Goal: Task Accomplishment & Management: Use online tool/utility

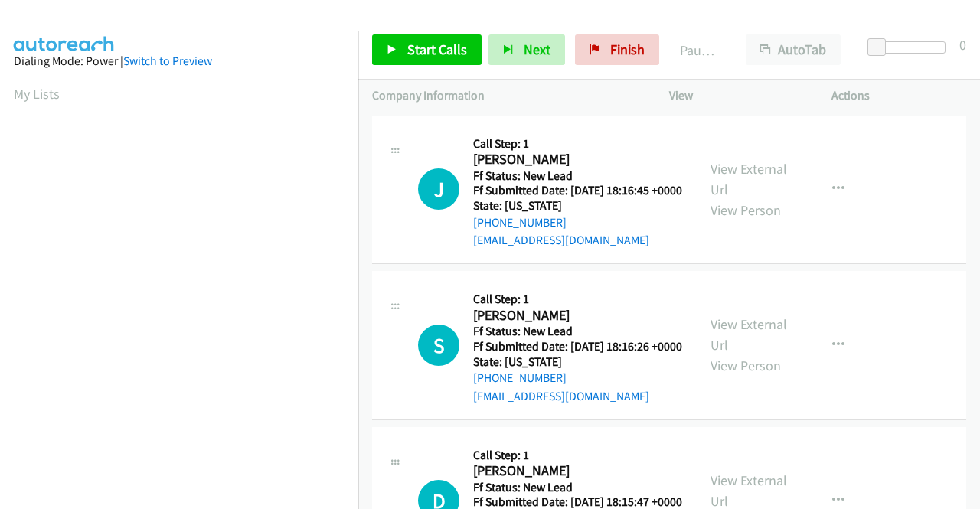
click at [892, 284] on td "S Callback Scheduled Call Step: 1 [PERSON_NAME] America/New_York Ff Status: New…" at bounding box center [668, 346] width 621 height 156
click at [744, 178] on link "View External Url" at bounding box center [748, 179] width 77 height 38
click at [743, 348] on link "View External Url" at bounding box center [748, 334] width 77 height 38
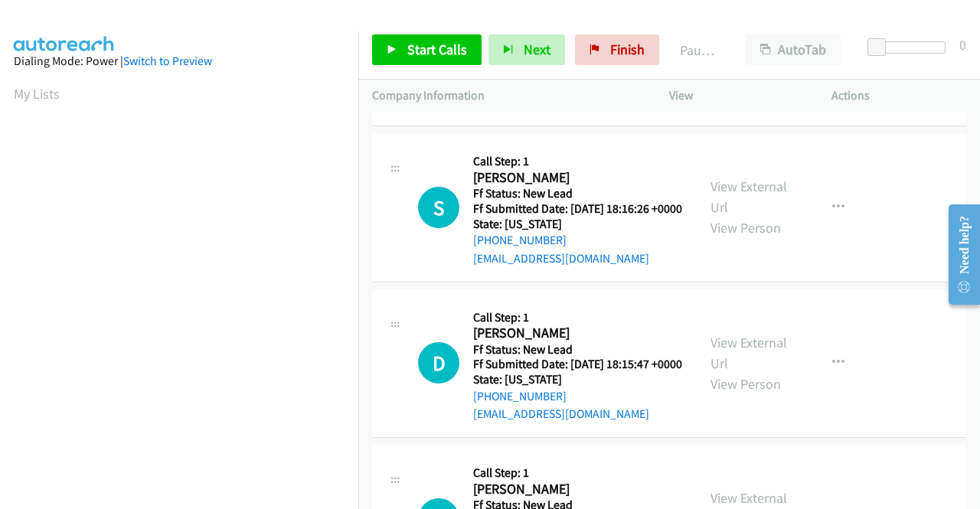
scroll to position [153, 0]
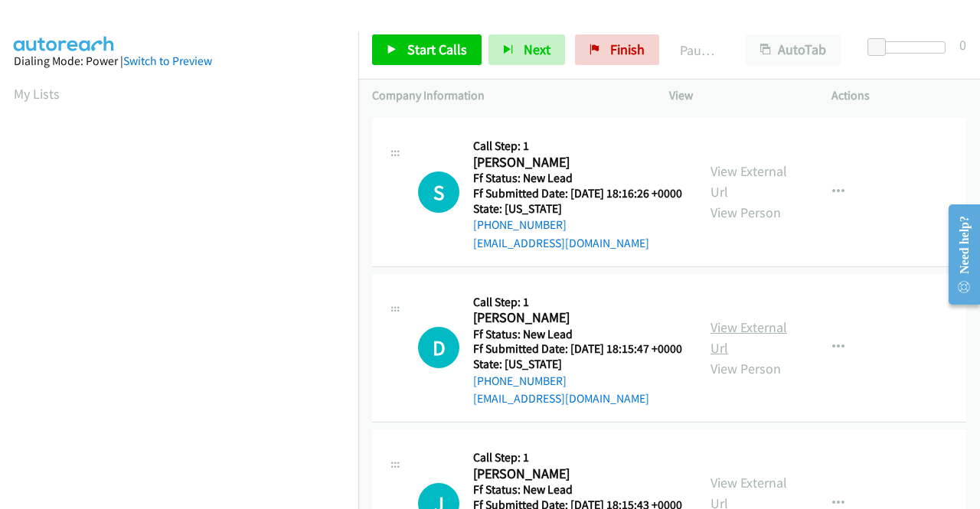
click at [755, 357] on link "View External Url" at bounding box center [748, 337] width 77 height 38
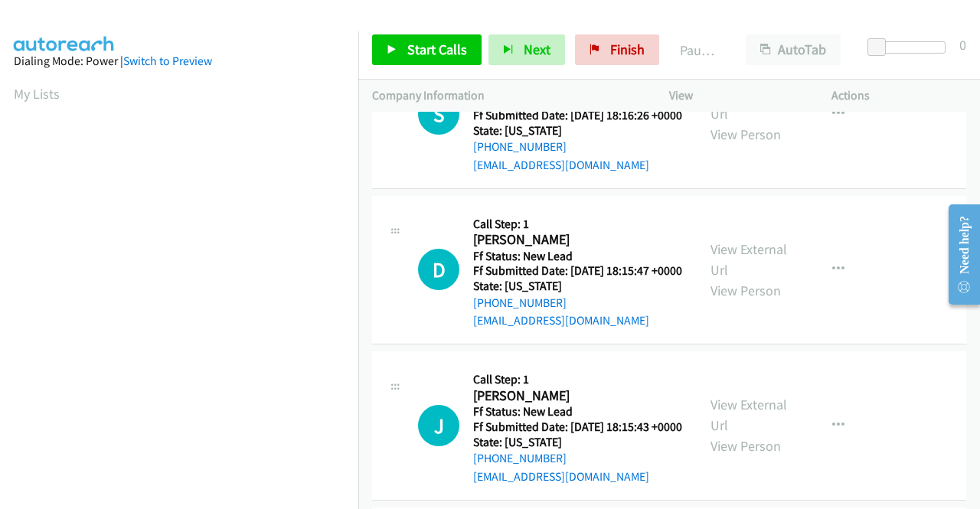
scroll to position [306, 0]
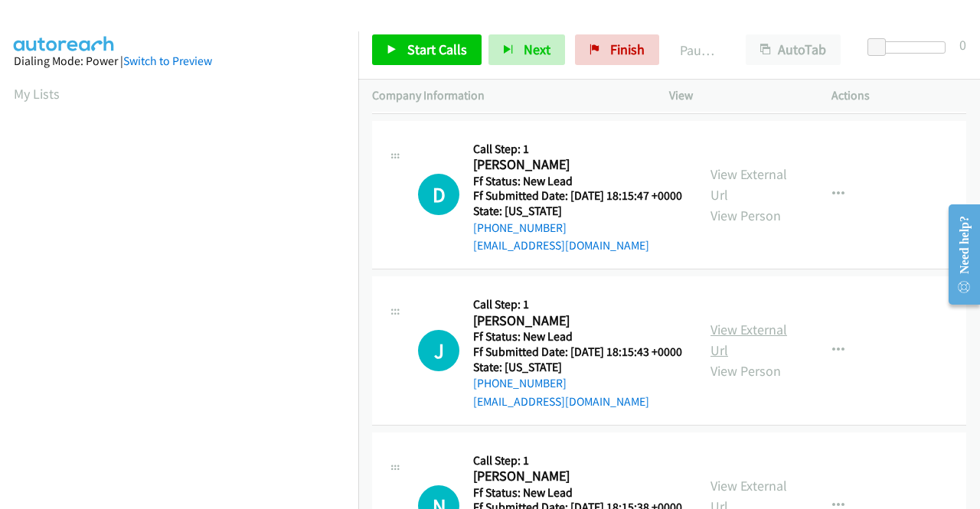
click at [761, 359] on link "View External Url" at bounding box center [748, 340] width 77 height 38
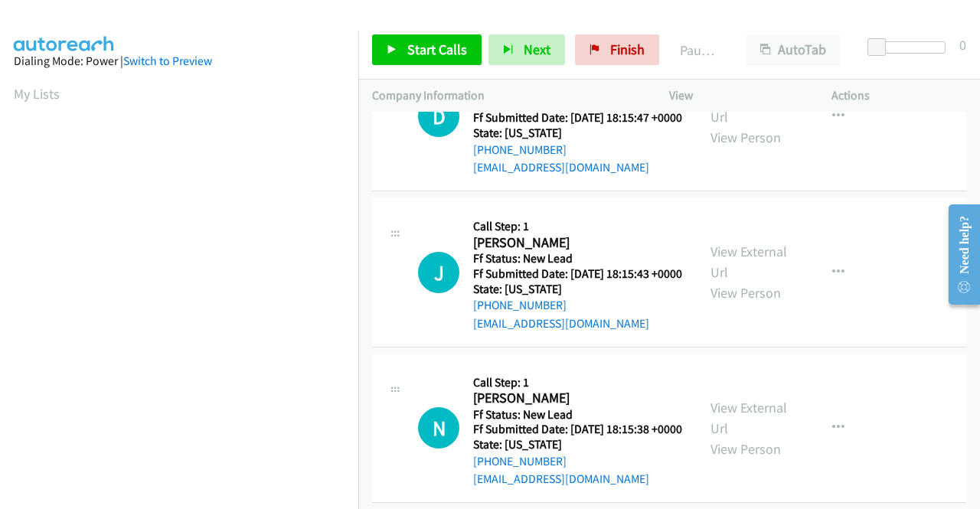
scroll to position [459, 0]
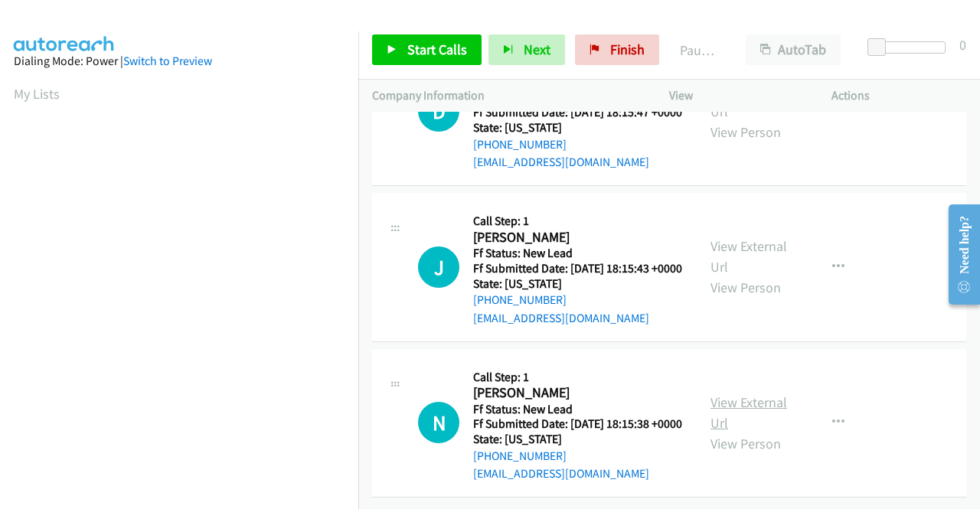
click at [742, 402] on link "View External Url" at bounding box center [748, 412] width 77 height 38
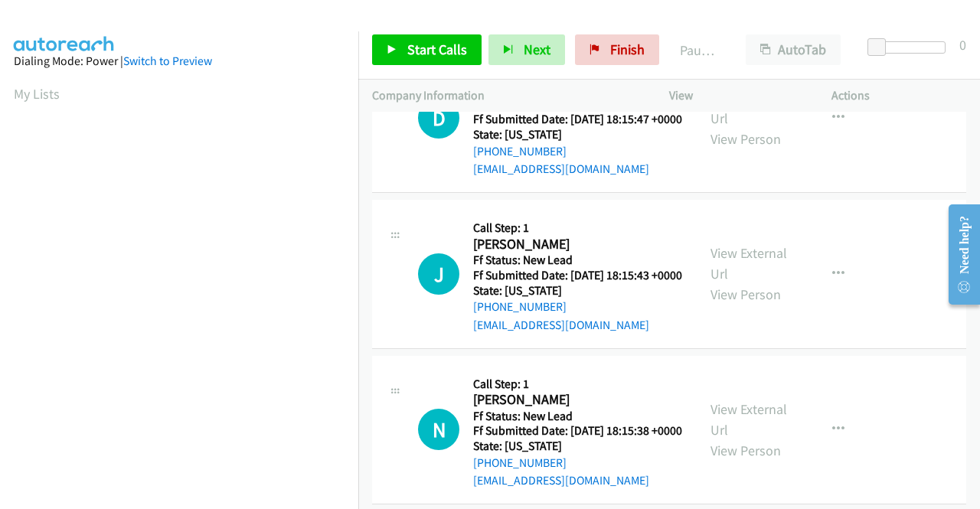
scroll to position [475, 0]
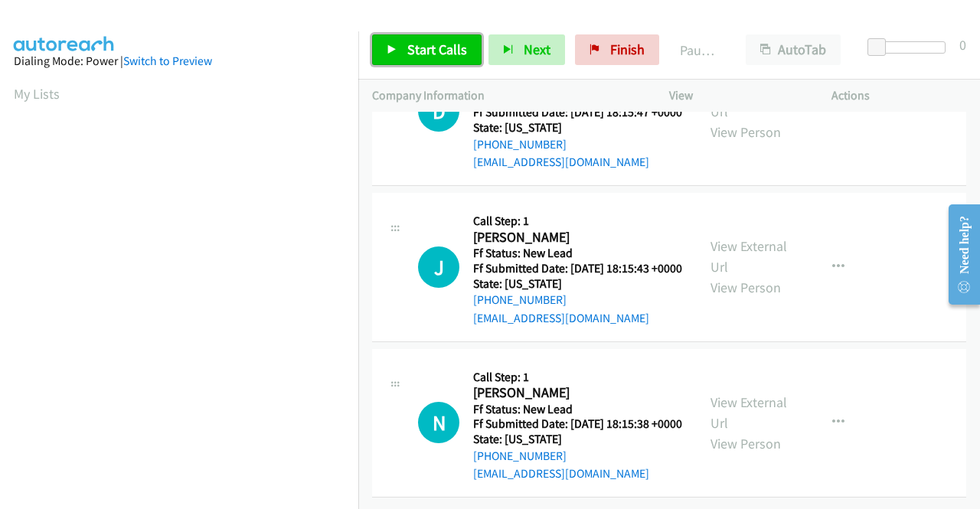
click at [433, 44] on span "Start Calls" at bounding box center [437, 50] width 60 height 18
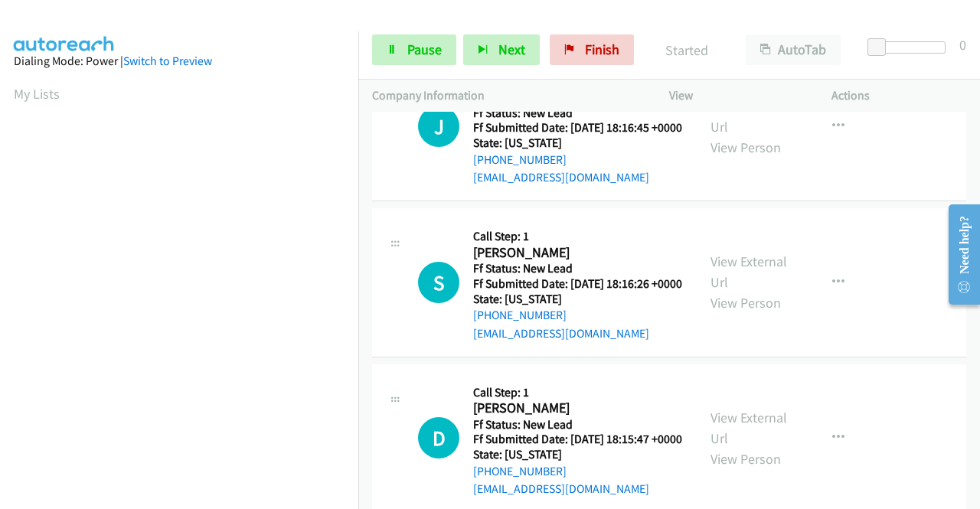
scroll to position [0, 0]
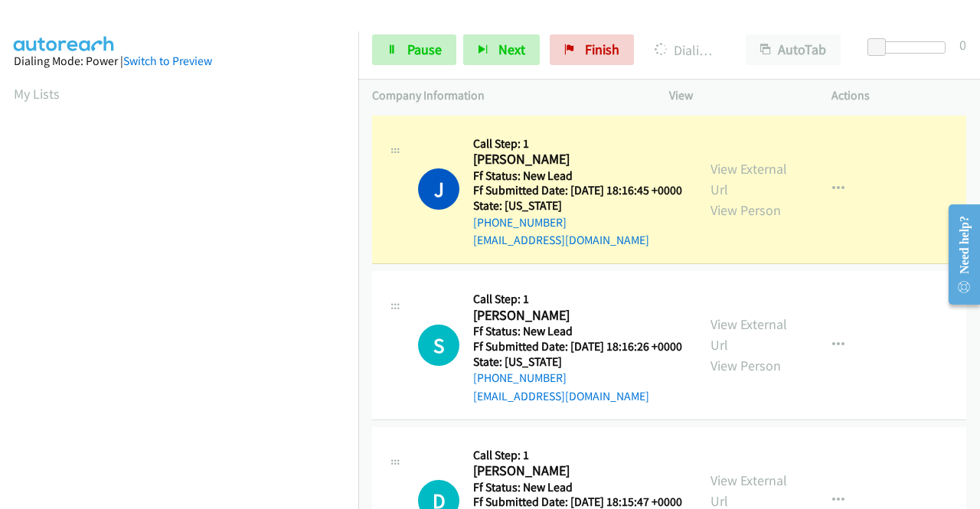
click at [891, 100] on p "Actions" at bounding box center [898, 95] width 135 height 18
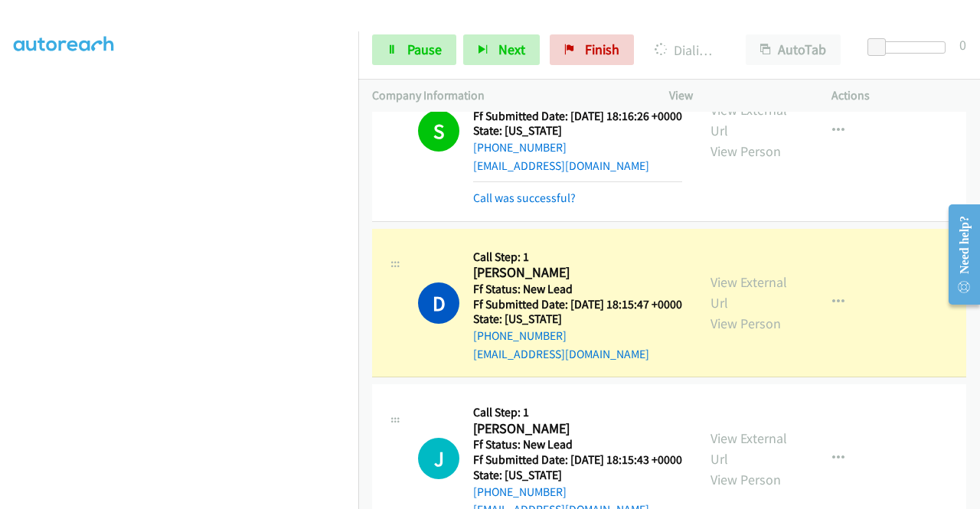
scroll to position [306, 0]
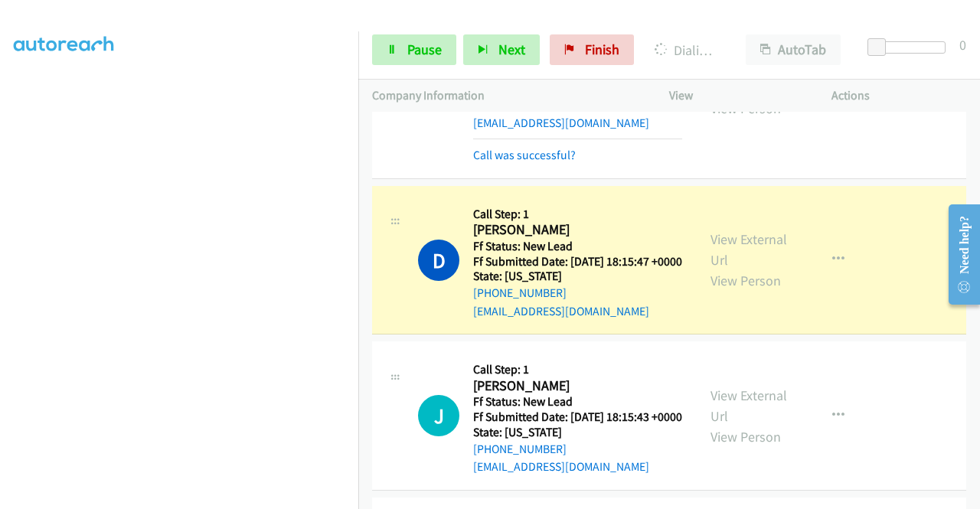
click at [749, 284] on div "View External Url View Person" at bounding box center [750, 260] width 80 height 62
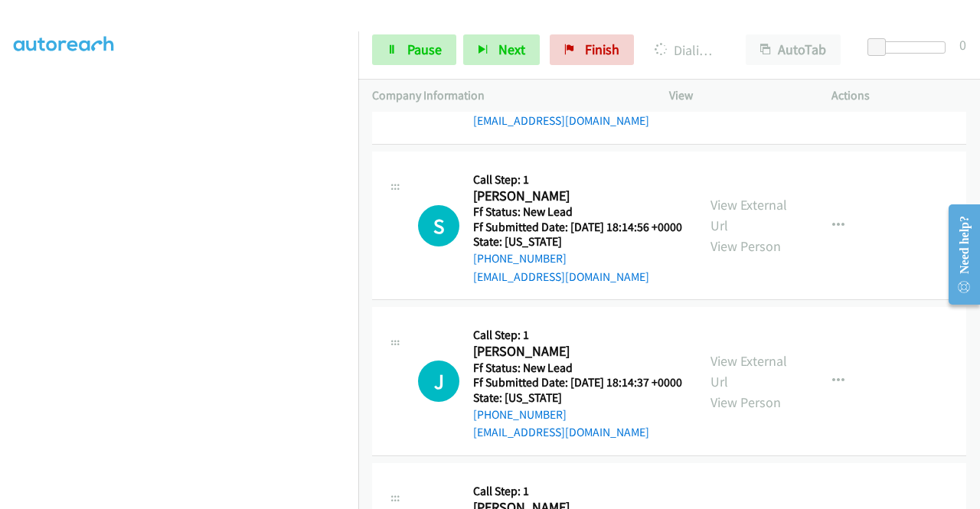
scroll to position [765, 0]
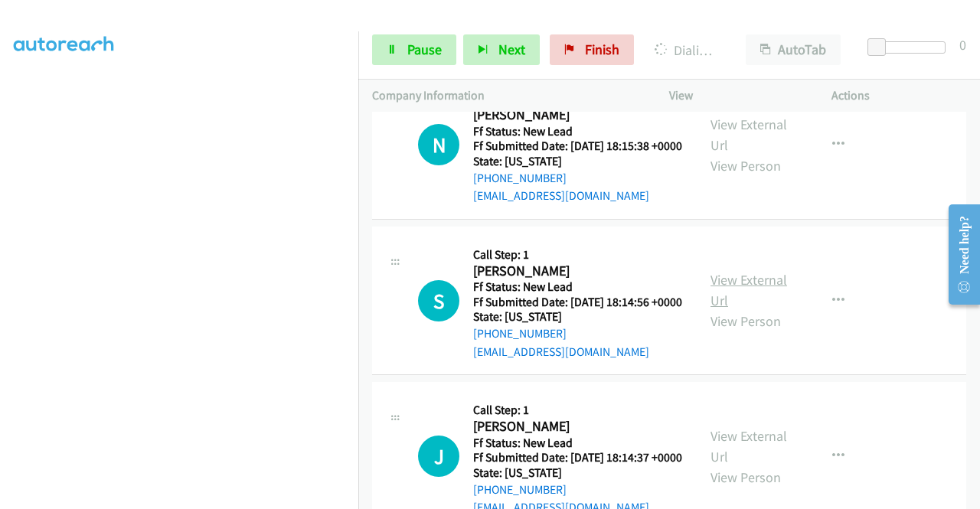
click at [752, 309] on link "View External Url" at bounding box center [748, 290] width 77 height 38
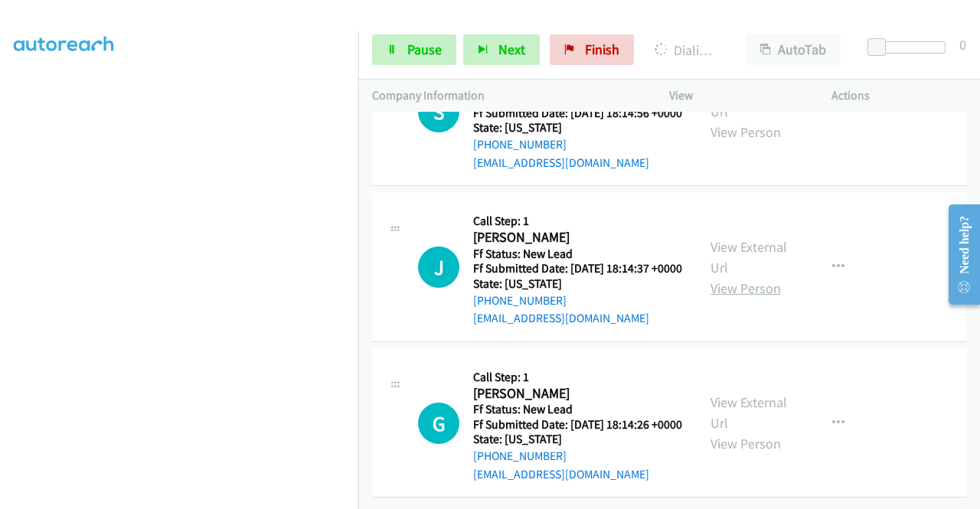
scroll to position [995, 0]
click at [747, 276] on link "View External Url" at bounding box center [748, 257] width 77 height 38
click at [755, 393] on link "View External Url" at bounding box center [748, 412] width 77 height 38
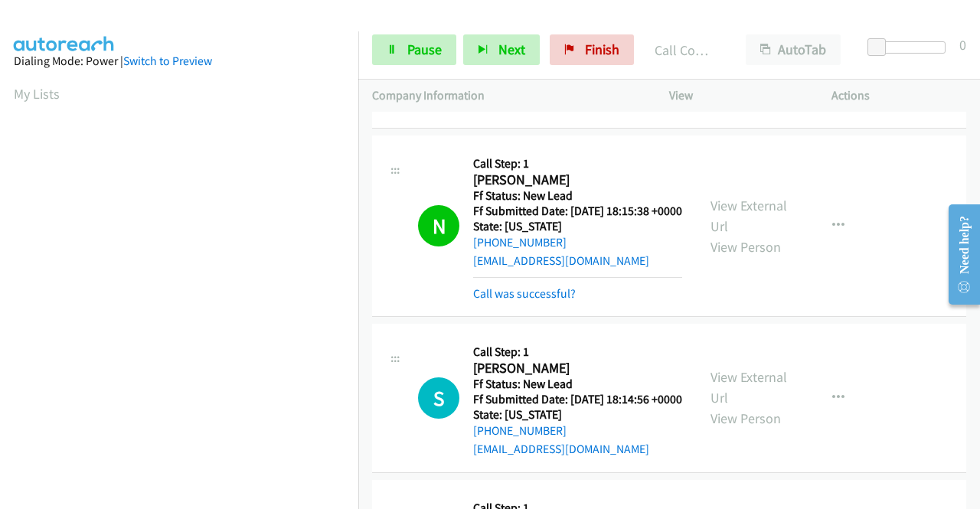
scroll to position [349, 0]
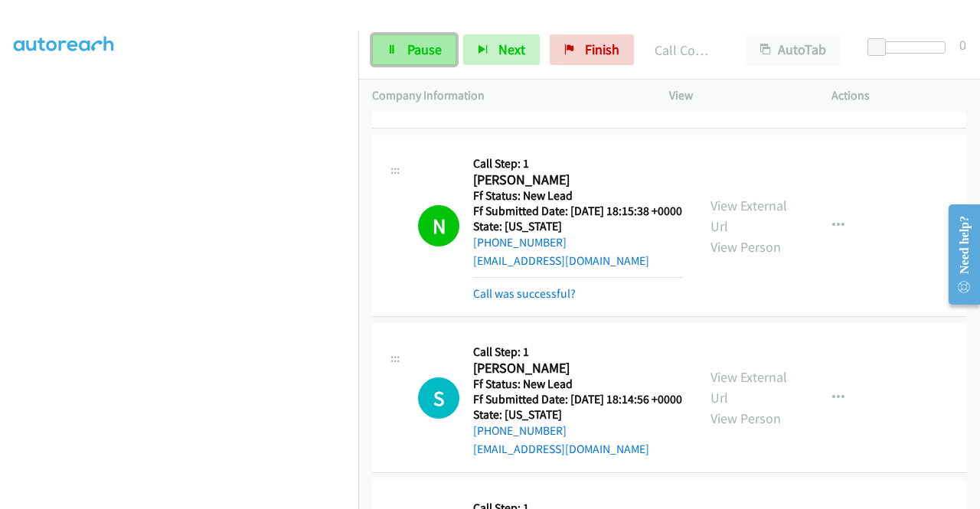
click at [429, 50] on span "Pause" at bounding box center [424, 50] width 34 height 18
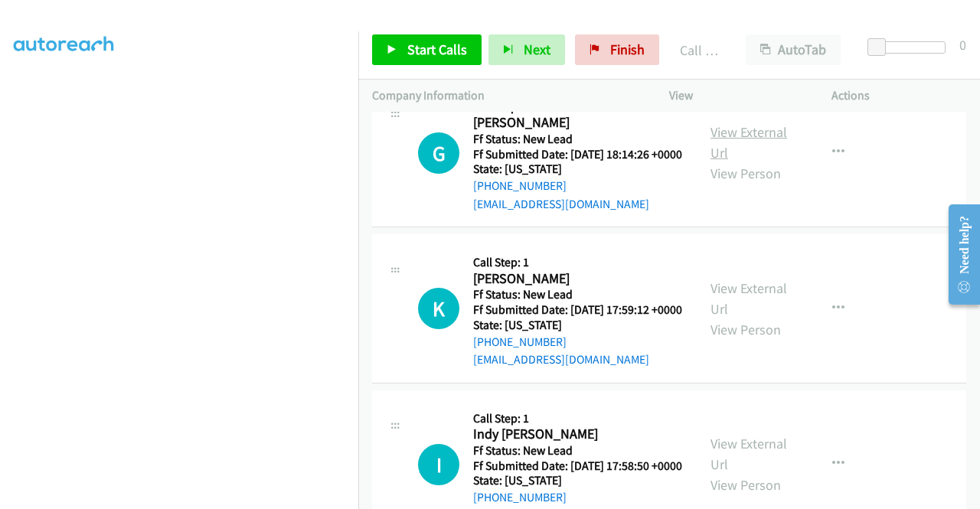
scroll to position [1345, 0]
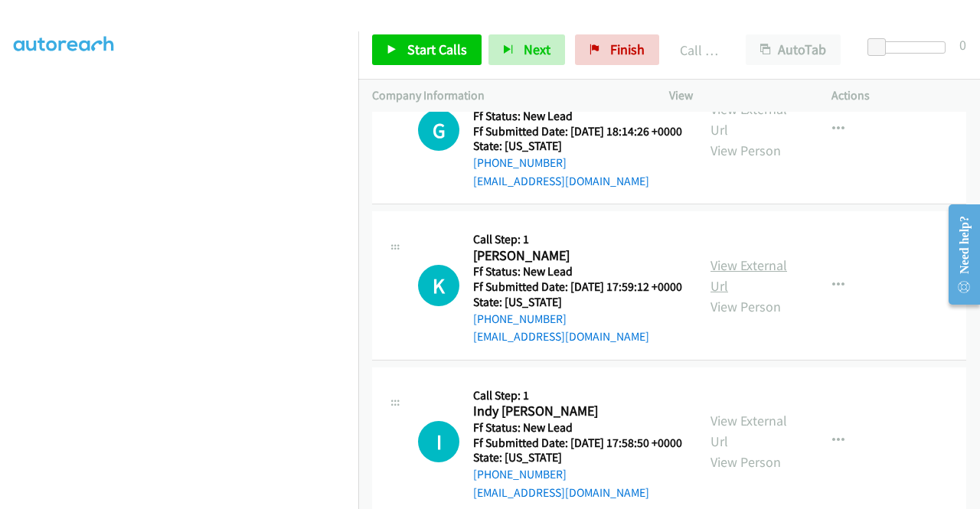
click at [736, 295] on link "View External Url" at bounding box center [748, 275] width 77 height 38
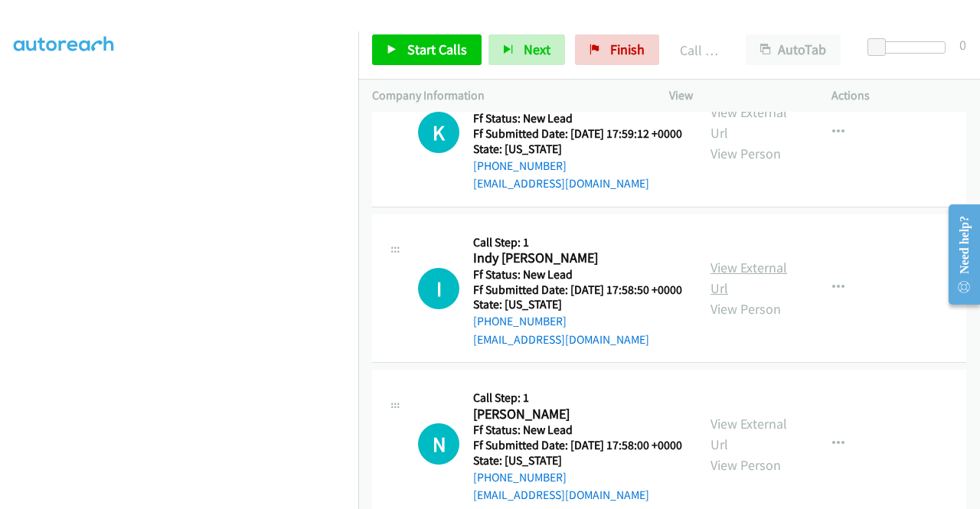
click at [760, 297] on link "View External Url" at bounding box center [748, 278] width 77 height 38
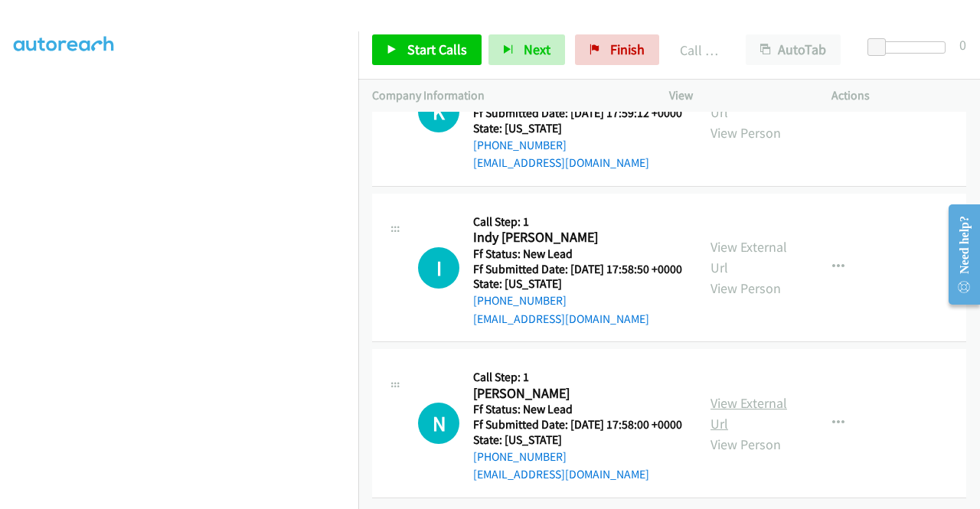
scroll to position [1692, 0]
click at [745, 394] on link "View External Url" at bounding box center [748, 413] width 77 height 38
click at [398, 39] on link "Start Calls" at bounding box center [426, 49] width 109 height 31
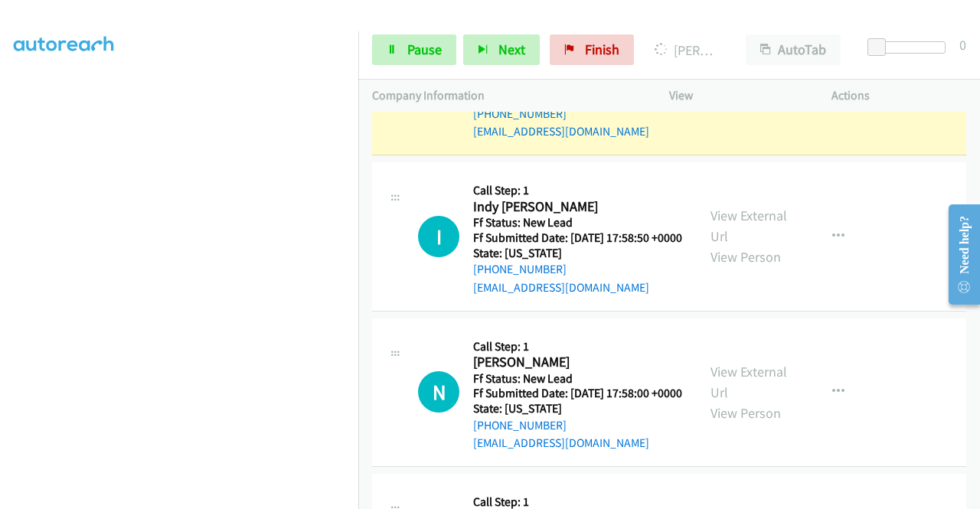
scroll to position [0, 0]
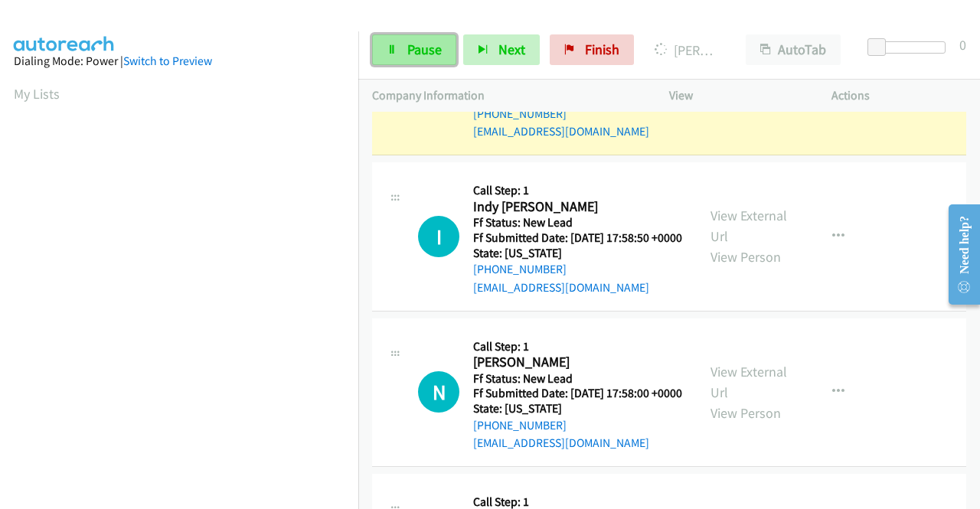
click at [419, 52] on span "Pause" at bounding box center [424, 50] width 34 height 18
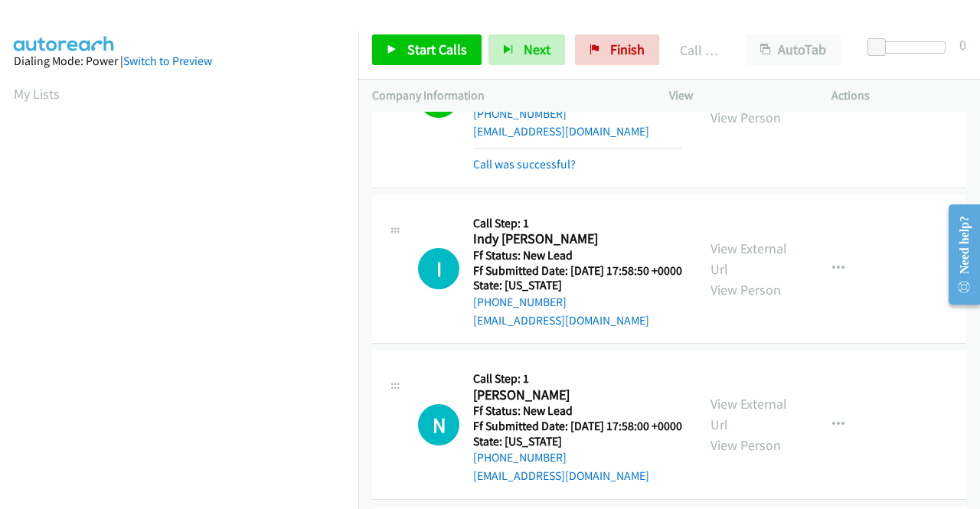
scroll to position [349, 0]
click at [524, 171] on link "Call was successful?" at bounding box center [524, 164] width 103 height 15
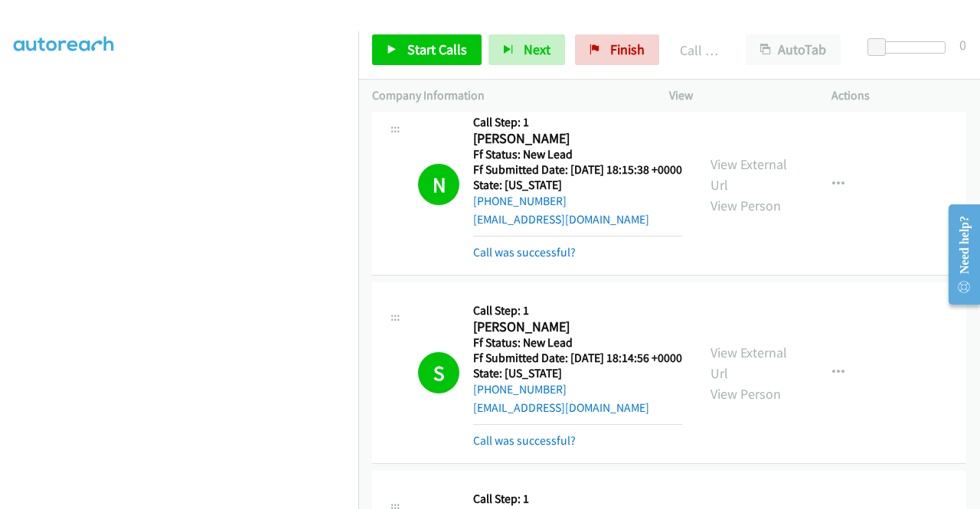
scroll to position [774, 0]
click at [550, 260] on link "Call was successful?" at bounding box center [524, 253] width 103 height 15
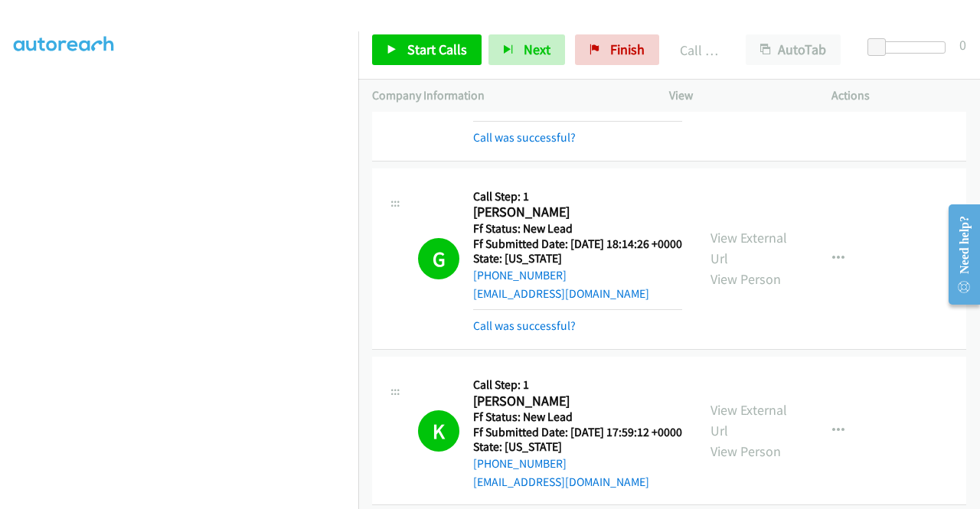
scroll to position [1616, 0]
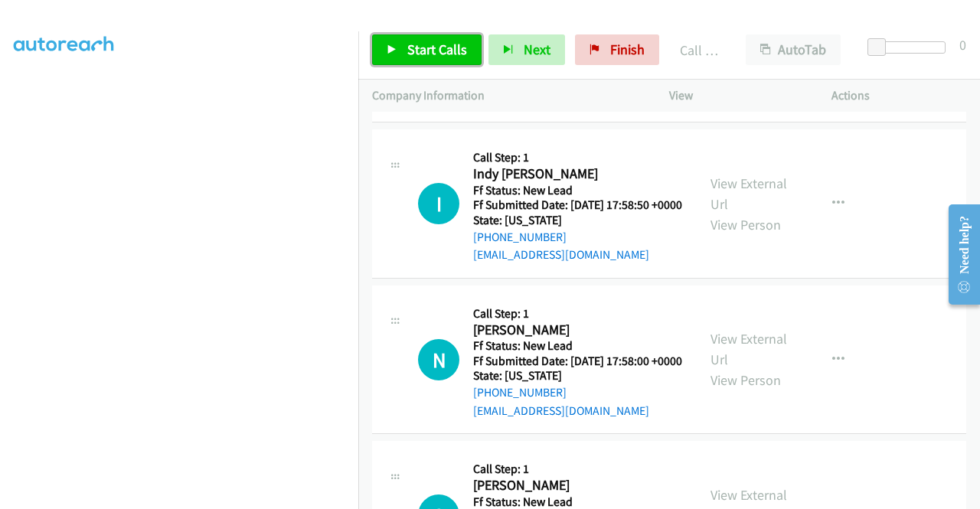
click at [442, 50] on span "Start Calls" at bounding box center [437, 50] width 60 height 18
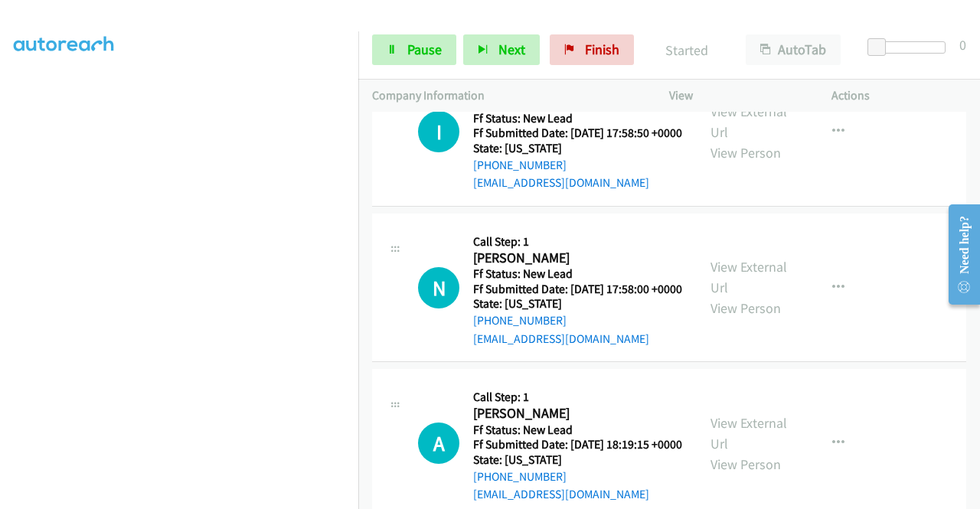
scroll to position [1845, 0]
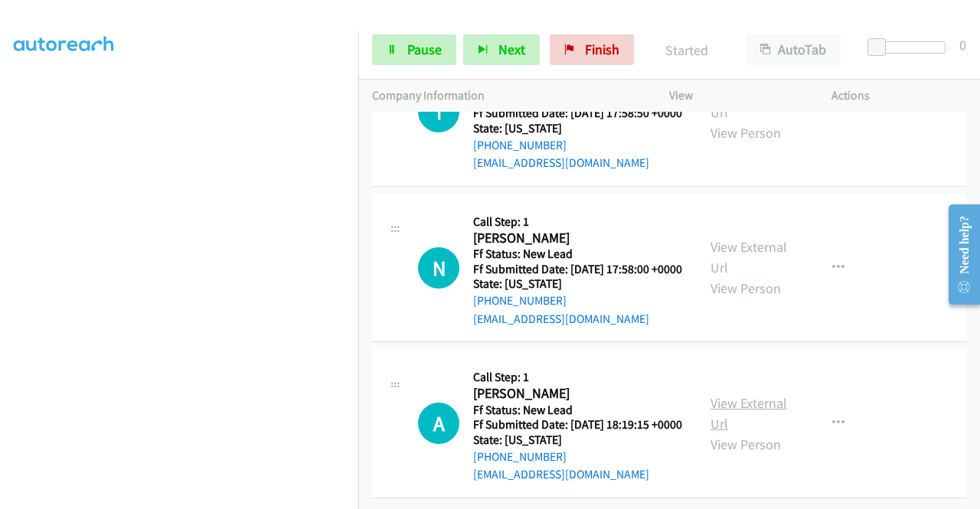
click at [748, 427] on link "View External Url" at bounding box center [748, 413] width 77 height 38
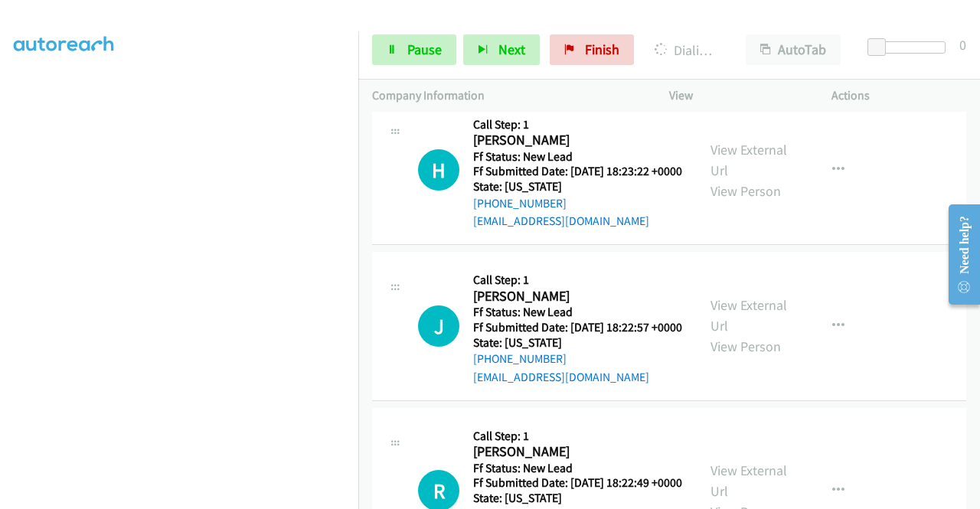
scroll to position [2125, 0]
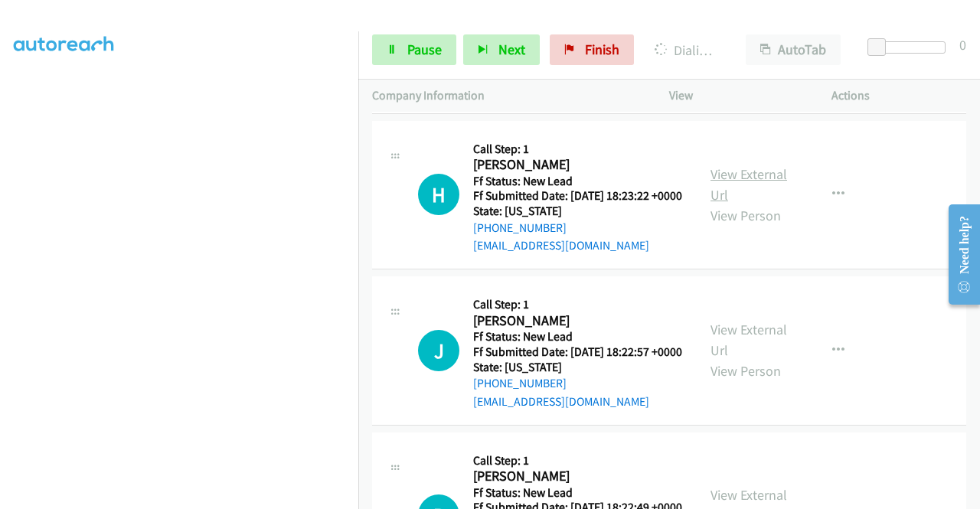
click at [752, 204] on link "View External Url" at bounding box center [748, 184] width 77 height 38
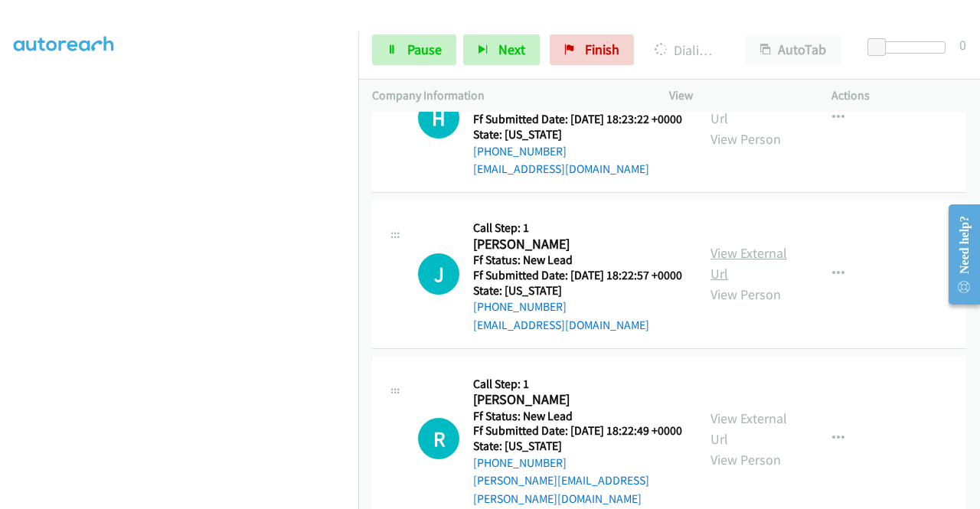
click at [769, 282] on link "View External Url" at bounding box center [748, 263] width 77 height 38
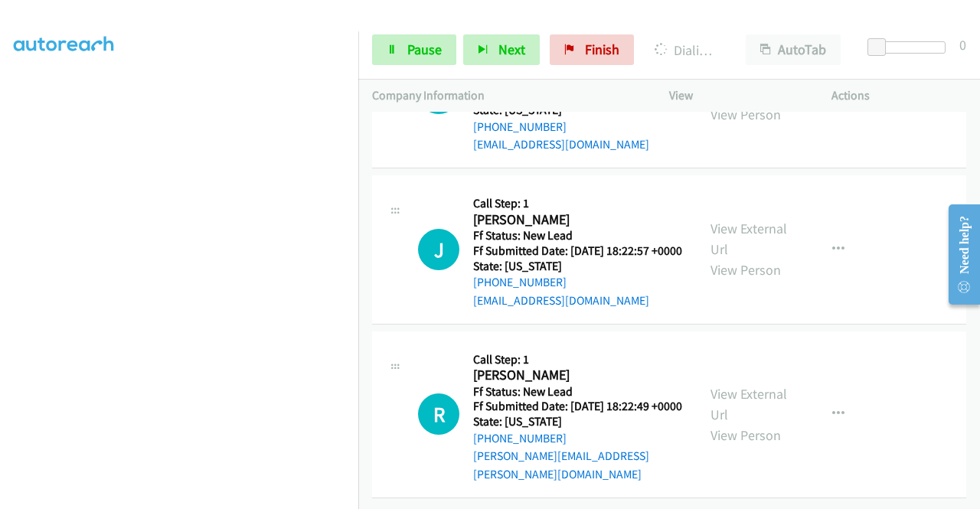
scroll to position [2354, 0]
click at [752, 423] on link "View External Url" at bounding box center [748, 404] width 77 height 38
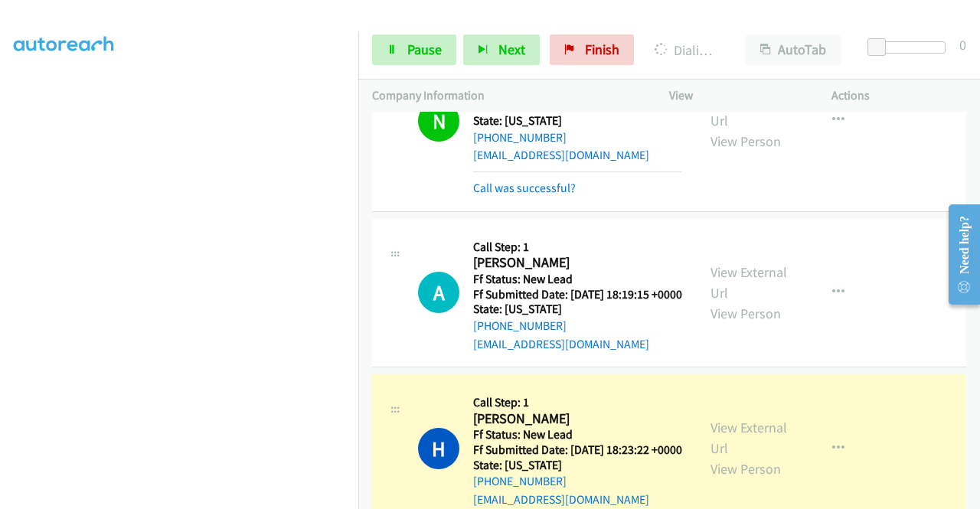
scroll to position [1903, 0]
click at [400, 33] on div "Start Calls Pause Next Finish Dialing Helene Thibault AutoTab AutoTab 0" at bounding box center [668, 50] width 621 height 59
click at [405, 42] on link "Pause" at bounding box center [414, 49] width 84 height 31
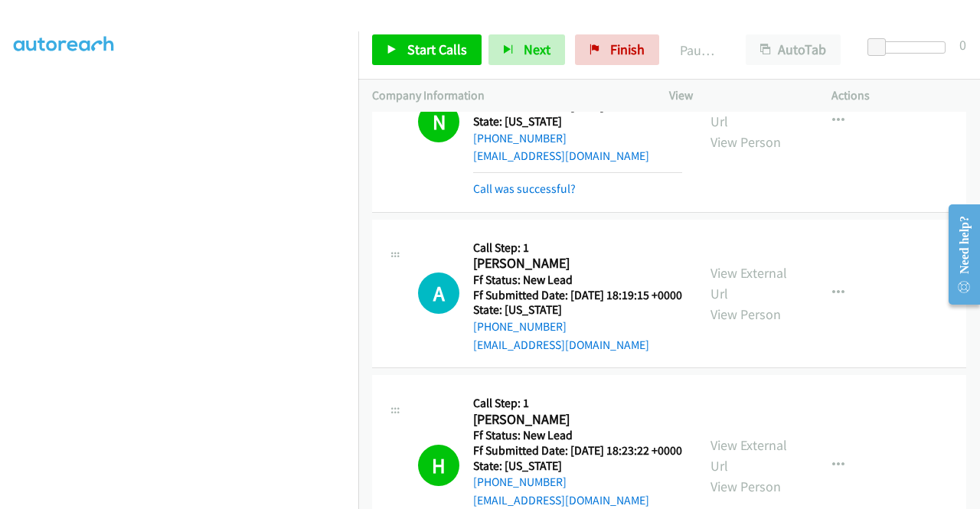
scroll to position [1903, 0]
click at [742, 129] on link "View External Url" at bounding box center [748, 110] width 77 height 38
click at [432, 63] on link "Start Calls" at bounding box center [426, 49] width 109 height 31
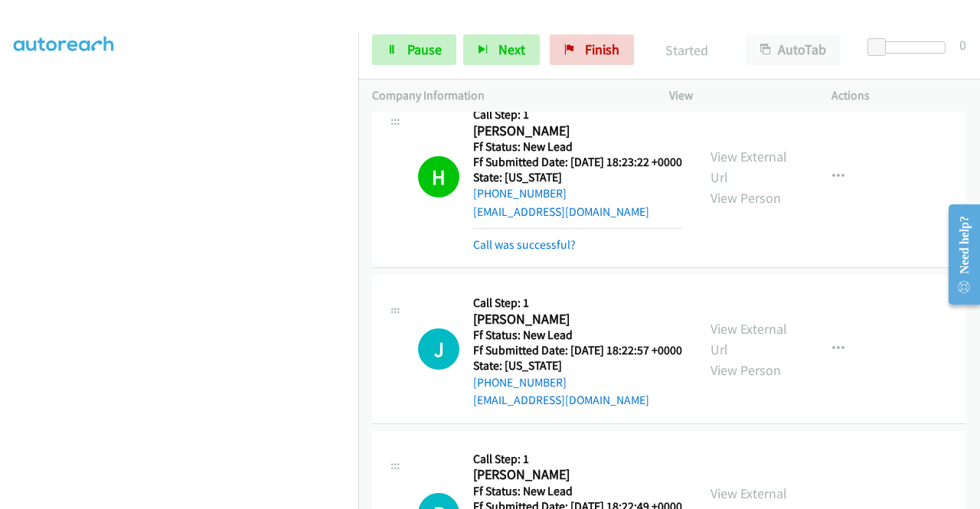
scroll to position [2210, 0]
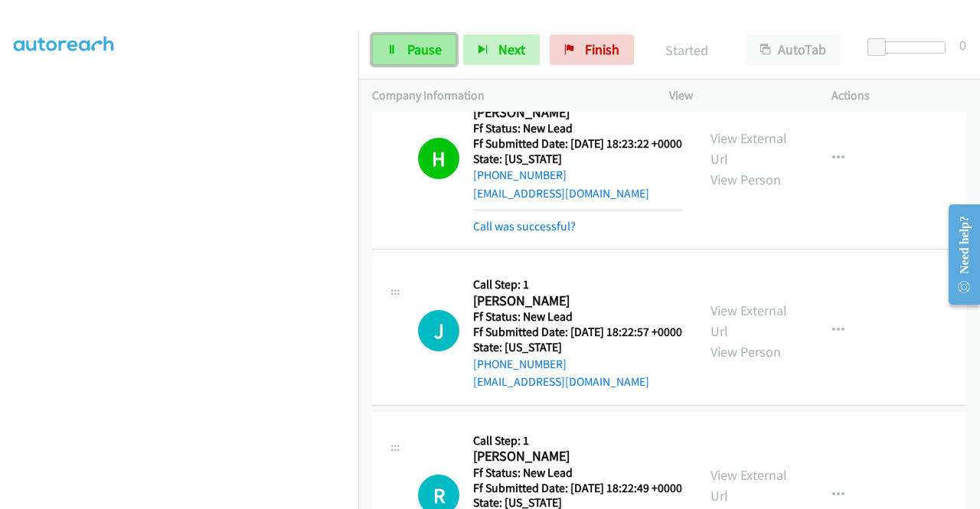
click at [429, 52] on span "Pause" at bounding box center [424, 50] width 34 height 18
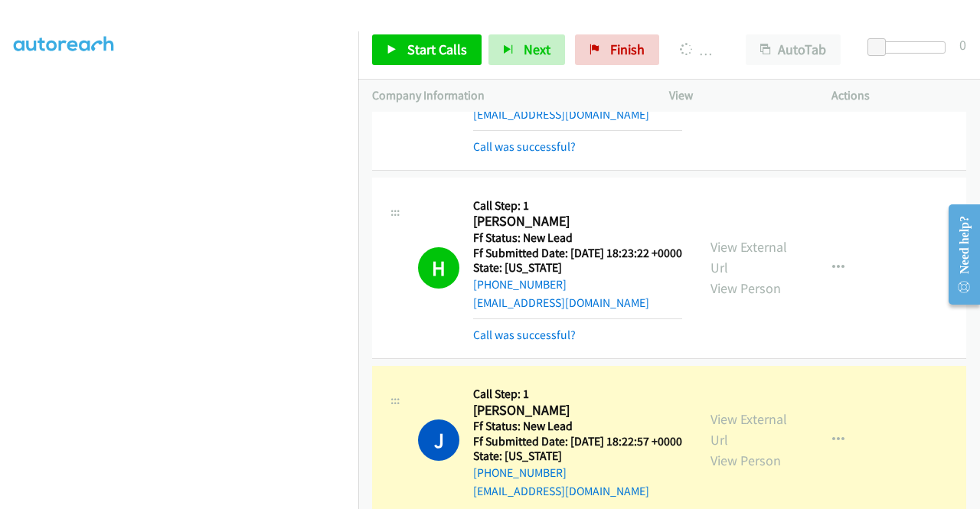
scroll to position [2122, 0]
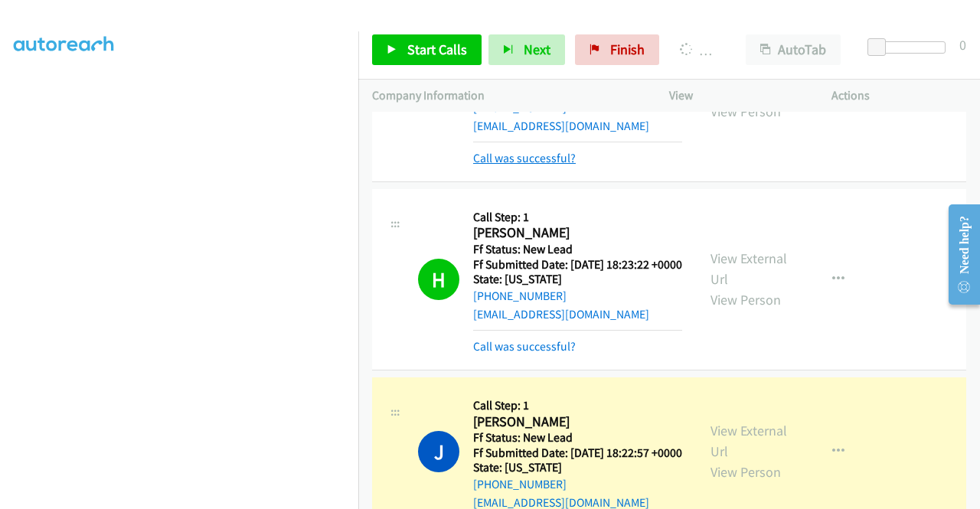
click at [558, 165] on link "Call was successful?" at bounding box center [524, 158] width 103 height 15
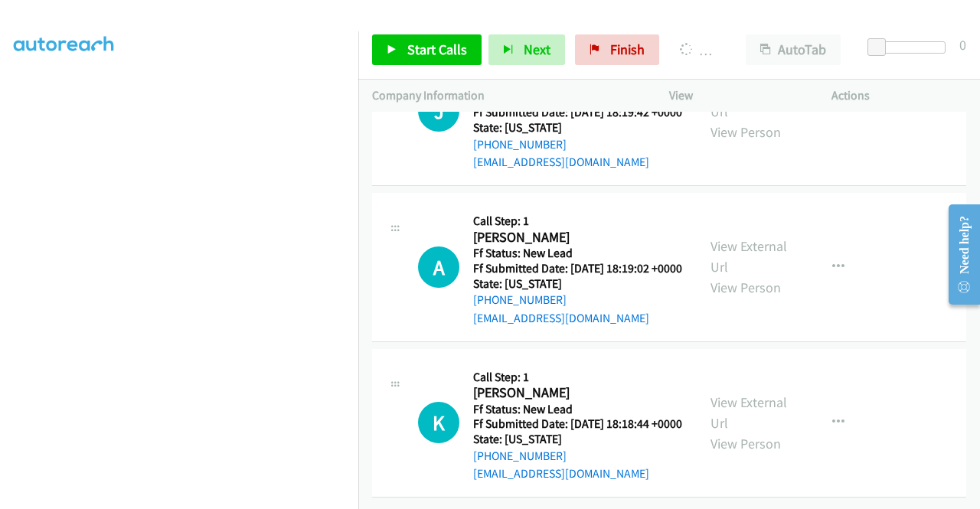
scroll to position [2810, 0]
click at [739, 120] on link "View External Url" at bounding box center [748, 101] width 77 height 38
click at [744, 276] on link "View External Url" at bounding box center [748, 256] width 77 height 38
click at [748, 432] on link "View External Url" at bounding box center [748, 412] width 77 height 38
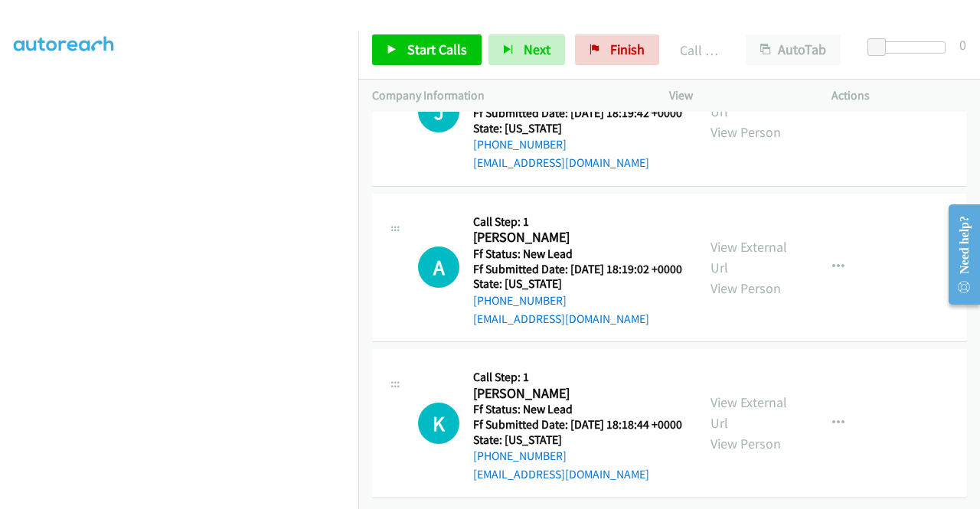
scroll to position [3080, 0]
click at [442, 45] on span "Start Calls" at bounding box center [437, 50] width 60 height 18
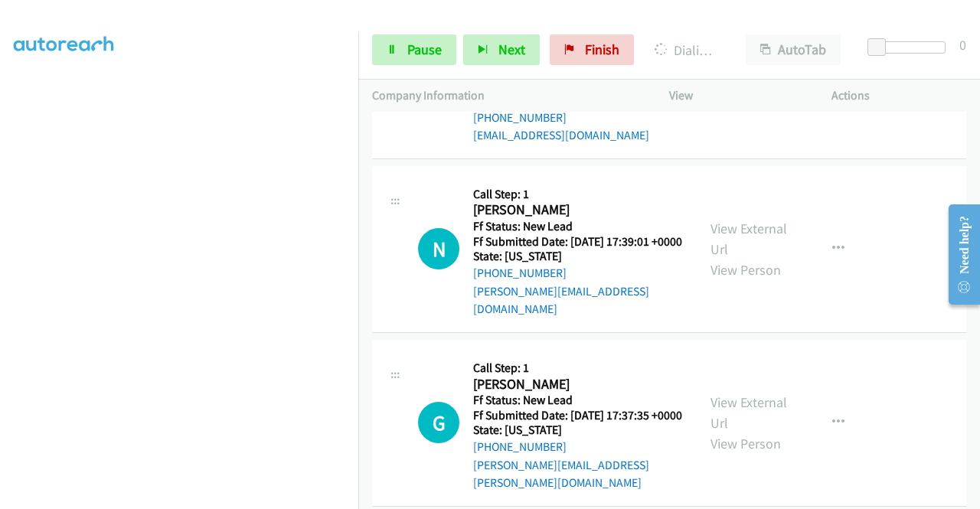
scroll to position [3386, 0]
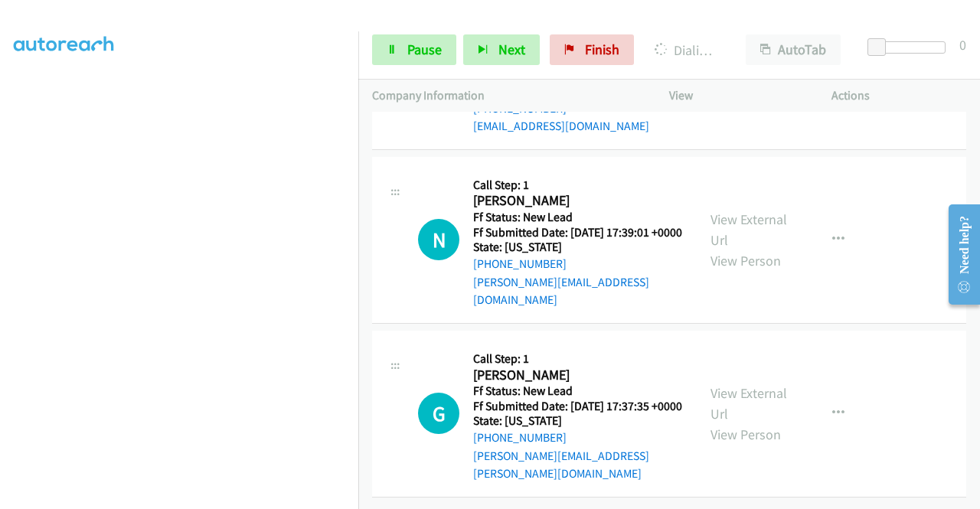
click at [764, 106] on div "View External Url View Person" at bounding box center [750, 75] width 80 height 62
click at [762, 84] on link "View External Url" at bounding box center [748, 65] width 77 height 38
click at [742, 249] on link "View External Url" at bounding box center [748, 229] width 77 height 38
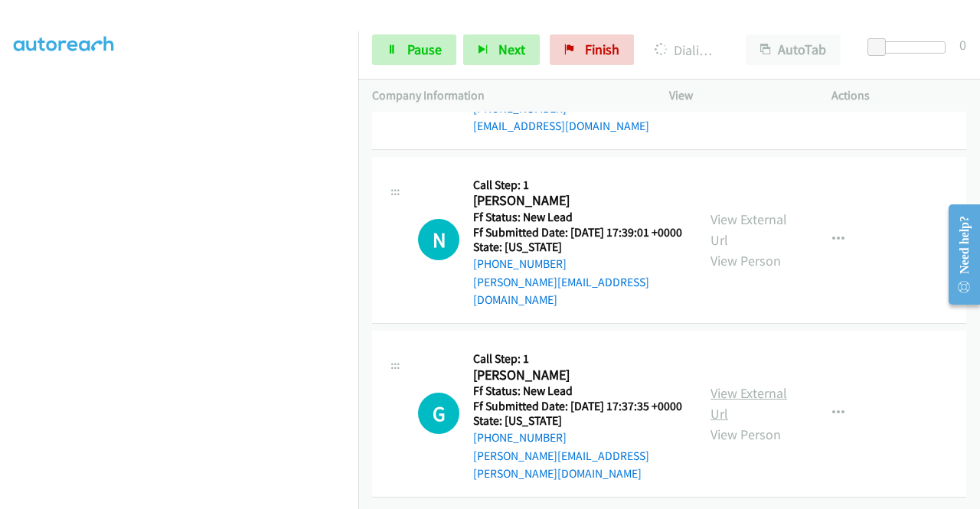
click at [736, 384] on link "View External Url" at bounding box center [748, 403] width 77 height 38
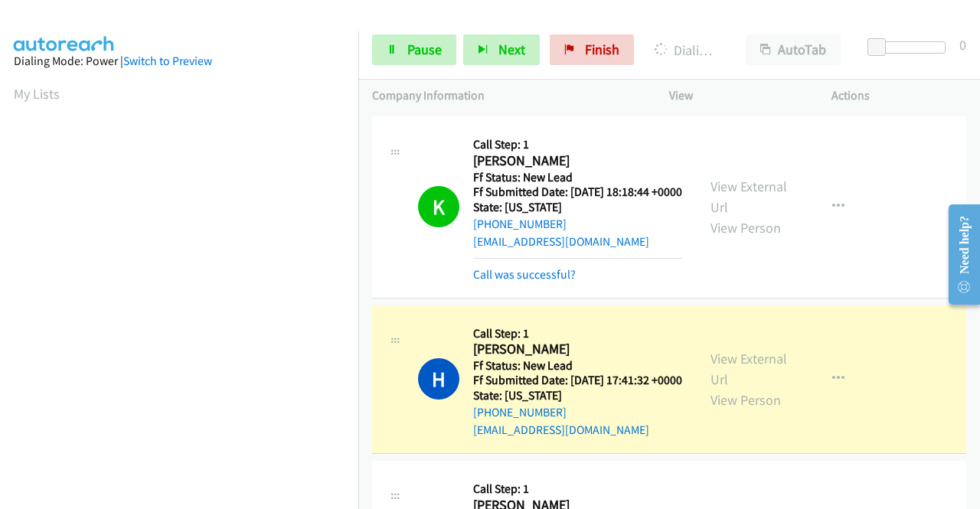
scroll to position [349, 0]
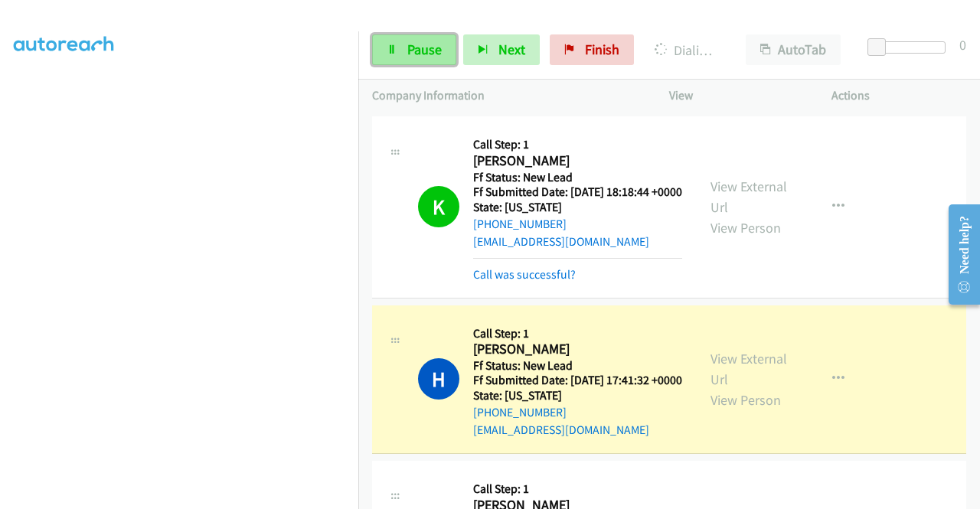
click at [413, 42] on span "Pause" at bounding box center [424, 50] width 34 height 18
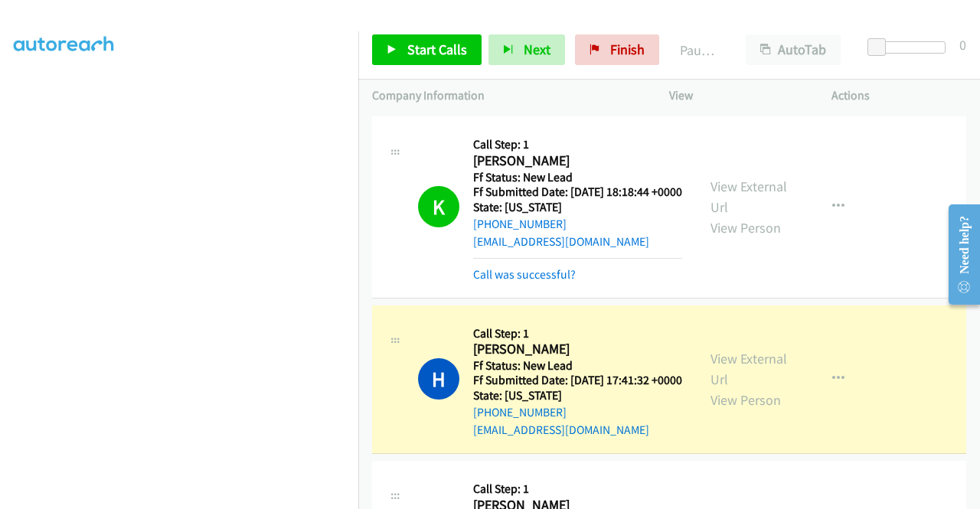
scroll to position [3198, 0]
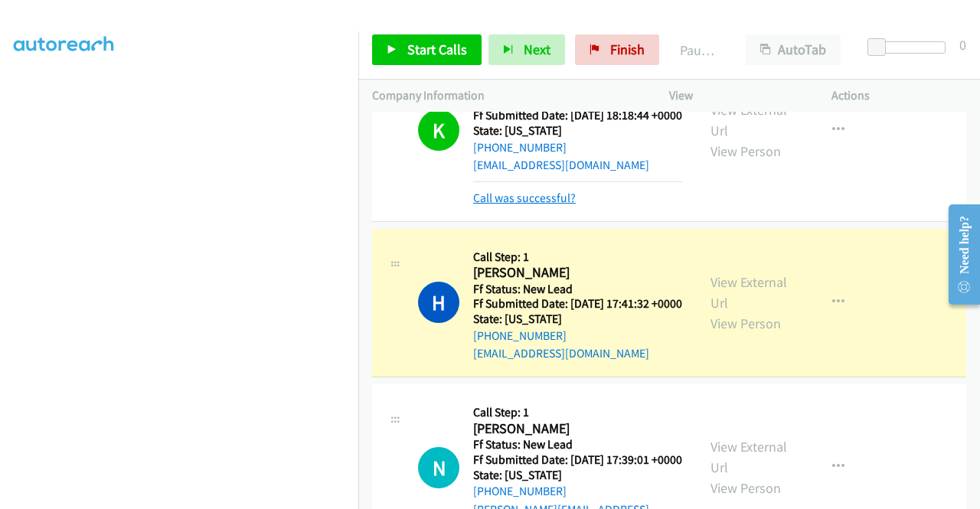
click at [551, 205] on link "Call was successful?" at bounding box center [524, 198] width 103 height 15
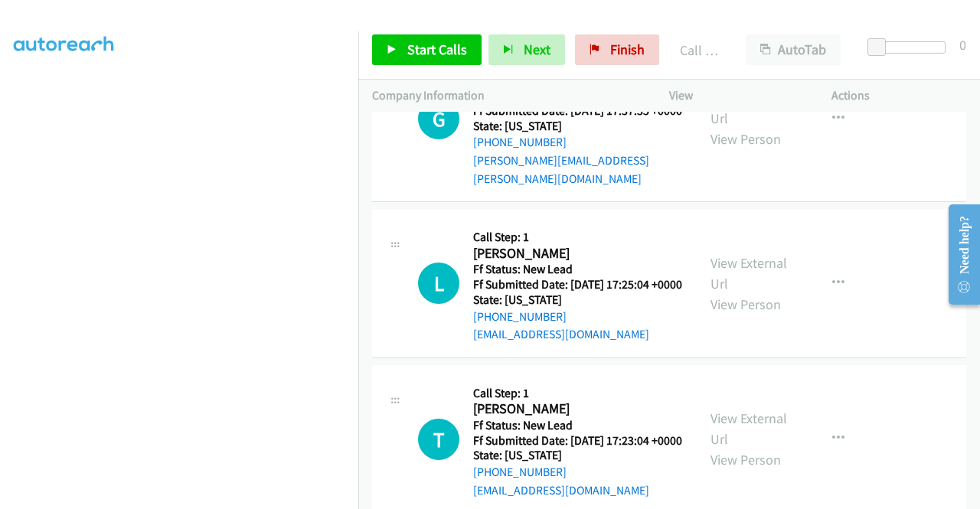
scroll to position [3810, 0]
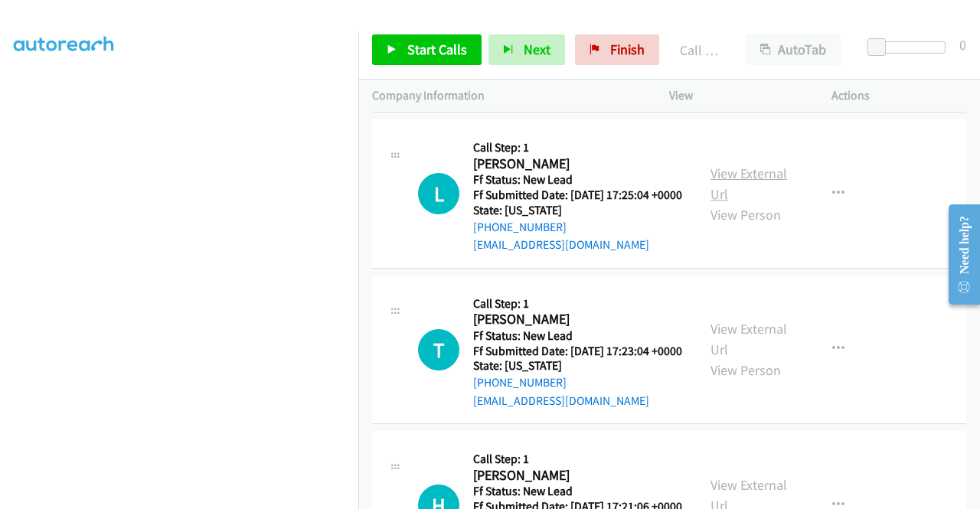
click at [742, 203] on link "View External Url" at bounding box center [748, 184] width 77 height 38
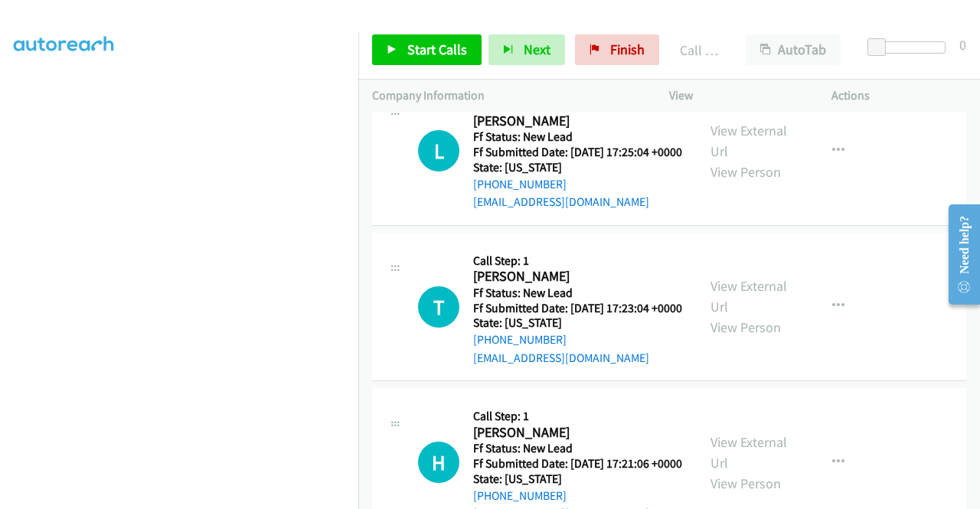
scroll to position [3963, 0]
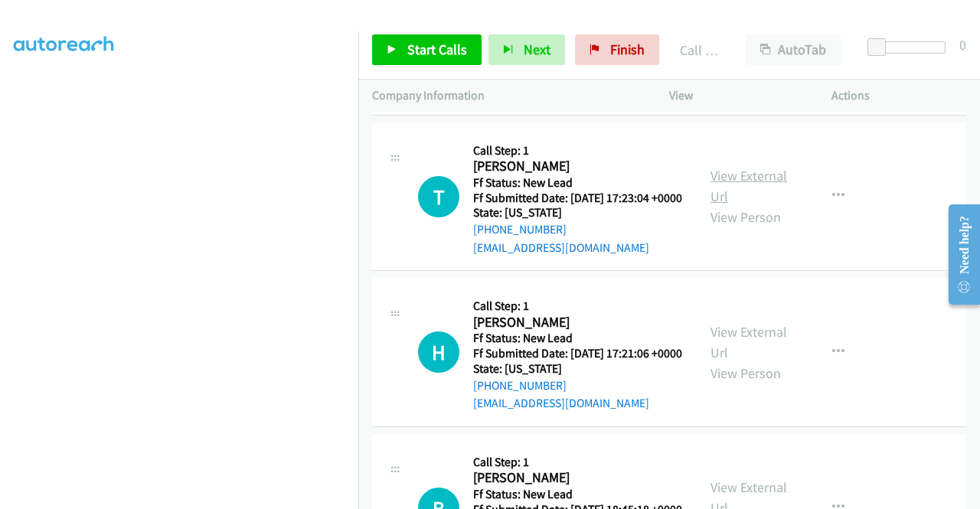
click at [745, 205] on link "View External Url" at bounding box center [748, 186] width 77 height 38
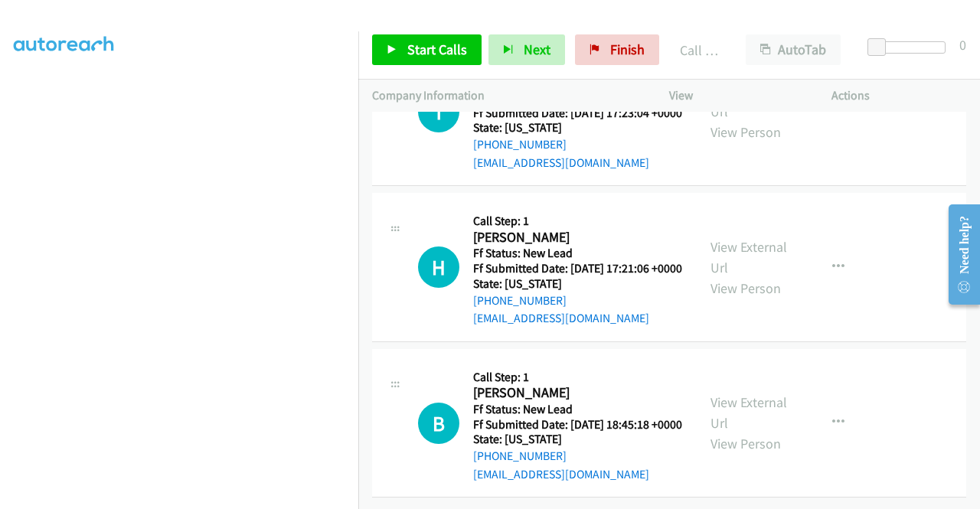
scroll to position [4192, 0]
click at [738, 276] on link "View External Url" at bounding box center [748, 257] width 77 height 38
click at [748, 409] on link "View External Url" at bounding box center [748, 412] width 77 height 38
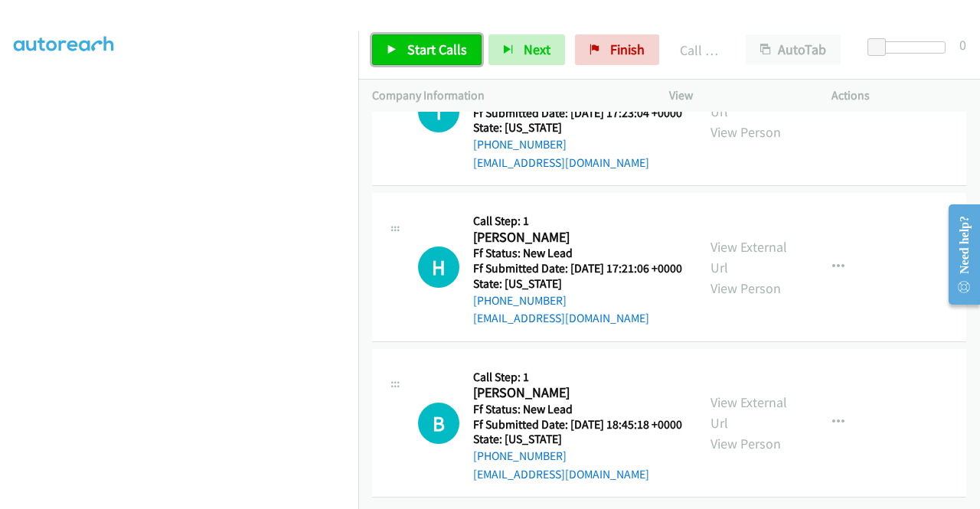
click at [432, 42] on span "Start Calls" at bounding box center [437, 50] width 60 height 18
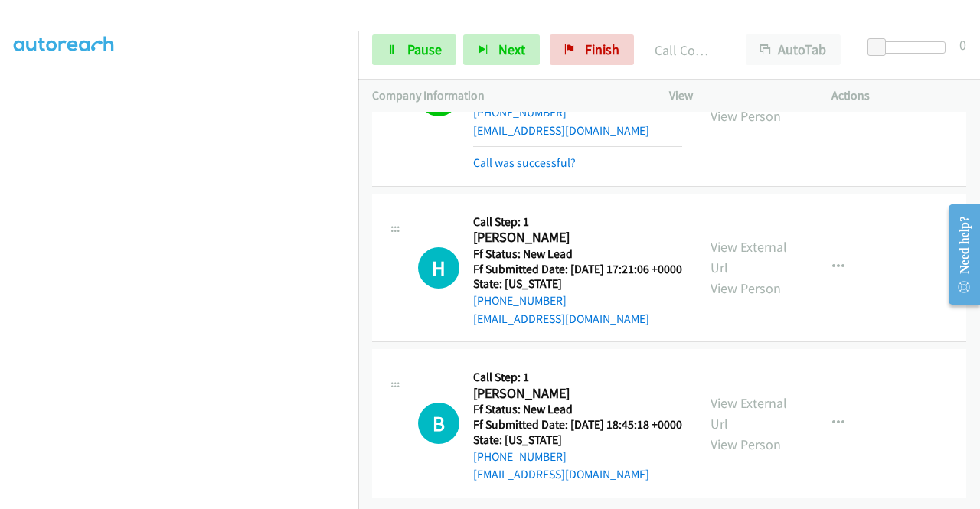
scroll to position [4500, 0]
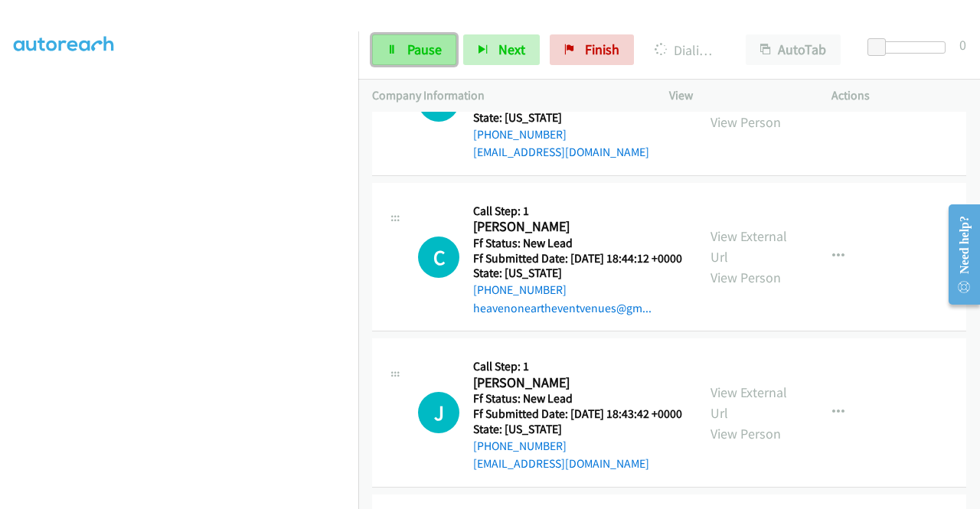
click at [430, 51] on span "Pause" at bounding box center [424, 50] width 34 height 18
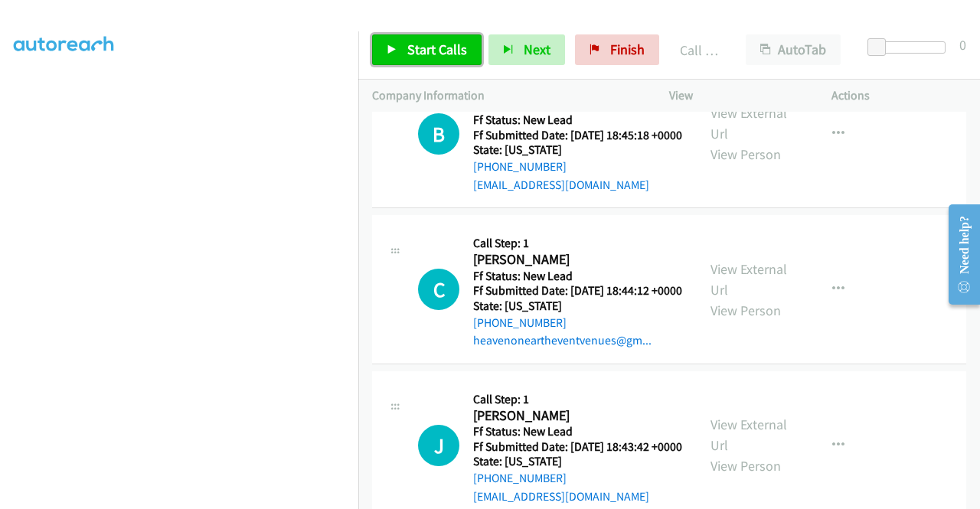
click at [458, 55] on span "Start Calls" at bounding box center [437, 50] width 60 height 18
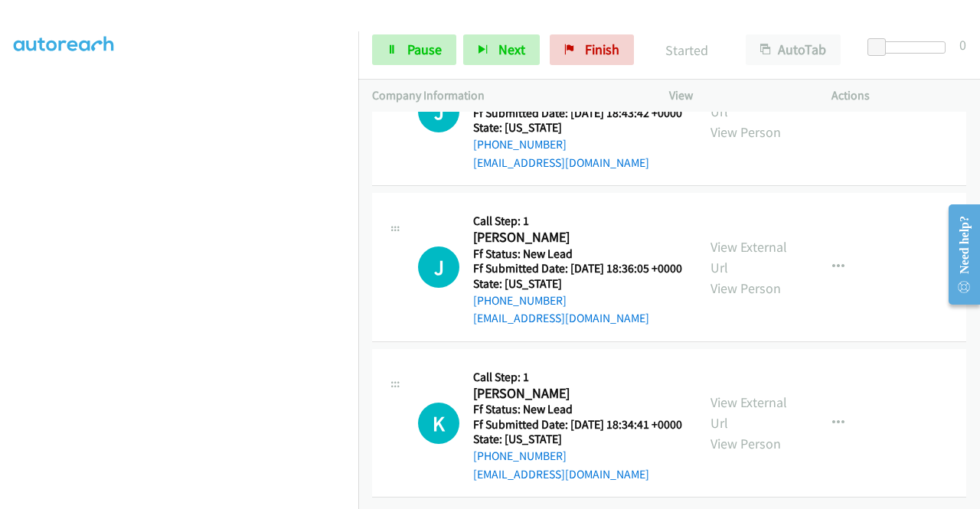
scroll to position [4883, 0]
click at [769, 120] on link "View External Url" at bounding box center [748, 101] width 77 height 38
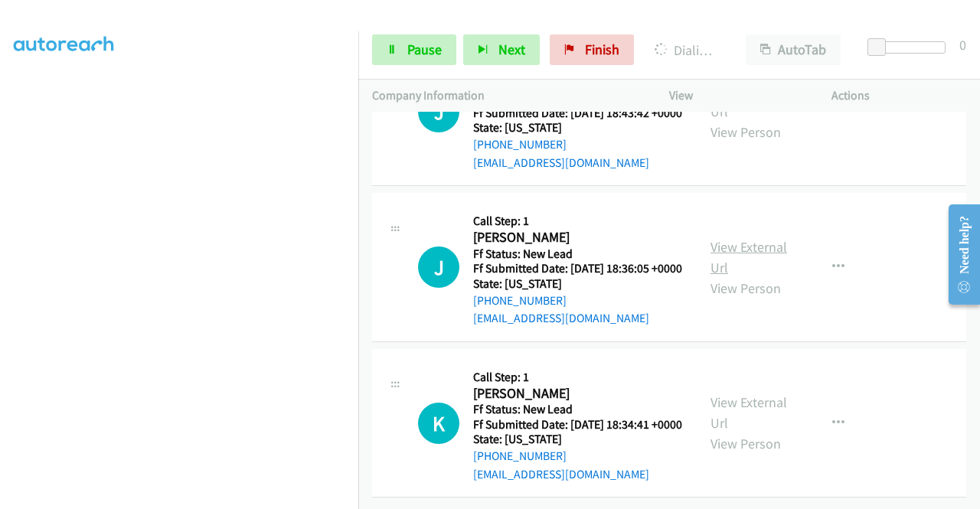
click at [763, 276] on link "View External Url" at bounding box center [748, 257] width 77 height 38
click at [757, 393] on link "View External Url" at bounding box center [748, 412] width 77 height 38
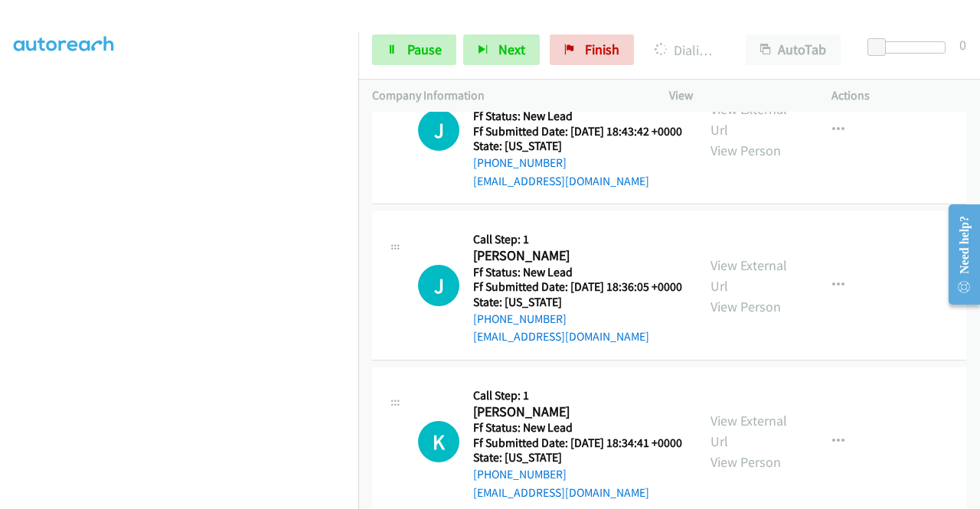
scroll to position [4756, 0]
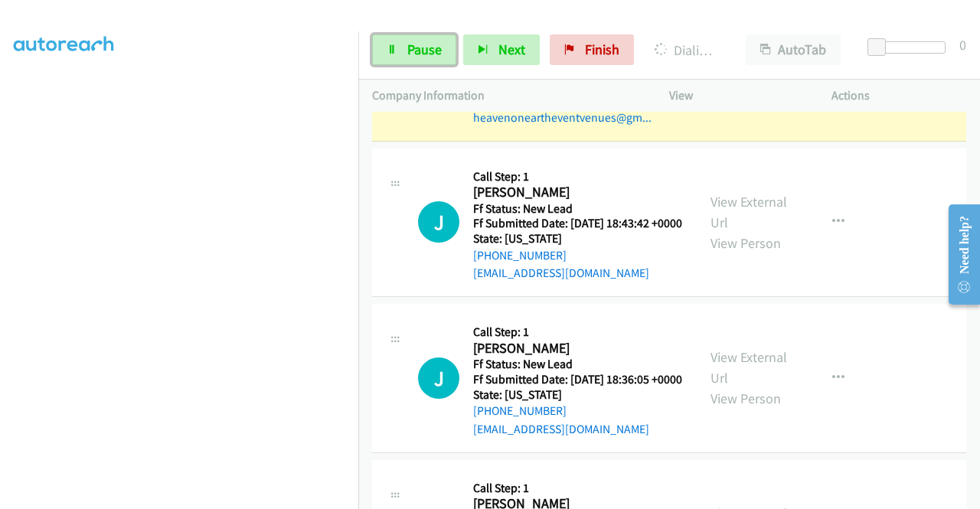
click at [413, 51] on span "Pause" at bounding box center [424, 50] width 34 height 18
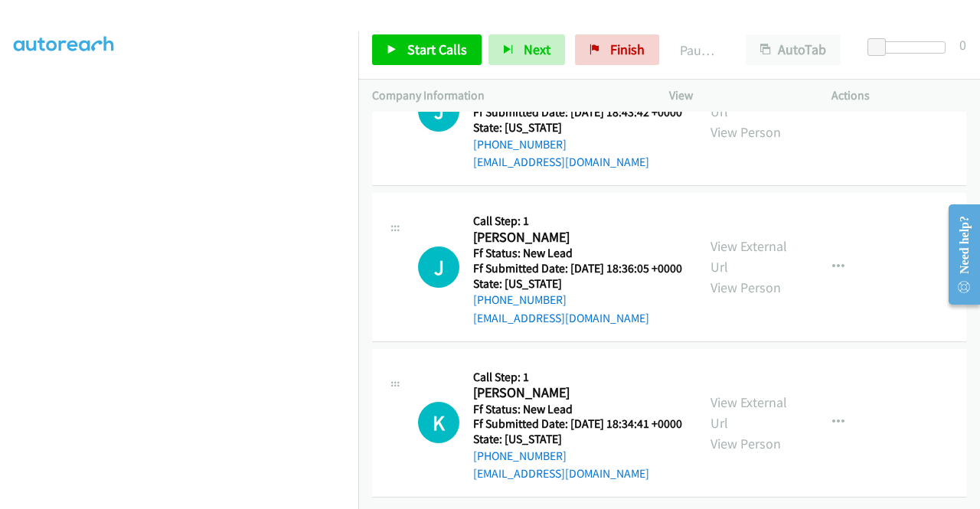
scroll to position [4909, 0]
click at [465, 47] on link "Start Calls" at bounding box center [426, 49] width 109 height 31
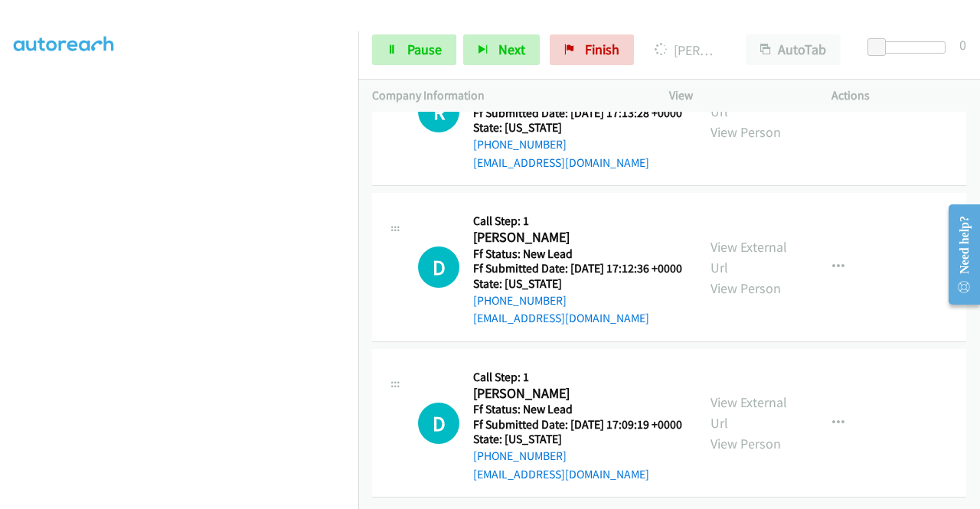
scroll to position [5586, 0]
click at [395, 51] on icon at bounding box center [391, 50] width 11 height 11
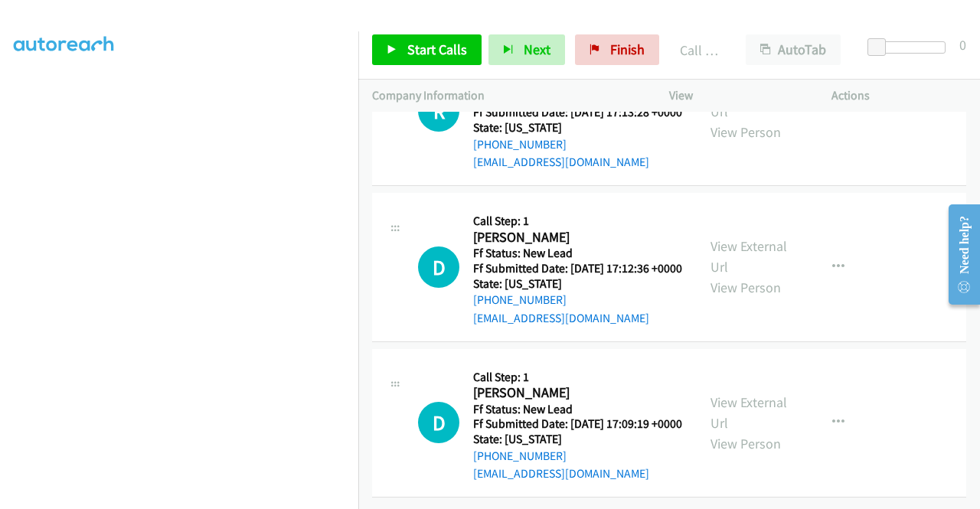
scroll to position [5663, 0]
click at [752, 120] on link "View External Url" at bounding box center [748, 101] width 77 height 38
click at [758, 276] on link "View External Url" at bounding box center [748, 256] width 77 height 38
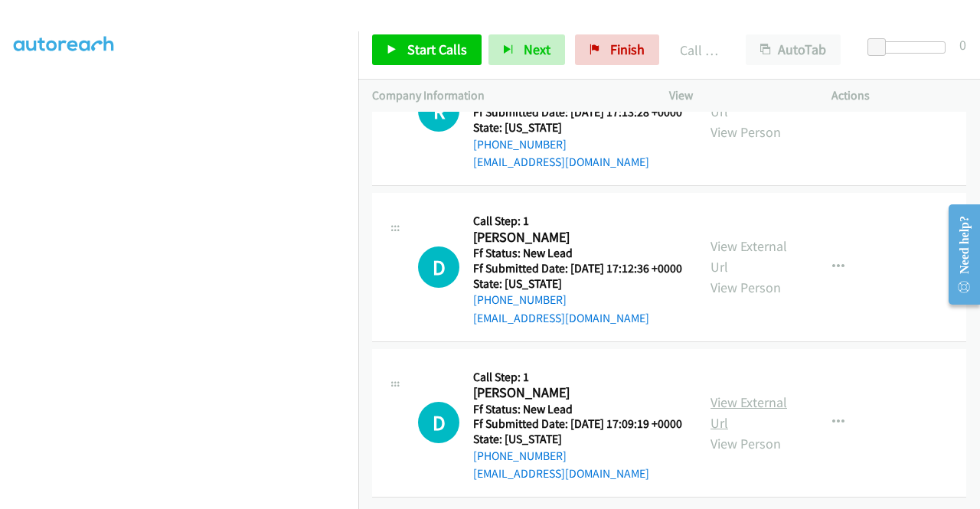
click at [756, 393] on link "View External Url" at bounding box center [748, 412] width 77 height 38
click at [455, 44] on span "Start Calls" at bounding box center [437, 50] width 60 height 18
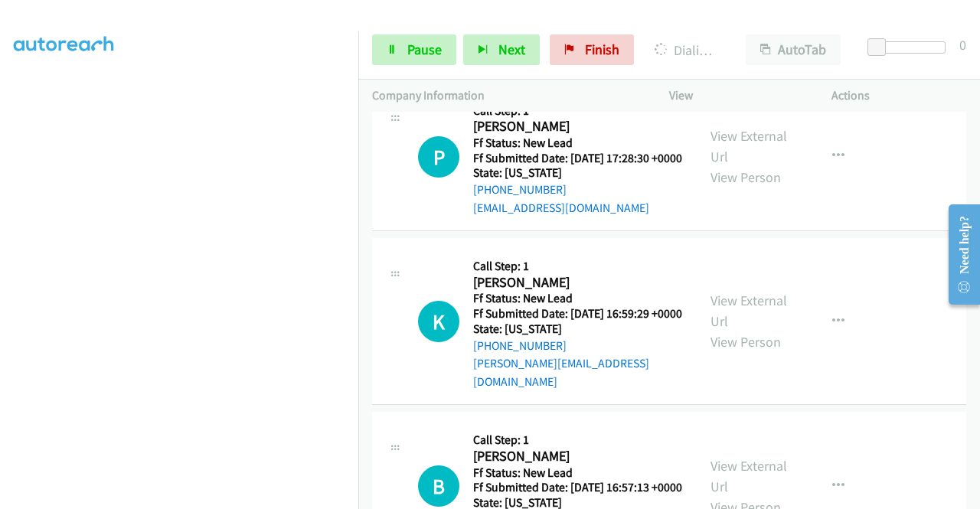
scroll to position [6118, 0]
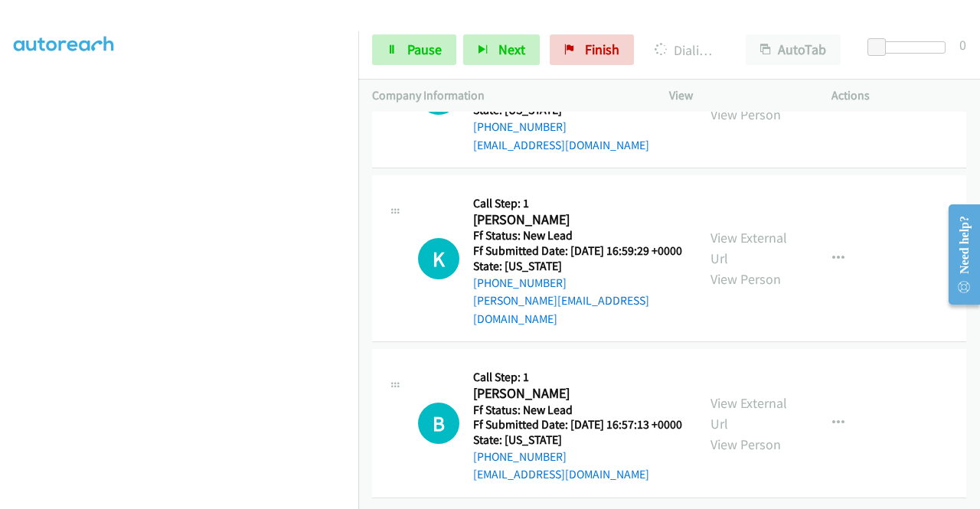
scroll to position [6424, 0]
click at [735, 103] on link "View External Url" at bounding box center [748, 83] width 77 height 38
click at [764, 267] on link "View External Url" at bounding box center [748, 248] width 77 height 38
click at [714, 413] on link "View External Url" at bounding box center [748, 413] width 77 height 38
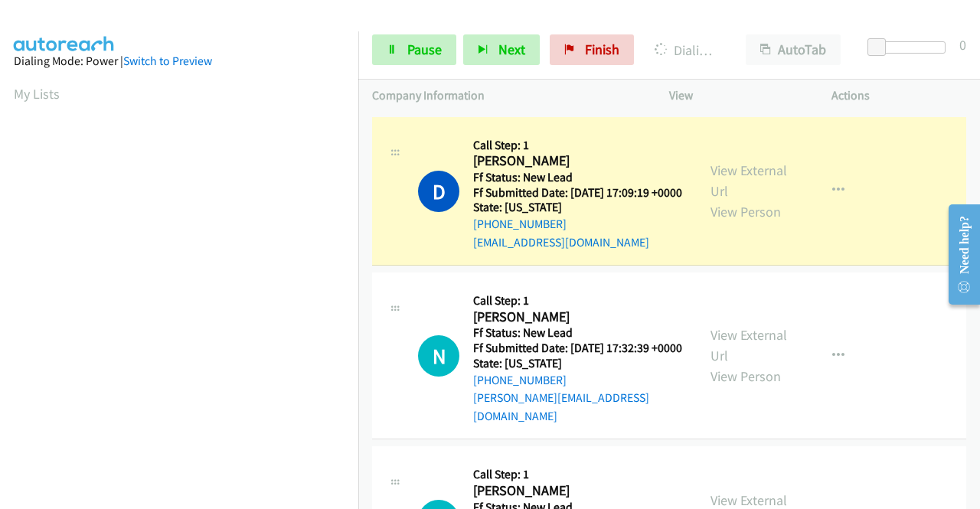
scroll to position [349, 0]
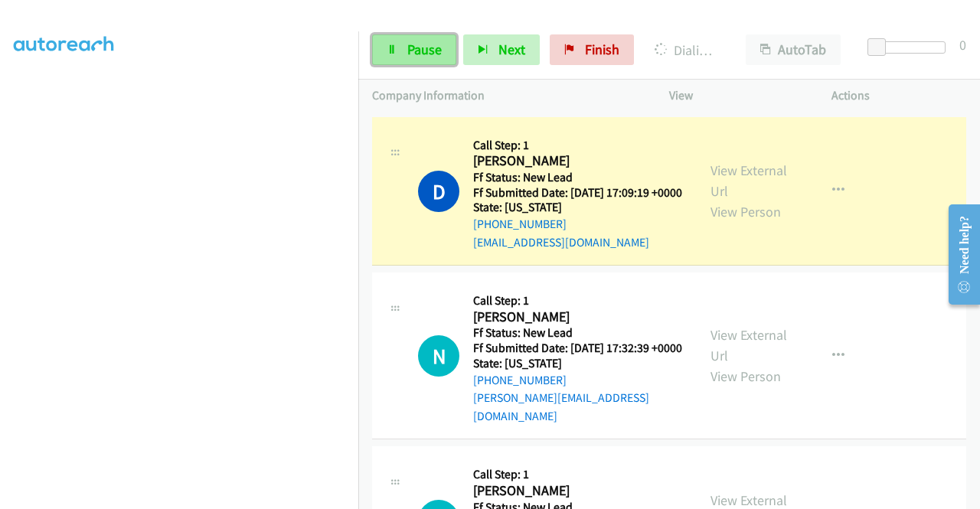
click at [425, 52] on span "Pause" at bounding box center [424, 50] width 34 height 18
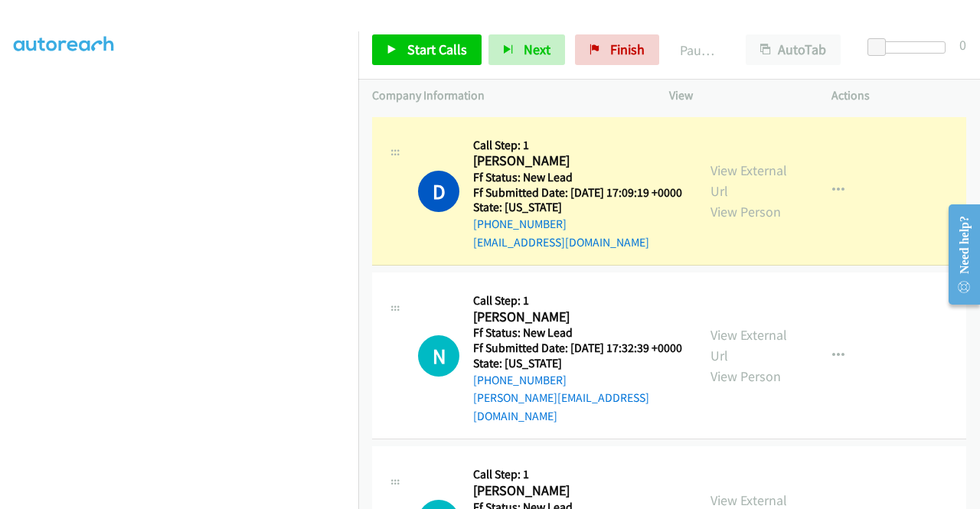
click at [535, 93] on link "Call was successful?" at bounding box center [524, 86] width 103 height 15
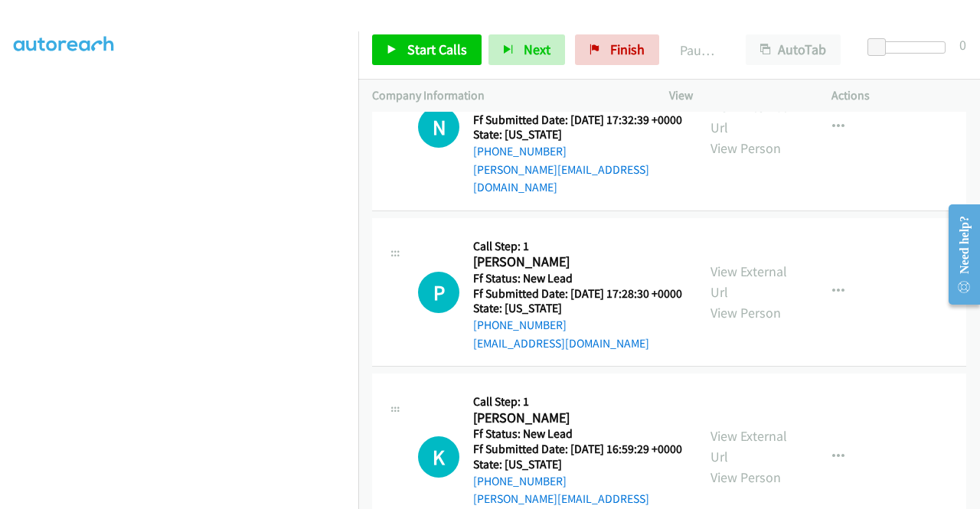
scroll to position [5991, 0]
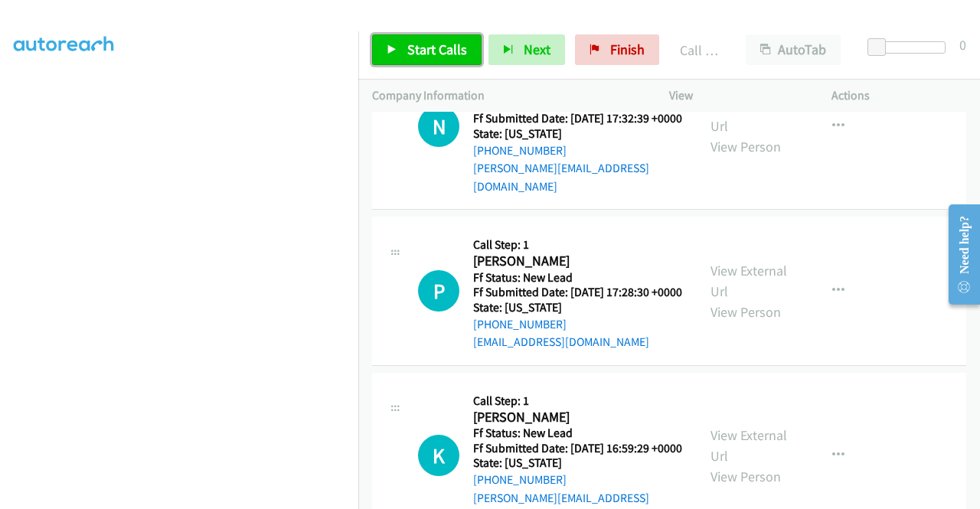
click at [436, 55] on span "Start Calls" at bounding box center [437, 50] width 60 height 18
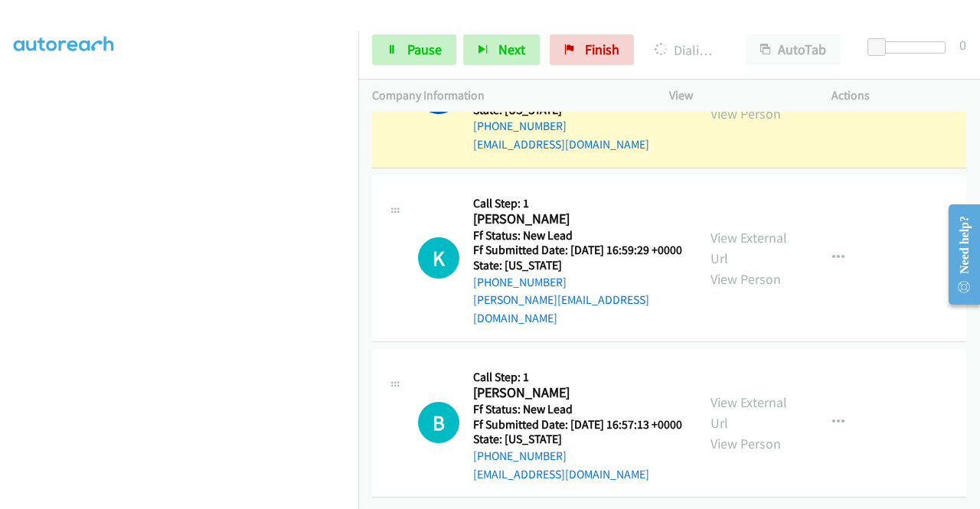
scroll to position [6668, 0]
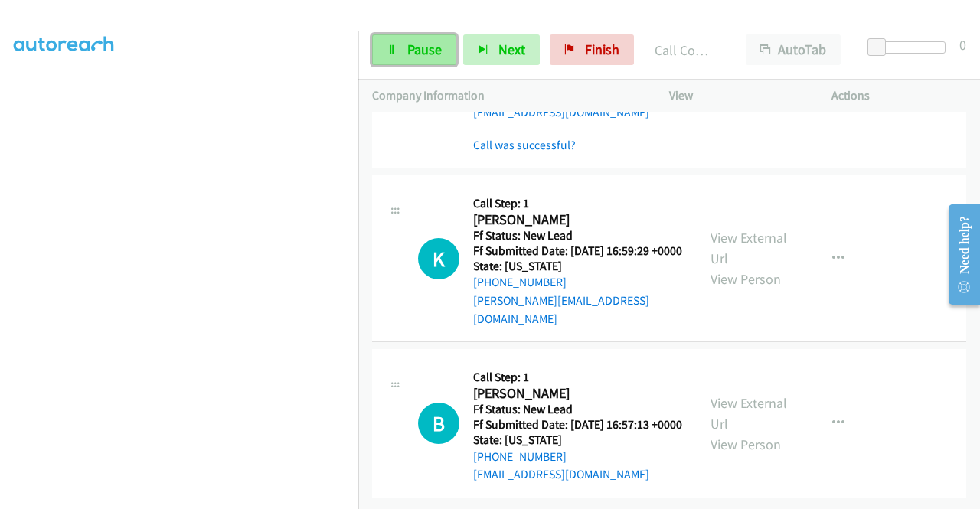
click at [423, 46] on span "Pause" at bounding box center [424, 50] width 34 height 18
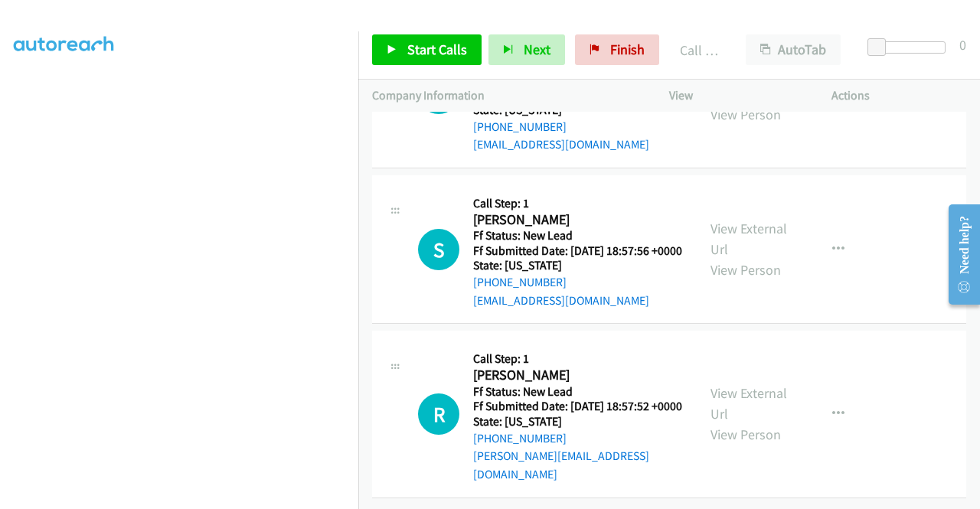
scroll to position [6974, 0]
click at [747, 103] on link "View External Url" at bounding box center [748, 83] width 77 height 38
click at [757, 258] on link "View External Url" at bounding box center [748, 239] width 77 height 38
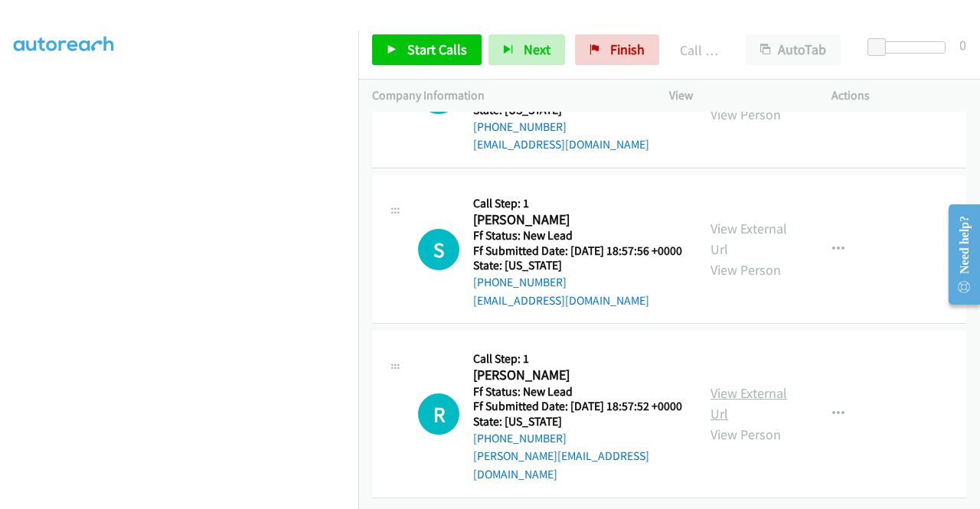
click at [732, 385] on link "View External Url" at bounding box center [748, 403] width 77 height 38
click at [429, 48] on span "Start Calls" at bounding box center [437, 50] width 60 height 18
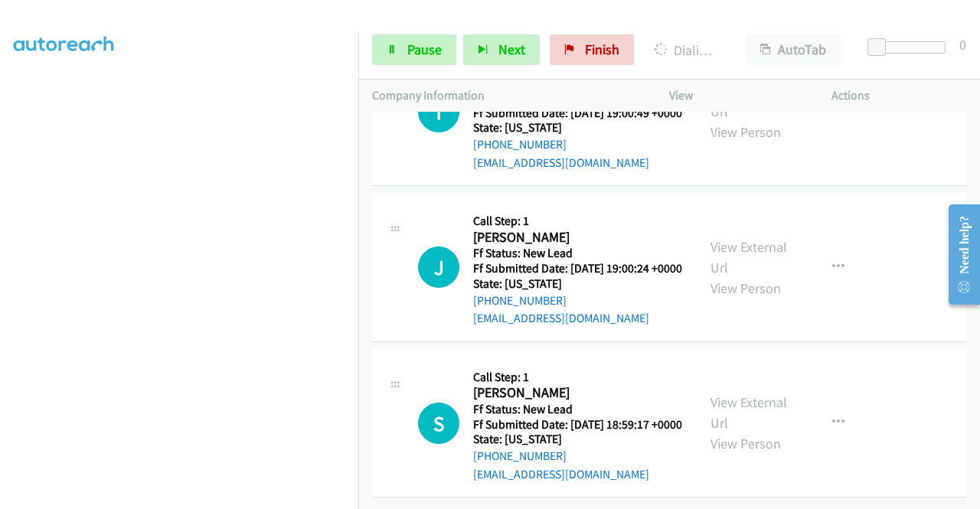
scroll to position [7506, 0]
click at [756, 120] on link "View External Url" at bounding box center [748, 101] width 77 height 38
click at [748, 276] on link "View External Url" at bounding box center [748, 257] width 77 height 38
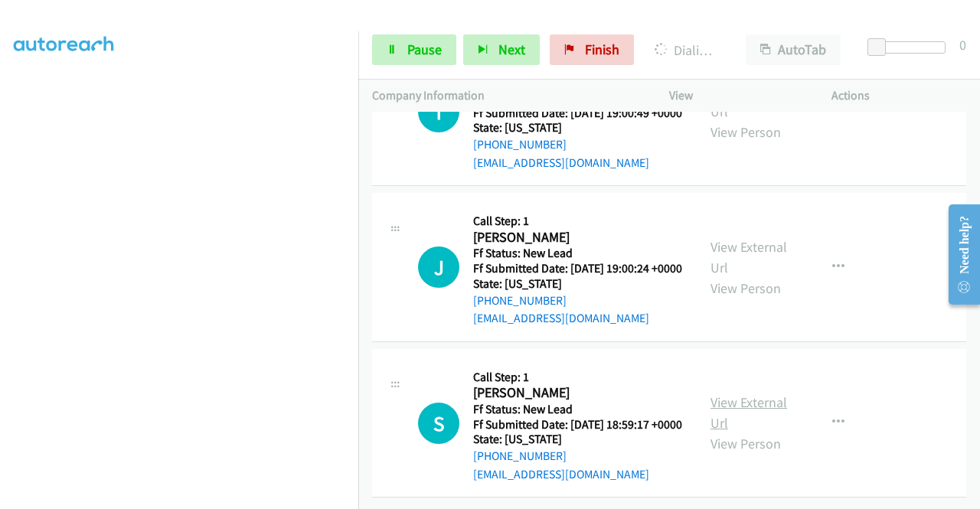
click at [748, 393] on link "View External Url" at bounding box center [748, 412] width 77 height 38
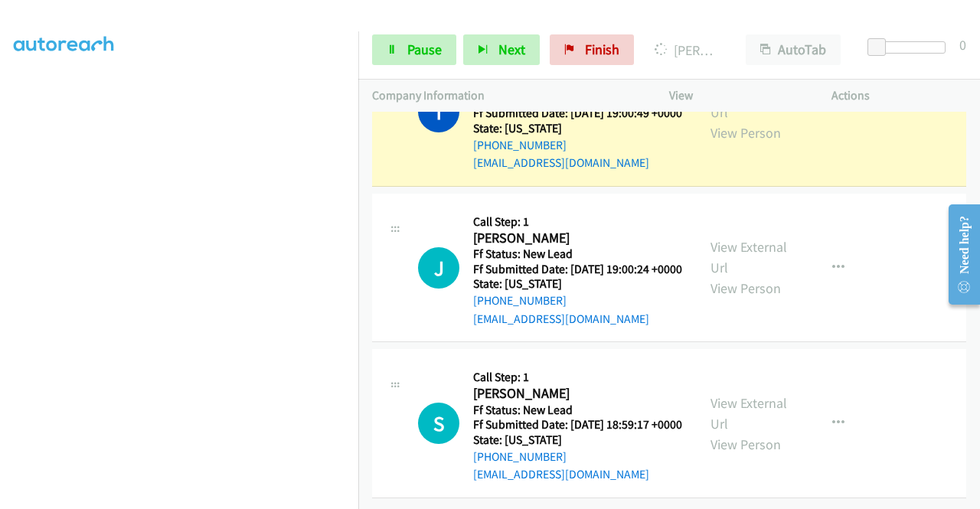
scroll to position [7438, 0]
click at [416, 54] on span "Pause" at bounding box center [424, 50] width 34 height 18
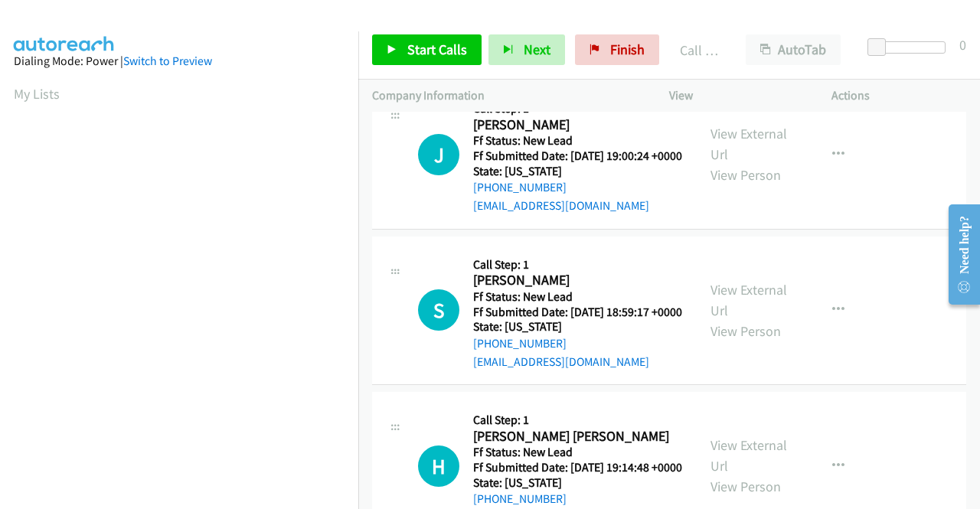
scroll to position [349, 0]
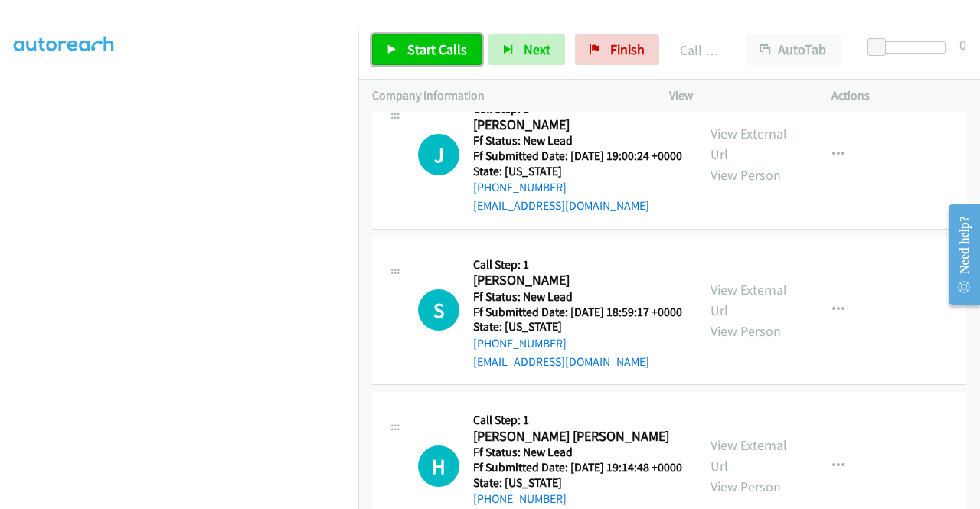
click at [435, 53] on span "Start Calls" at bounding box center [437, 50] width 60 height 18
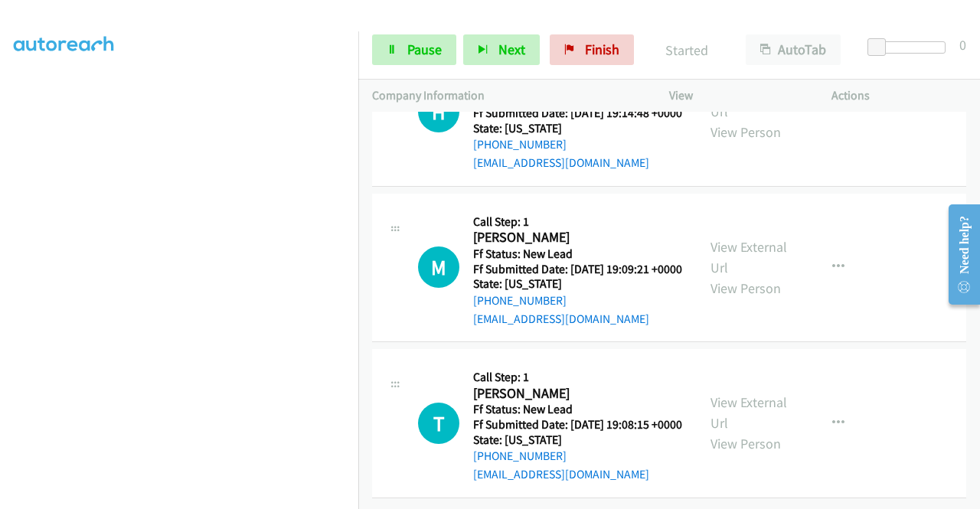
scroll to position [8127, 0]
click at [761, 120] on link "View External Url" at bounding box center [748, 101] width 77 height 38
click at [735, 276] on link "View External Url" at bounding box center [748, 257] width 77 height 38
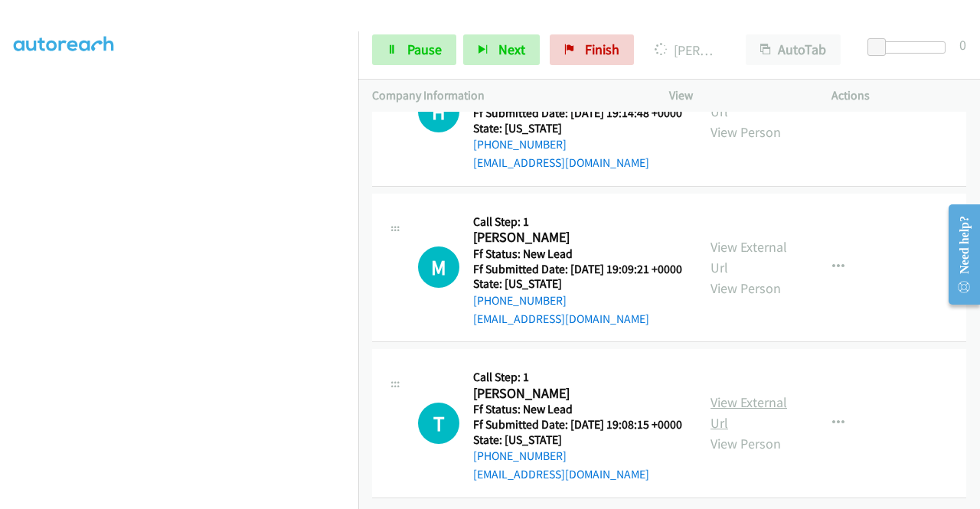
click at [748, 393] on link "View External Url" at bounding box center [748, 412] width 77 height 38
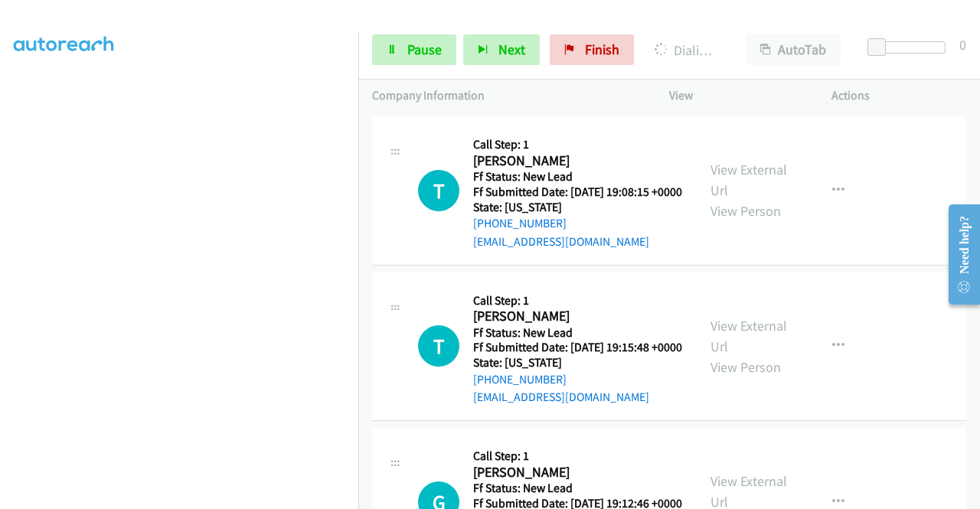
scroll to position [8276, 0]
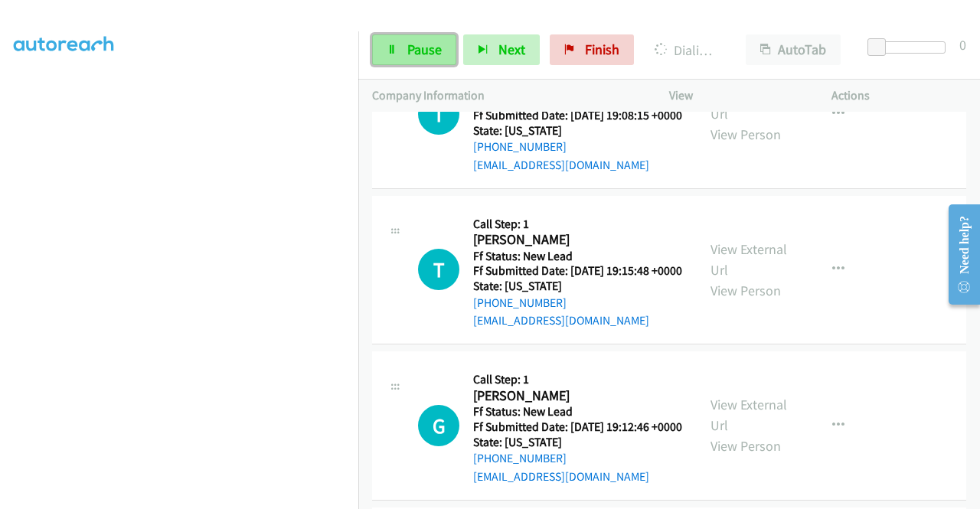
click at [427, 45] on span "Pause" at bounding box center [424, 50] width 34 height 18
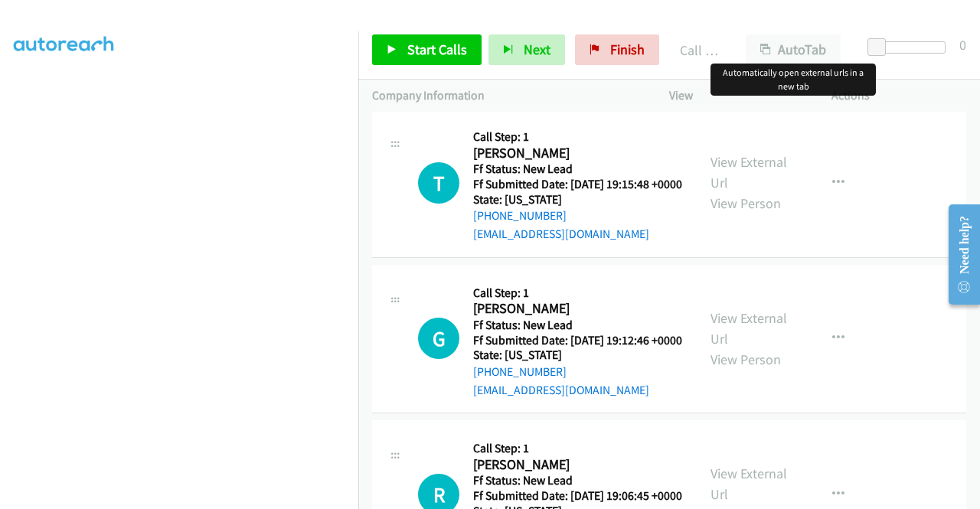
scroll to position [8429, 0]
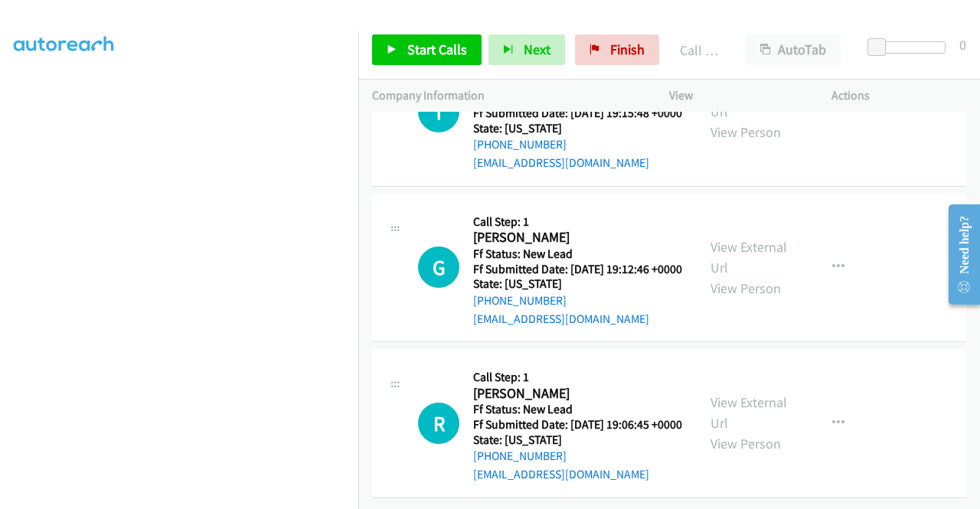
click at [759, 120] on link "View External Url" at bounding box center [748, 101] width 77 height 38
click at [733, 276] on link "View External Url" at bounding box center [748, 256] width 77 height 38
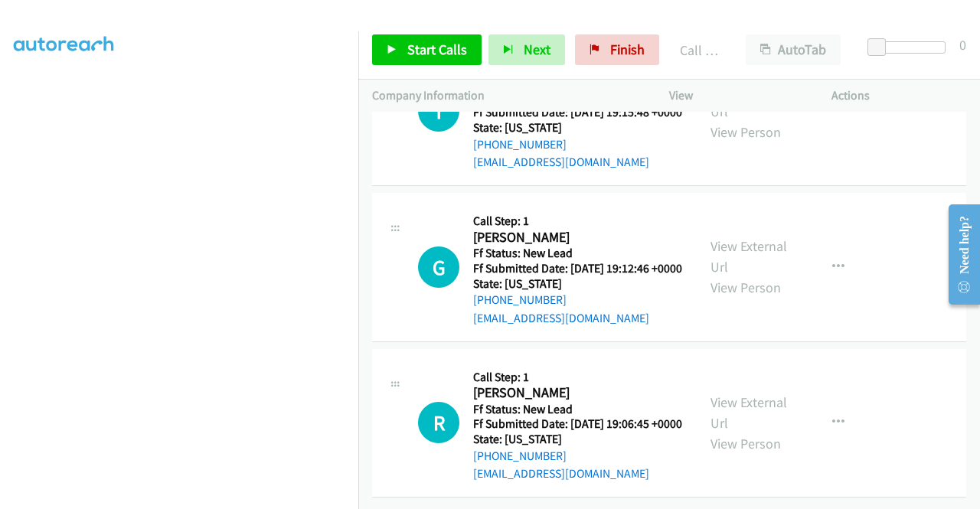
scroll to position [9039, 0]
click at [764, 393] on link "View External Url" at bounding box center [748, 412] width 77 height 38
click at [413, 41] on span "Start Calls" at bounding box center [437, 50] width 60 height 18
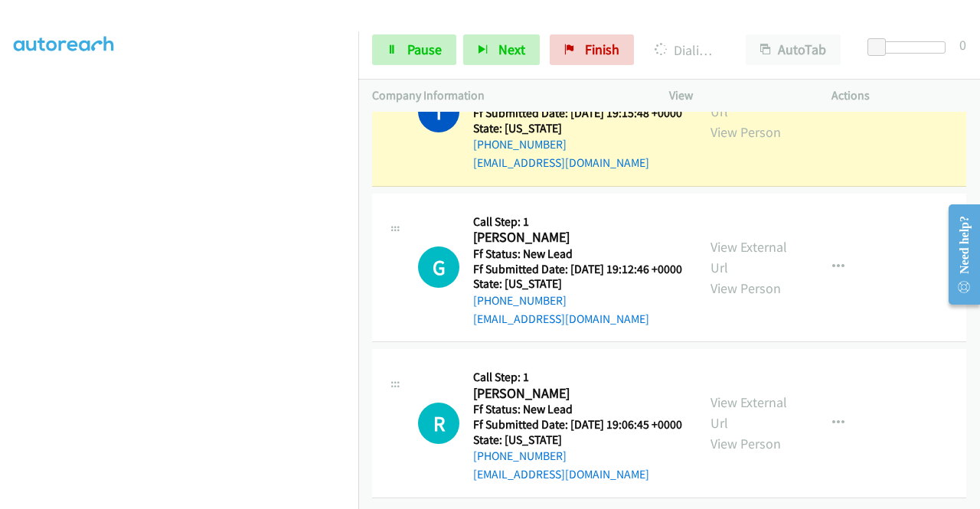
scroll to position [9071, 0]
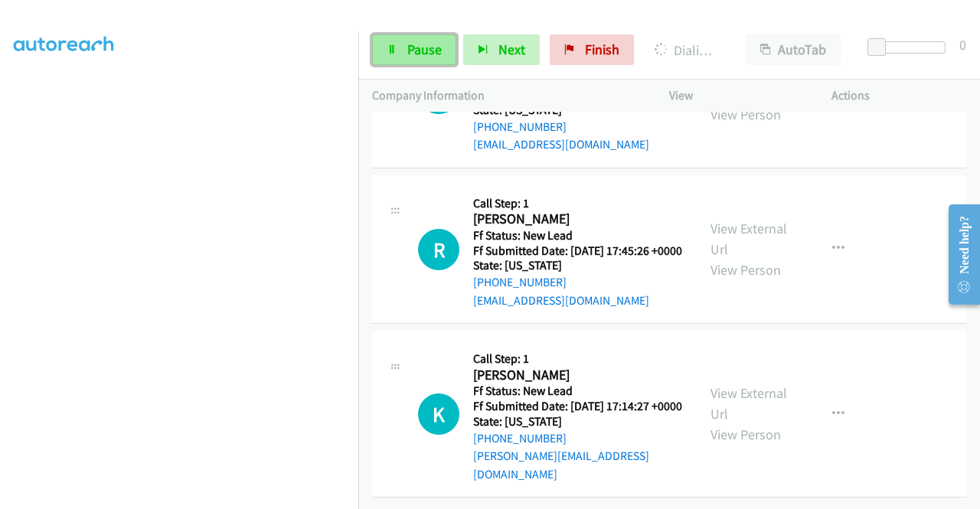
click at [424, 57] on span "Pause" at bounding box center [424, 50] width 34 height 18
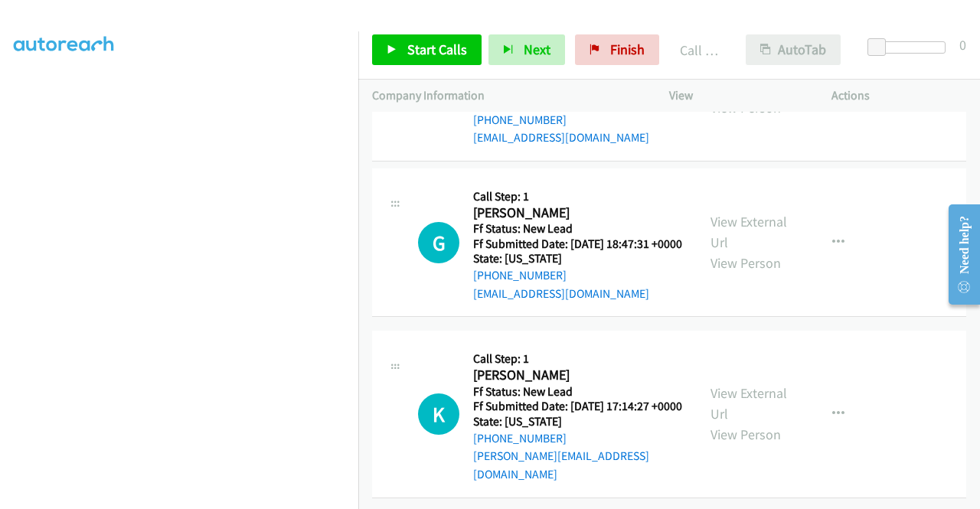
scroll to position [9453, 0]
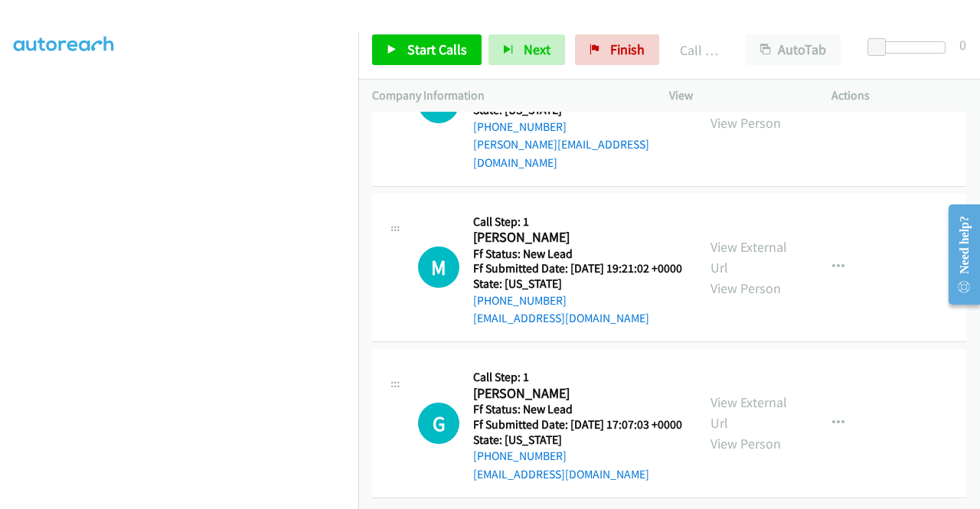
click at [735, 111] on link "View External Url" at bounding box center [748, 92] width 77 height 38
click at [748, 275] on link "View External Url" at bounding box center [748, 257] width 77 height 38
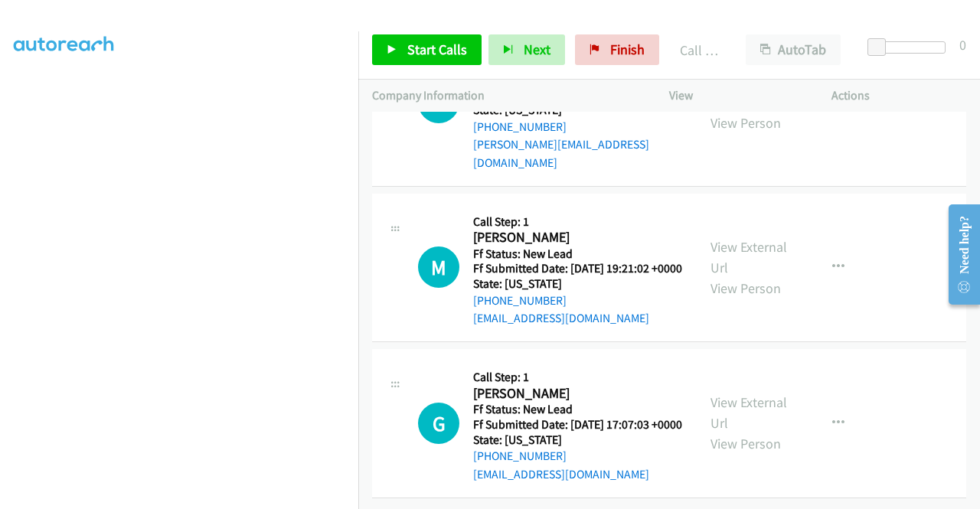
scroll to position [9825, 0]
click at [713, 393] on link "View External Url" at bounding box center [748, 412] width 77 height 38
click at [455, 44] on span "Start Calls" at bounding box center [437, 50] width 60 height 18
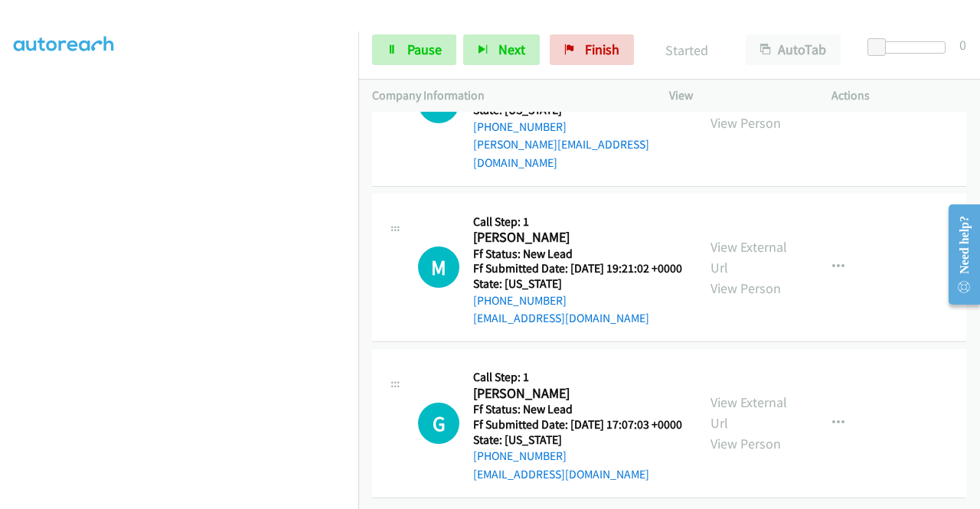
scroll to position [9212, 0]
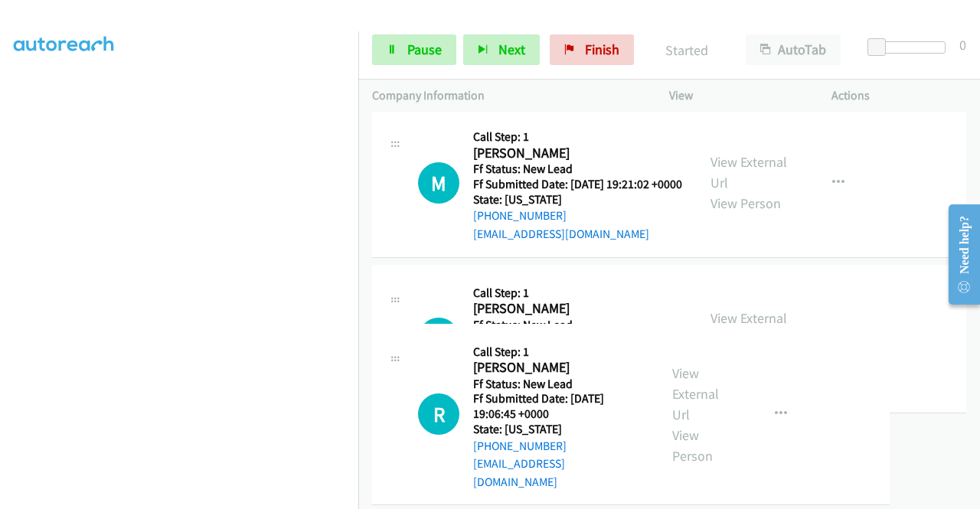
drag, startPoint x: 485, startPoint y: 374, endPoint x: 563, endPoint y: 365, distance: 78.6
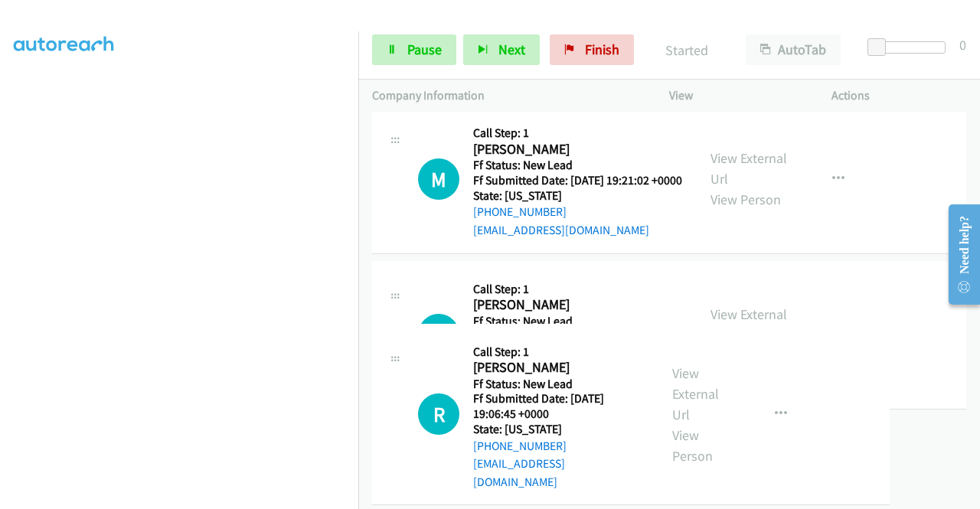
drag, startPoint x: 572, startPoint y: 360, endPoint x: 578, endPoint y: 344, distance: 17.2
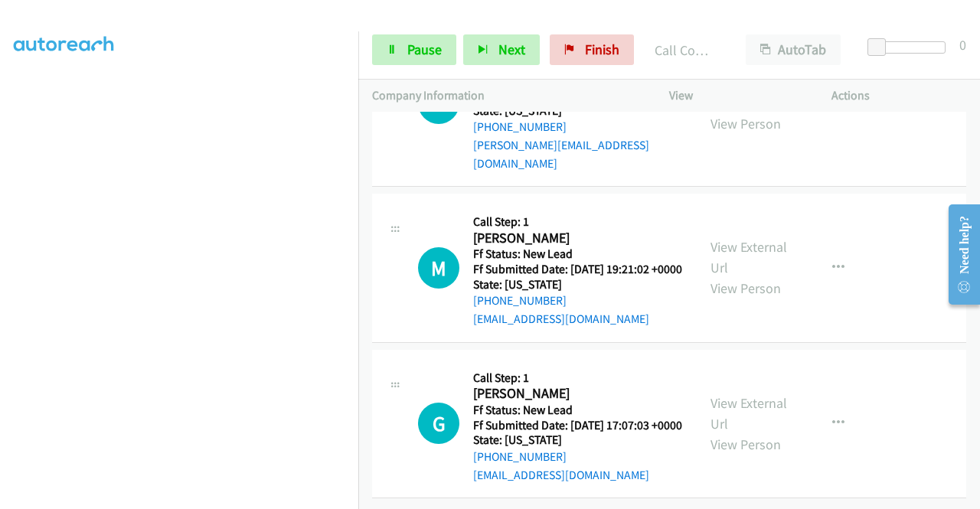
scroll to position [349, 0]
click at [415, 48] on span "Pause" at bounding box center [424, 50] width 34 height 18
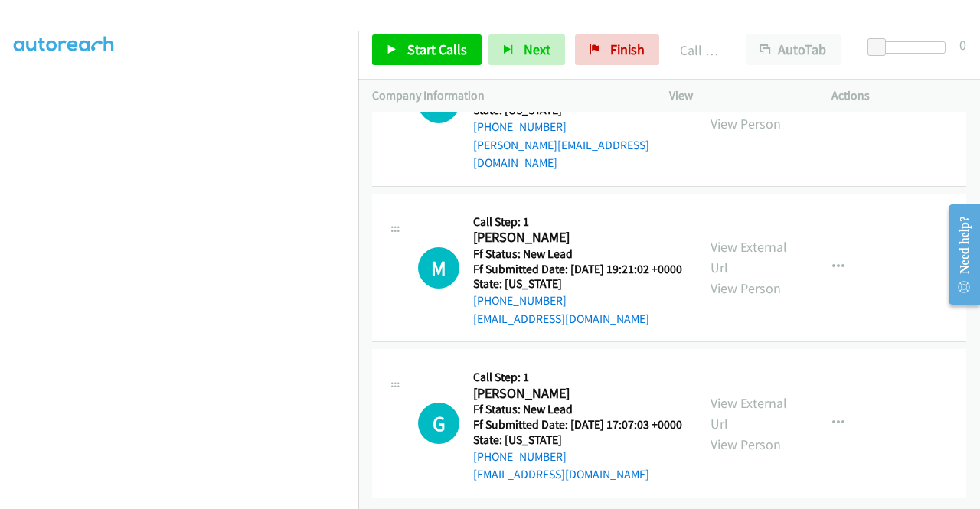
scroll to position [9672, 0]
click at [822, 118] on button "button" at bounding box center [837, 102] width 41 height 31
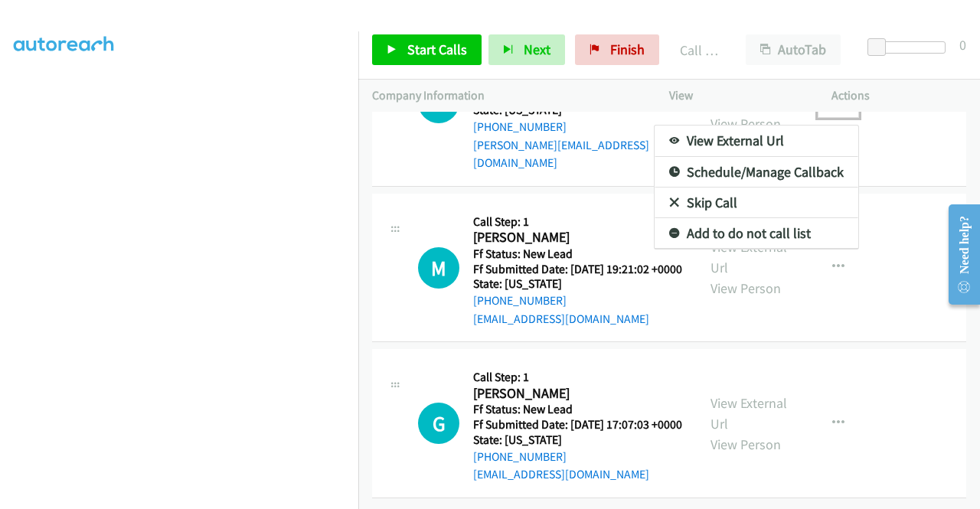
click at [772, 218] on link "Skip Call" at bounding box center [756, 203] width 204 height 31
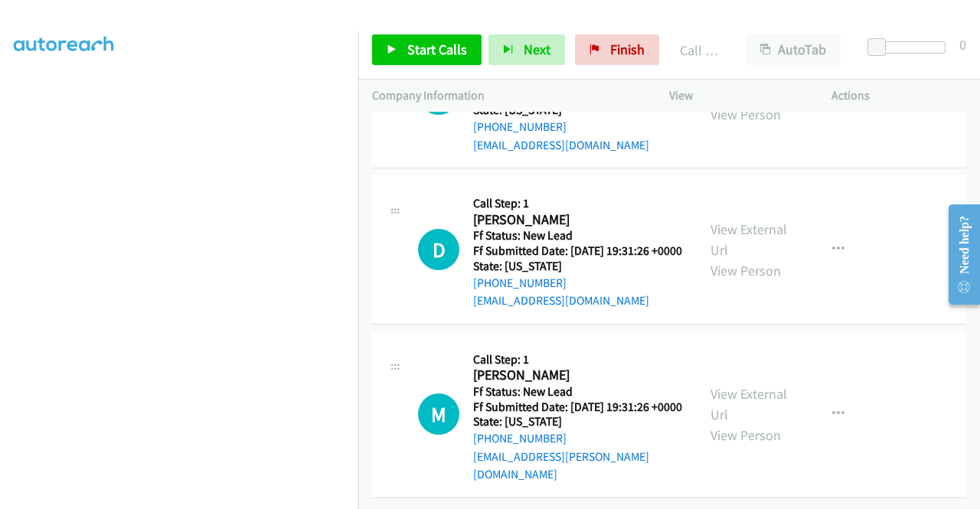
scroll to position [10054, 0]
click at [735, 103] on link "View External Url" at bounding box center [748, 83] width 77 height 38
click at [739, 259] on link "View External Url" at bounding box center [748, 239] width 77 height 38
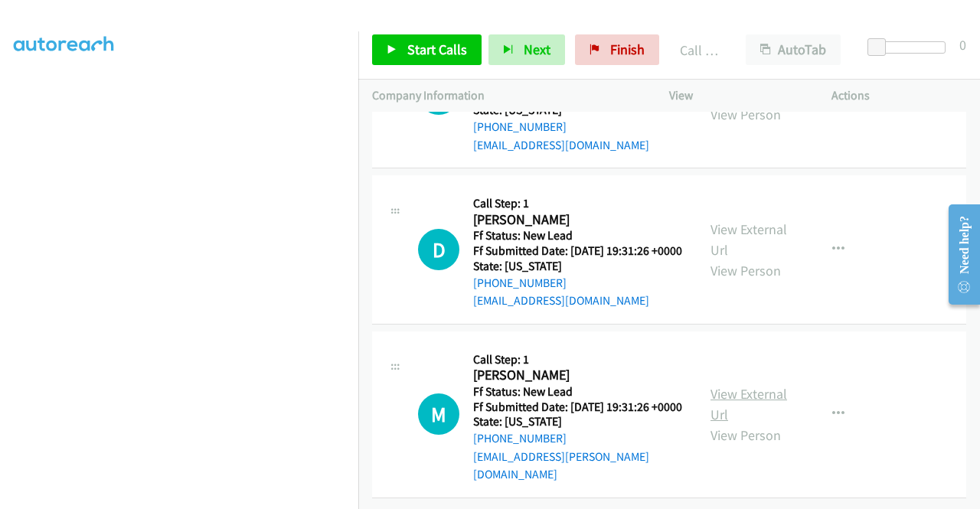
click at [732, 385] on link "View External Url" at bounding box center [748, 404] width 77 height 38
click at [433, 51] on span "Start Calls" at bounding box center [437, 50] width 60 height 18
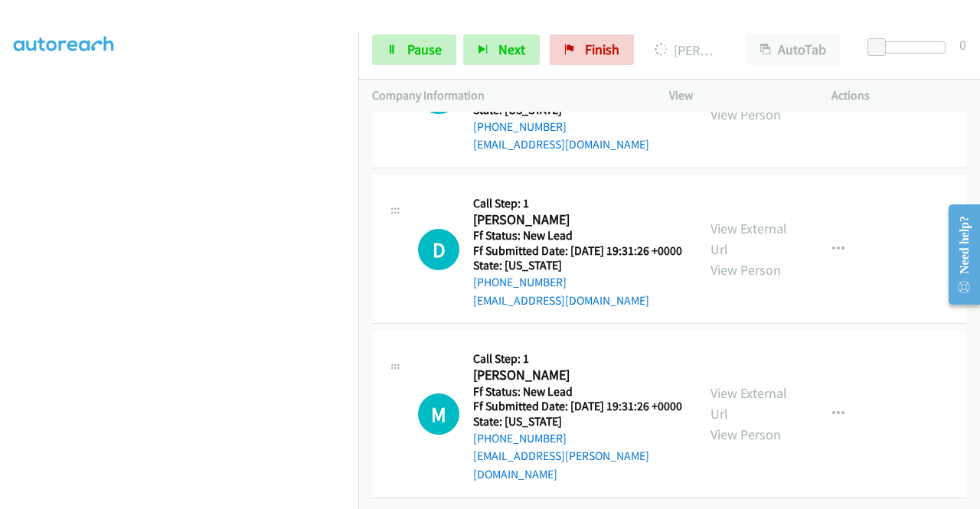
scroll to position [9942, 0]
click at [424, 51] on span "Pause" at bounding box center [424, 50] width 34 height 18
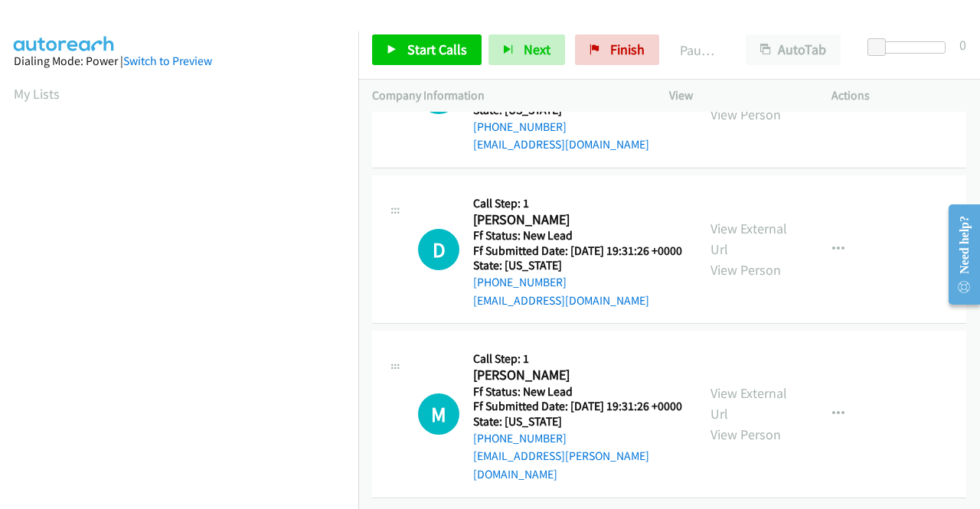
scroll to position [349, 0]
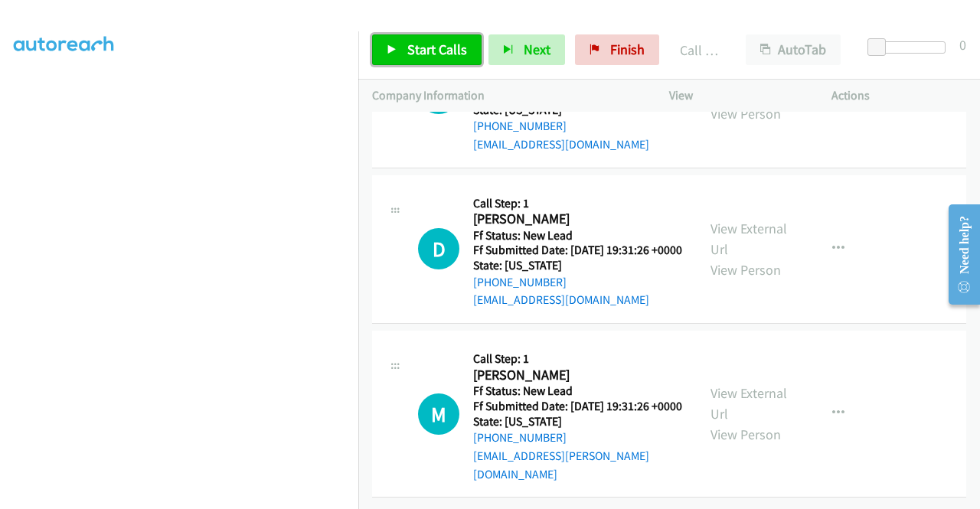
click at [459, 51] on span "Start Calls" at bounding box center [437, 50] width 60 height 18
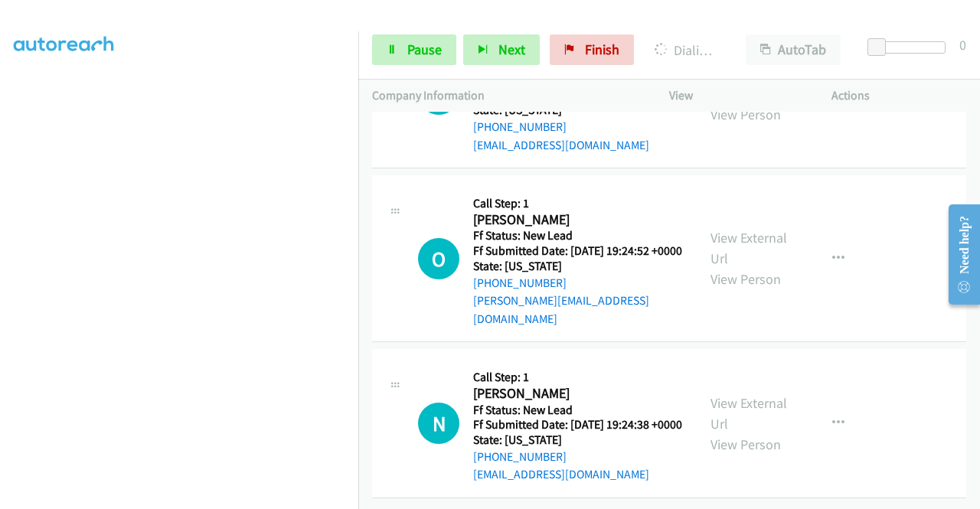
scroll to position [10635, 0]
click at [773, 103] on link "View External Url" at bounding box center [748, 83] width 77 height 38
click at [759, 267] on link "View External Url" at bounding box center [748, 248] width 77 height 38
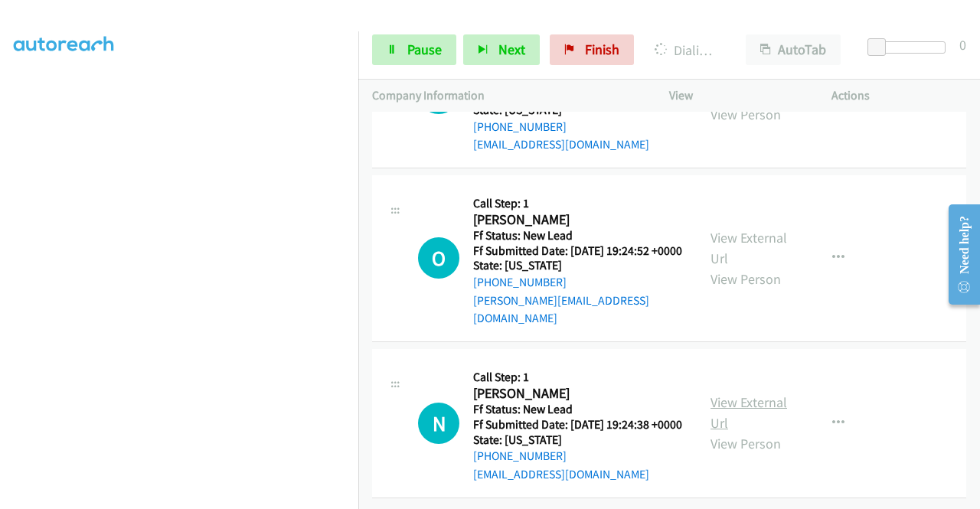
click at [761, 413] on link "View External Url" at bounding box center [748, 412] width 77 height 38
click at [426, 53] on span "Pause" at bounding box center [424, 50] width 34 height 18
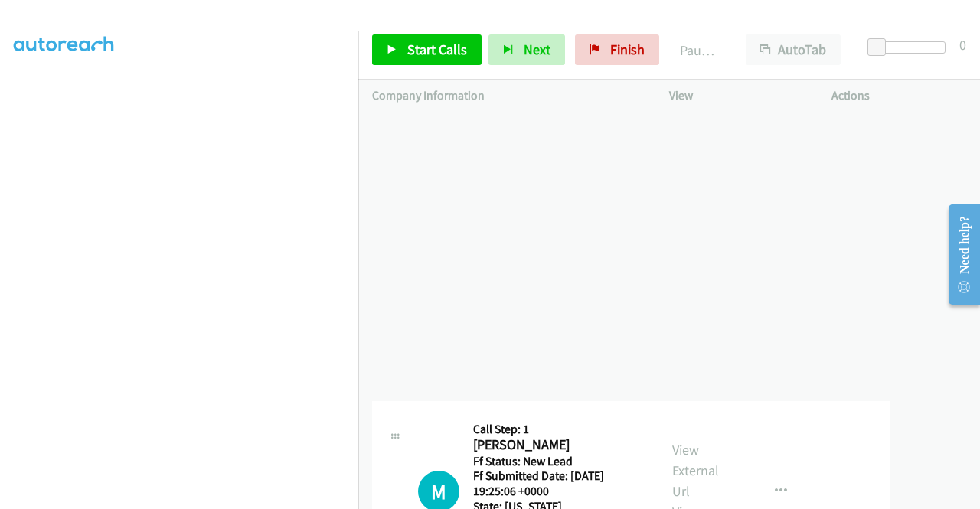
scroll to position [10813, 0]
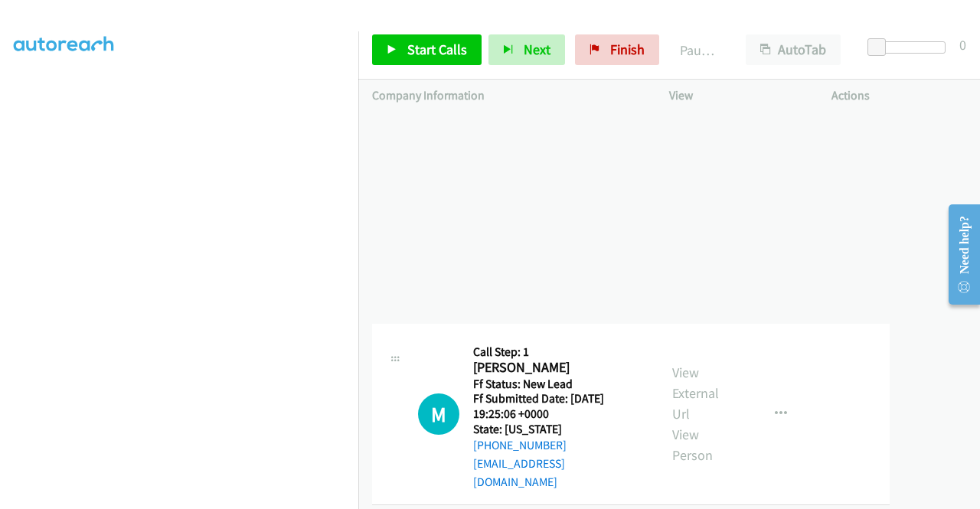
drag, startPoint x: 496, startPoint y: 363, endPoint x: 494, endPoint y: 311, distance: 51.3
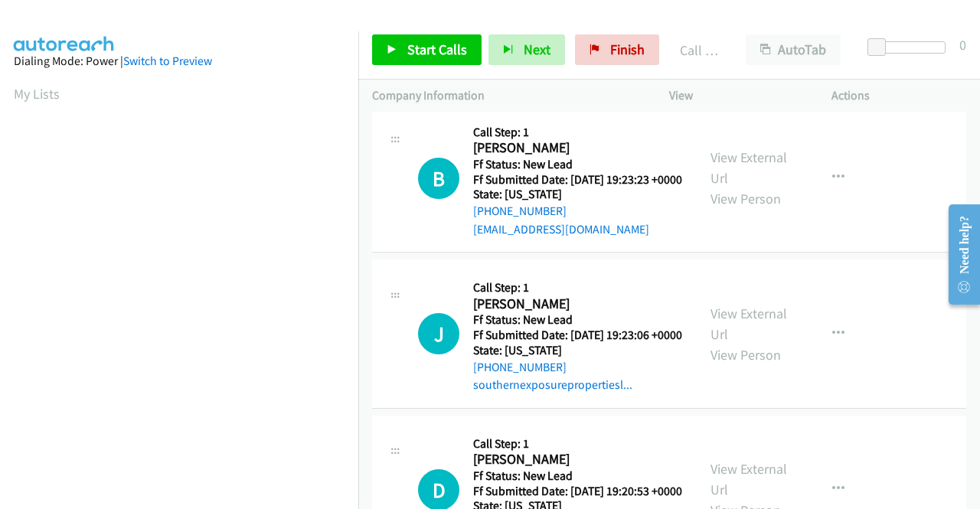
scroll to position [349, 0]
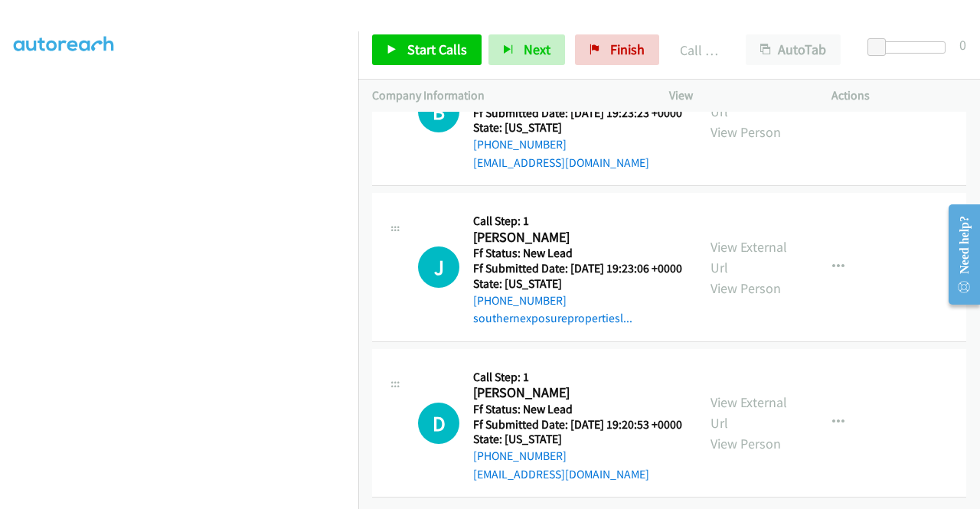
scroll to position [11195, 0]
click at [751, 120] on link "View External Url" at bounding box center [748, 101] width 77 height 38
click at [739, 276] on link "View External Url" at bounding box center [748, 257] width 77 height 38
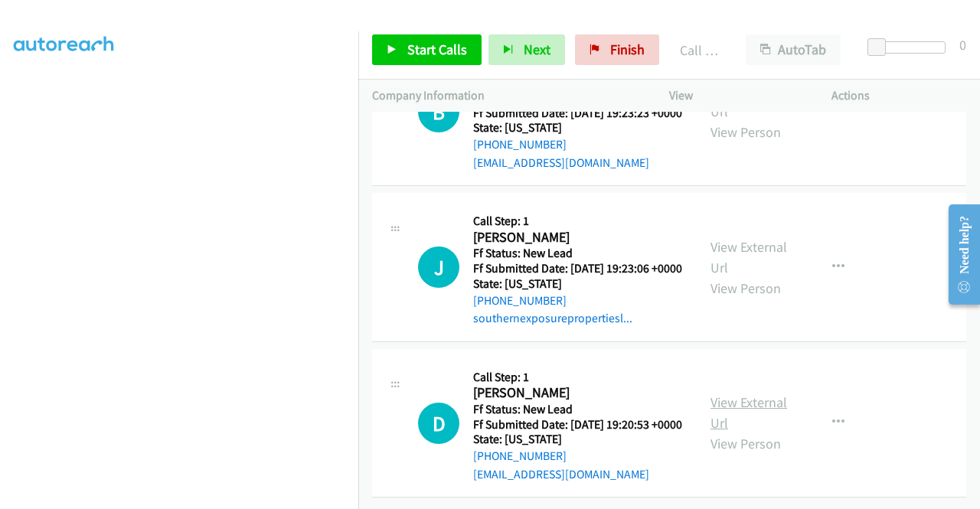
click at [719, 428] on link "View External Url" at bounding box center [748, 412] width 77 height 38
click at [445, 56] on span "Start Calls" at bounding box center [437, 50] width 60 height 18
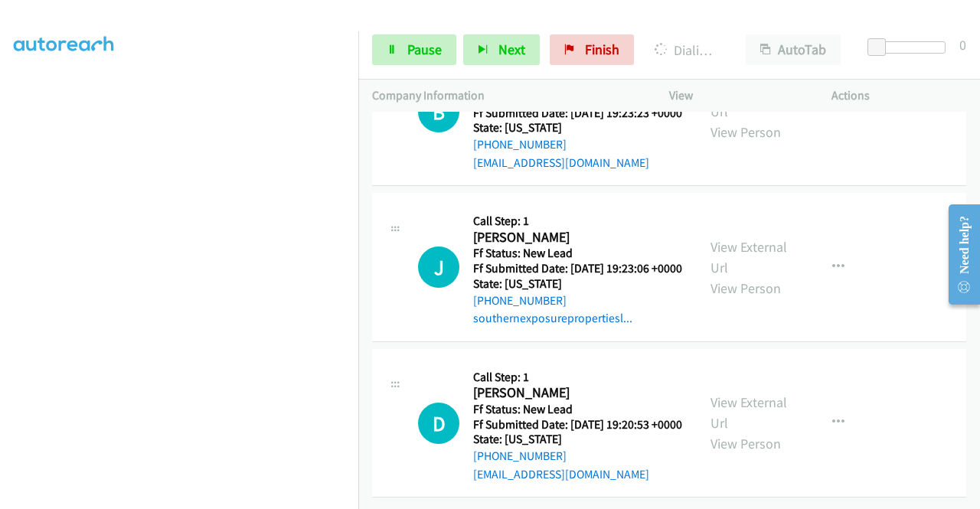
scroll to position [11083, 0]
click at [413, 50] on span "Pause" at bounding box center [424, 50] width 34 height 18
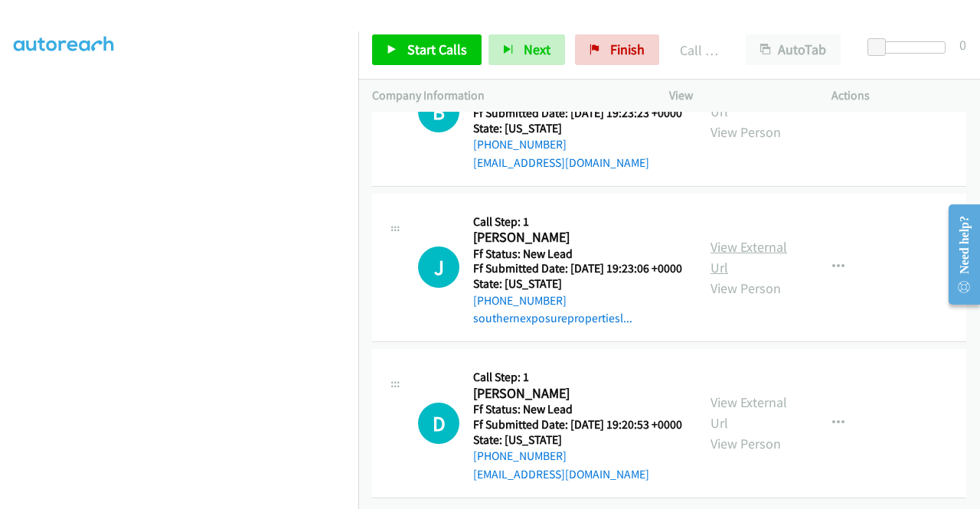
scroll to position [11684, 0]
click at [435, 44] on span "Start Calls" at bounding box center [437, 50] width 60 height 18
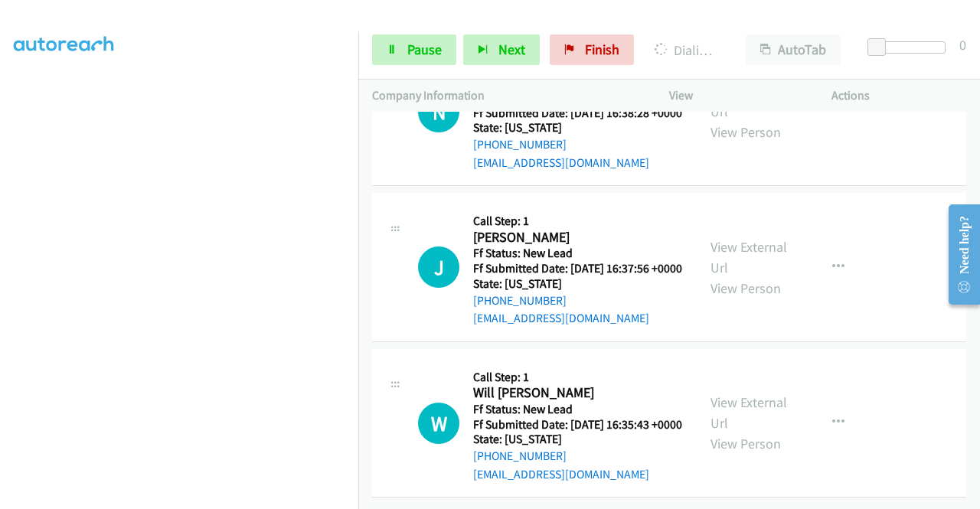
scroll to position [11990, 0]
click at [750, 120] on link "View External Url" at bounding box center [748, 101] width 77 height 38
click at [767, 276] on link "View External Url" at bounding box center [748, 257] width 77 height 38
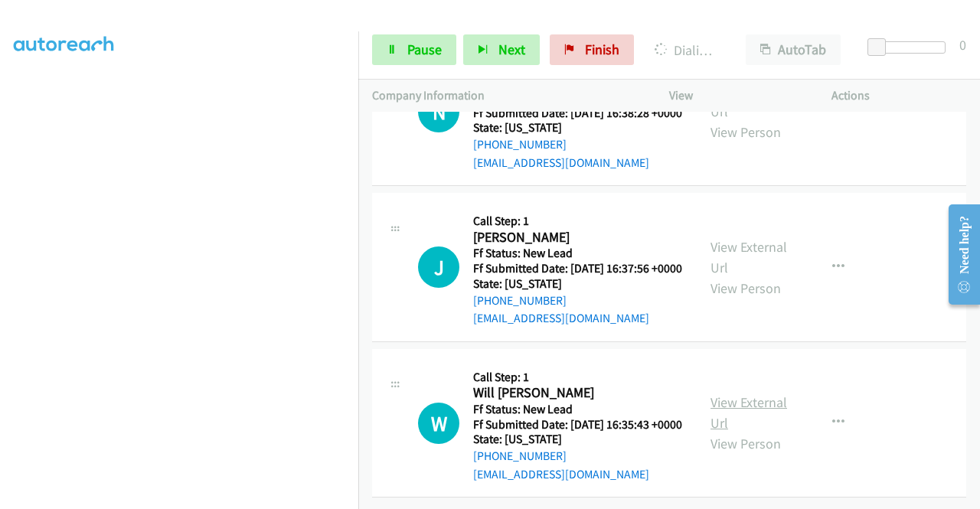
click at [747, 424] on link "View External Url" at bounding box center [748, 412] width 77 height 38
click at [396, 57] on link "Pause" at bounding box center [414, 49] width 84 height 31
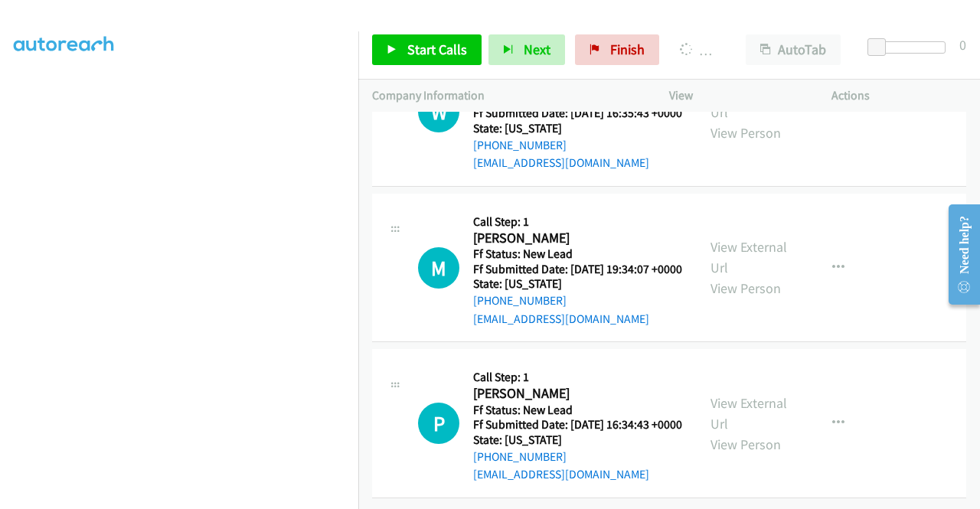
scroll to position [349, 0]
click at [406, 60] on link "Start Calls" at bounding box center [426, 49] width 109 height 31
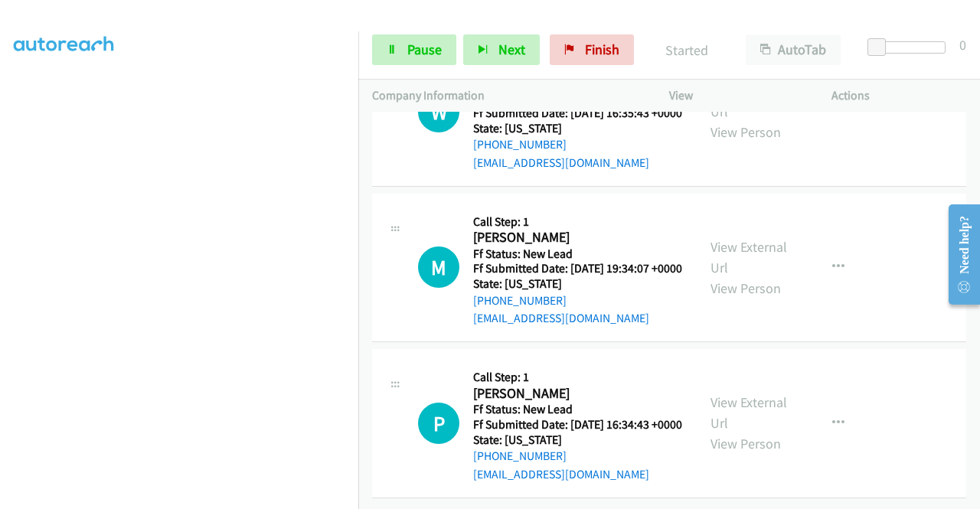
scroll to position [12522, 0]
click at [750, 276] on link "View External Url" at bounding box center [748, 257] width 77 height 38
click at [759, 432] on link "View External Url" at bounding box center [748, 412] width 77 height 38
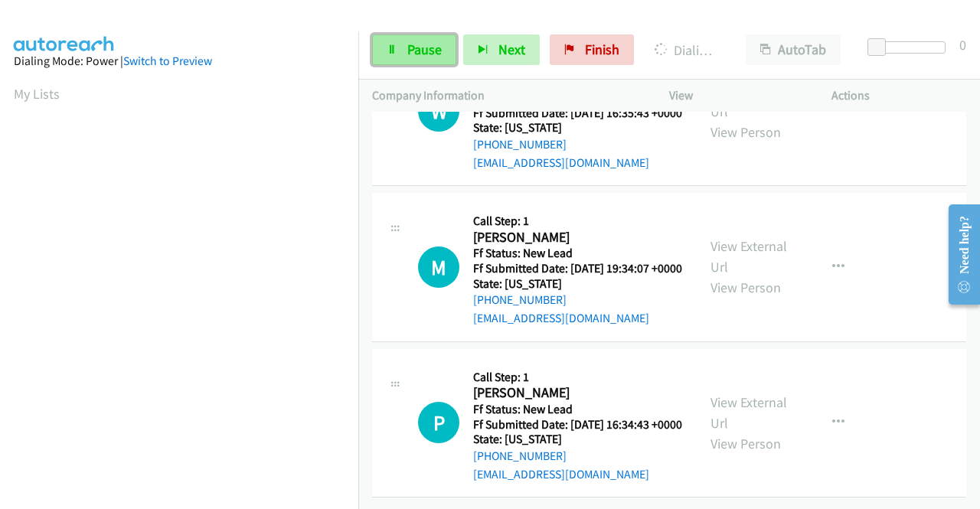
click at [381, 60] on link "Pause" at bounding box center [414, 49] width 84 height 31
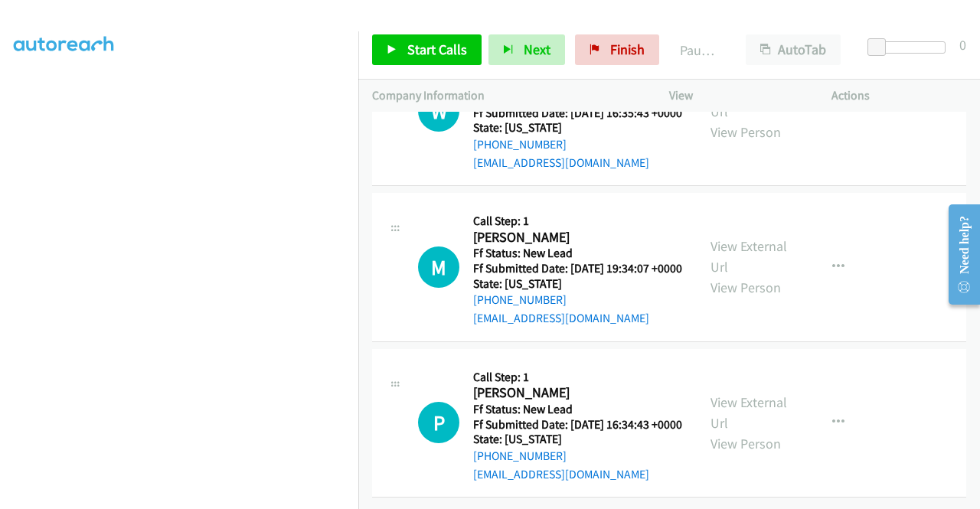
scroll to position [12698, 0]
click at [418, 51] on span "Start Calls" at bounding box center [437, 50] width 60 height 18
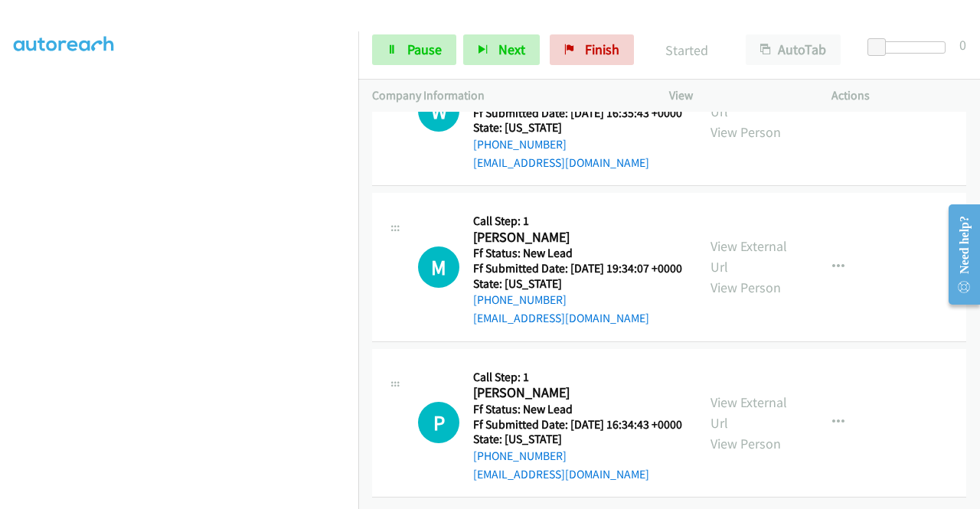
scroll to position [12469, 0]
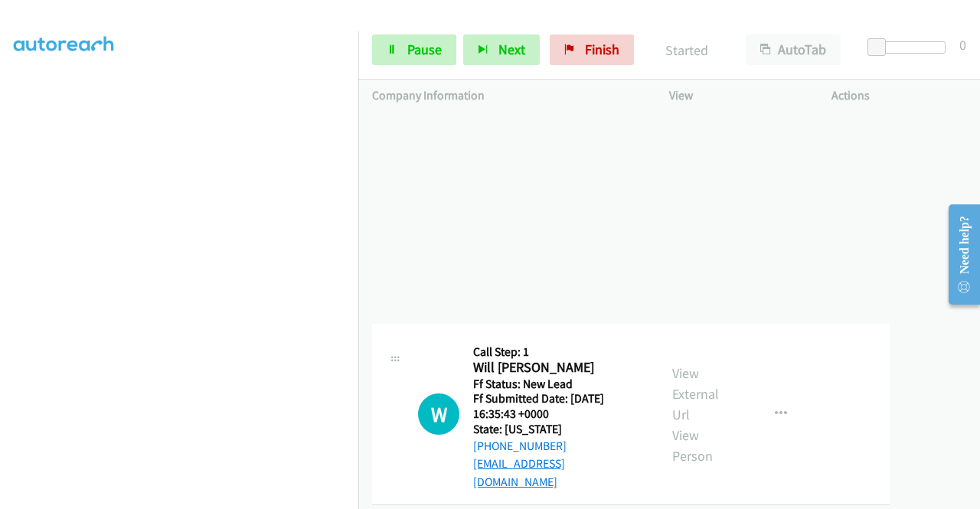
drag, startPoint x: 569, startPoint y: 335, endPoint x: 490, endPoint y: 344, distance: 80.0
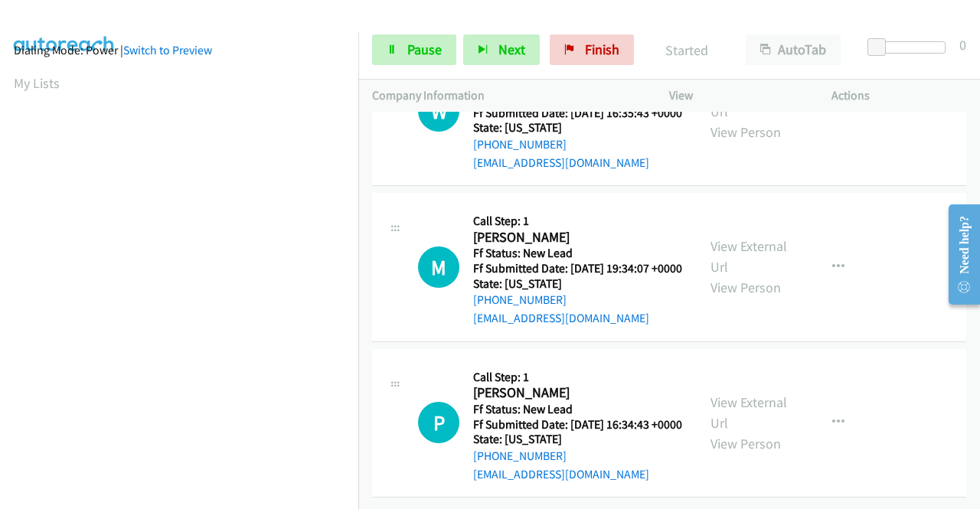
scroll to position [10, 0]
click at [404, 57] on link "Pause" at bounding box center [414, 49] width 84 height 31
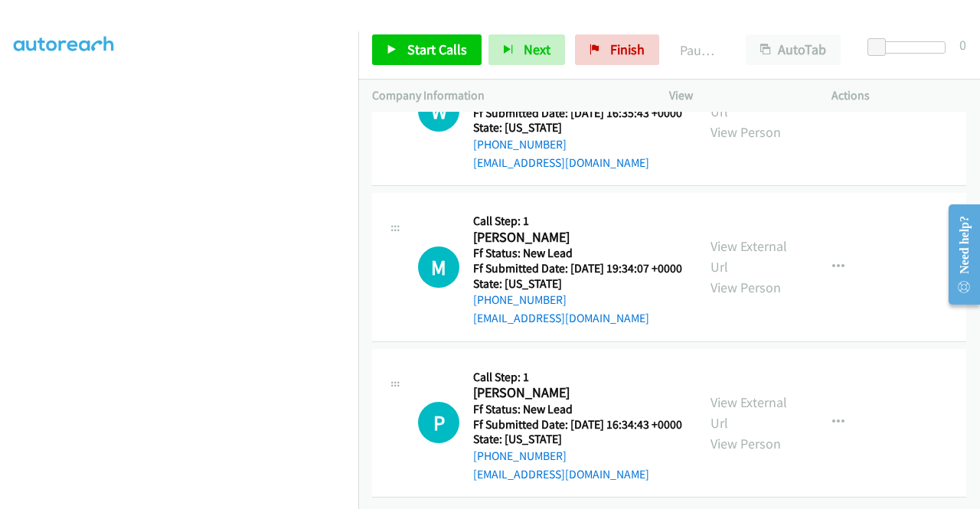
scroll to position [12469, 0]
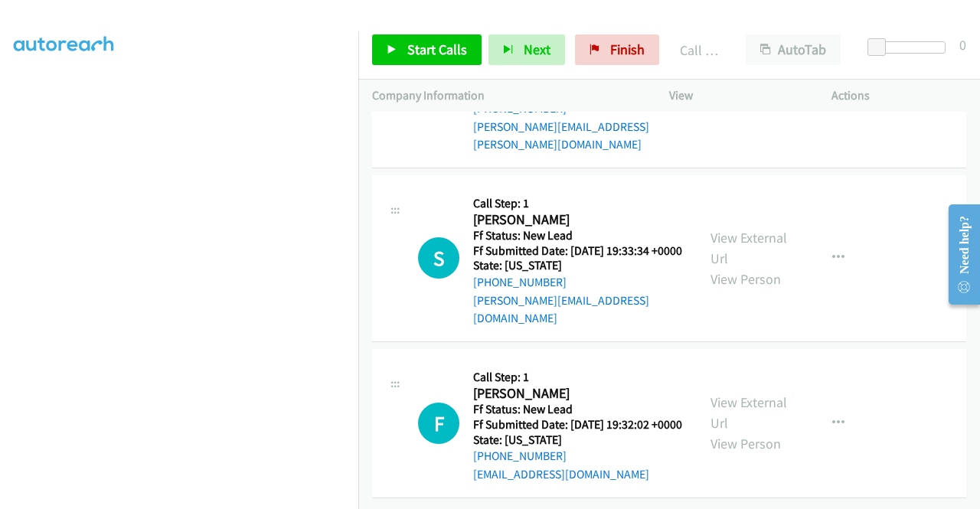
scroll to position [12545, 0]
drag, startPoint x: 912, startPoint y: 74, endPoint x: 662, endPoint y: 76, distance: 250.3
click at [912, 74] on div "Start Calls Pause Next Finish Call Completed AutoTab AutoTab 0" at bounding box center [668, 50] width 621 height 59
click at [603, 43] on link "Finish" at bounding box center [617, 49] width 84 height 31
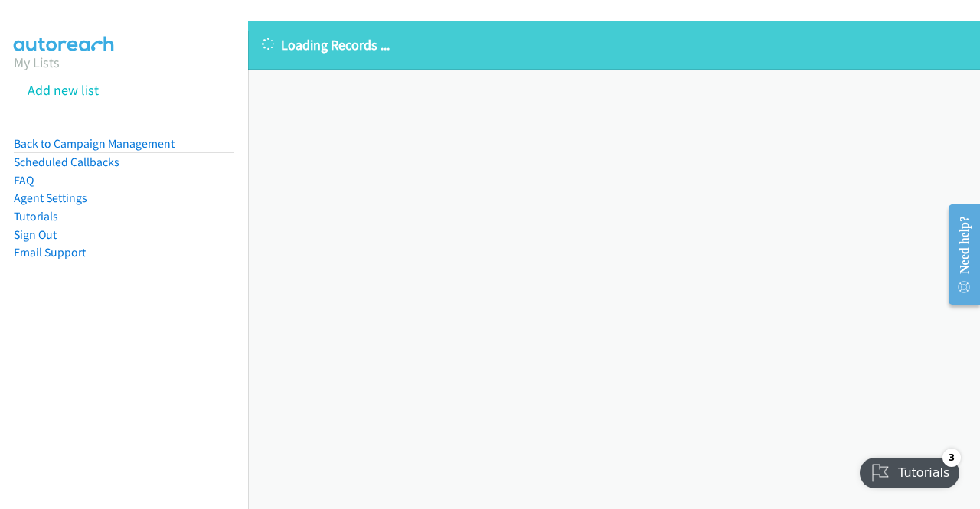
click at [595, 472] on div "Loading Records ... Sorry, something went wrong please try again." at bounding box center [614, 265] width 732 height 488
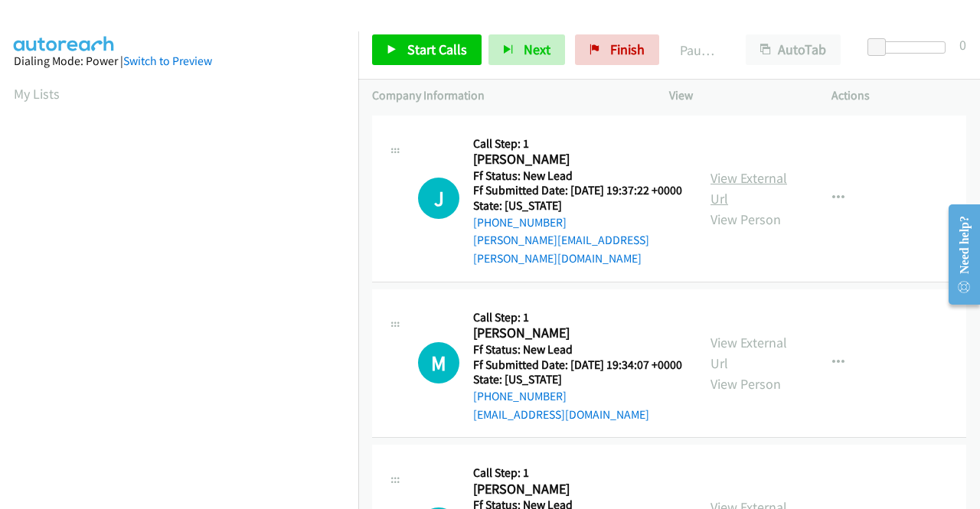
click at [747, 174] on link "View External Url" at bounding box center [748, 188] width 77 height 38
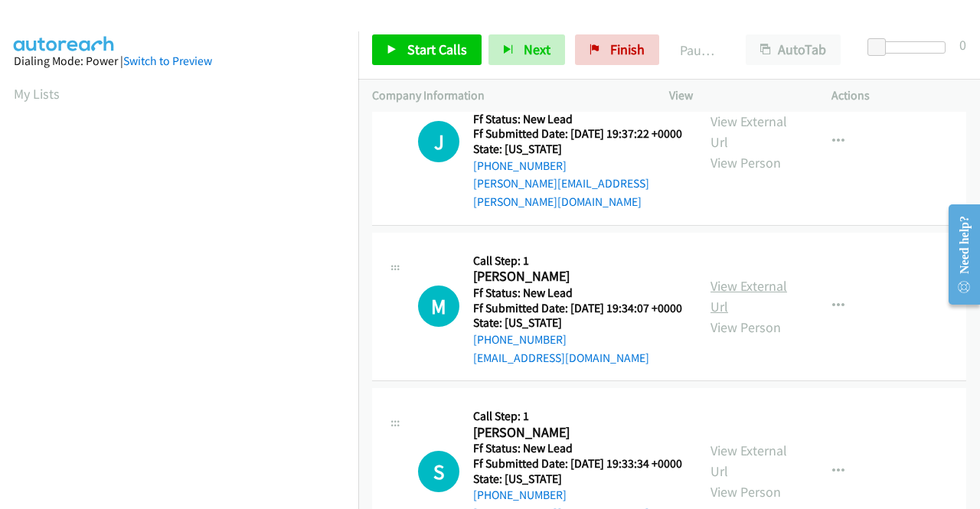
scroll to position [77, 0]
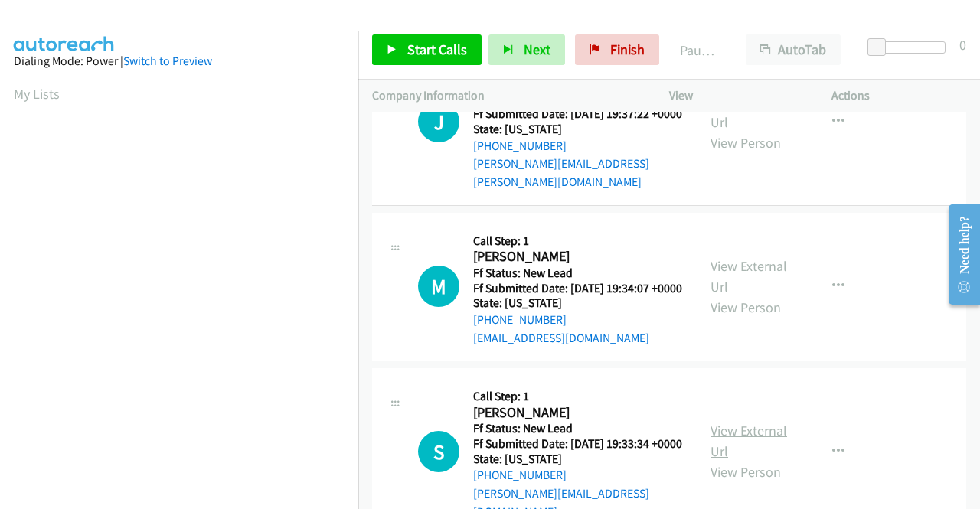
click at [773, 445] on link "View External Url" at bounding box center [748, 441] width 77 height 38
click at [439, 51] on span "Start Calls" at bounding box center [437, 50] width 60 height 18
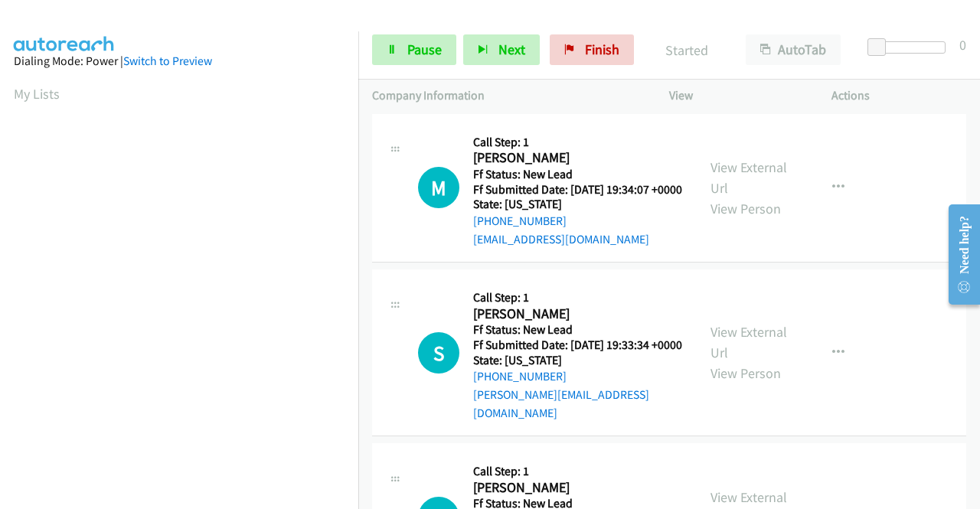
scroll to position [230, 0]
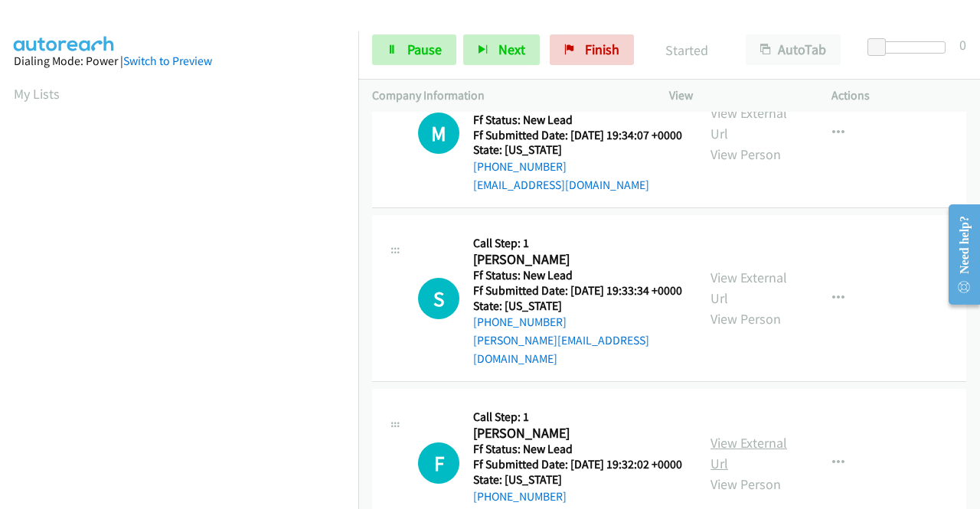
click at [755, 461] on link "View External Url" at bounding box center [748, 453] width 77 height 38
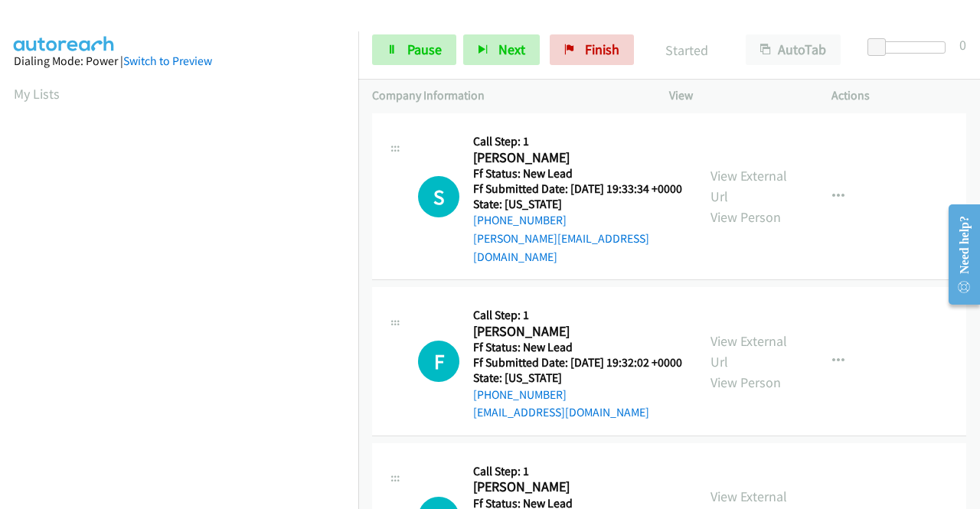
scroll to position [459, 0]
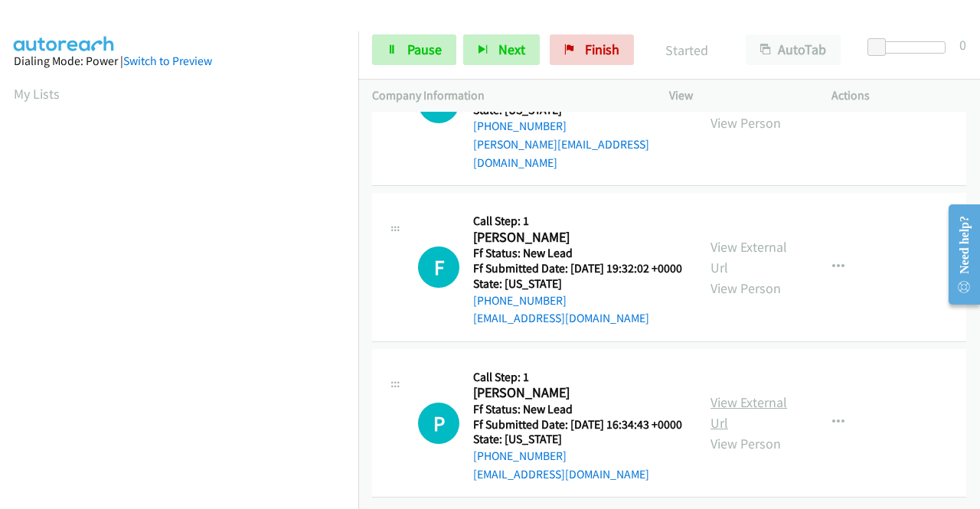
click at [739, 396] on link "View External Url" at bounding box center [748, 412] width 77 height 38
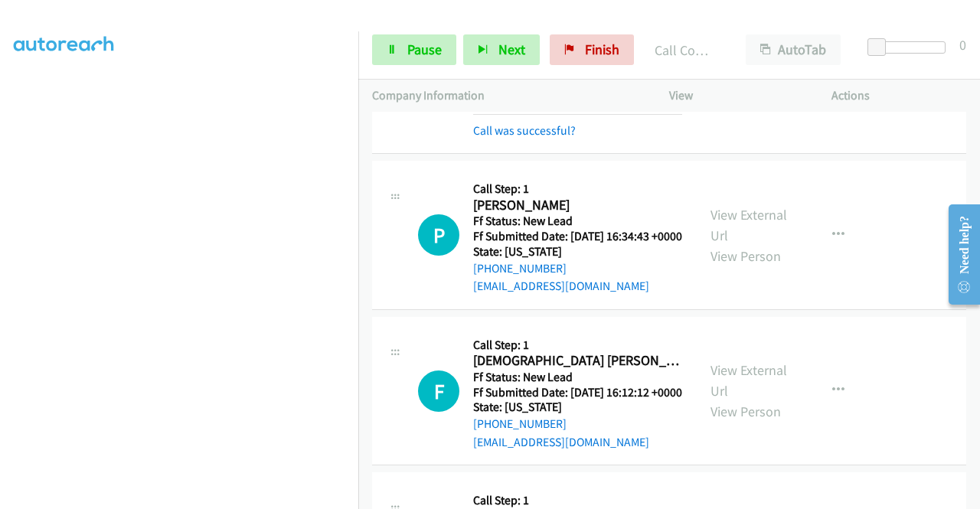
scroll to position [765, 0]
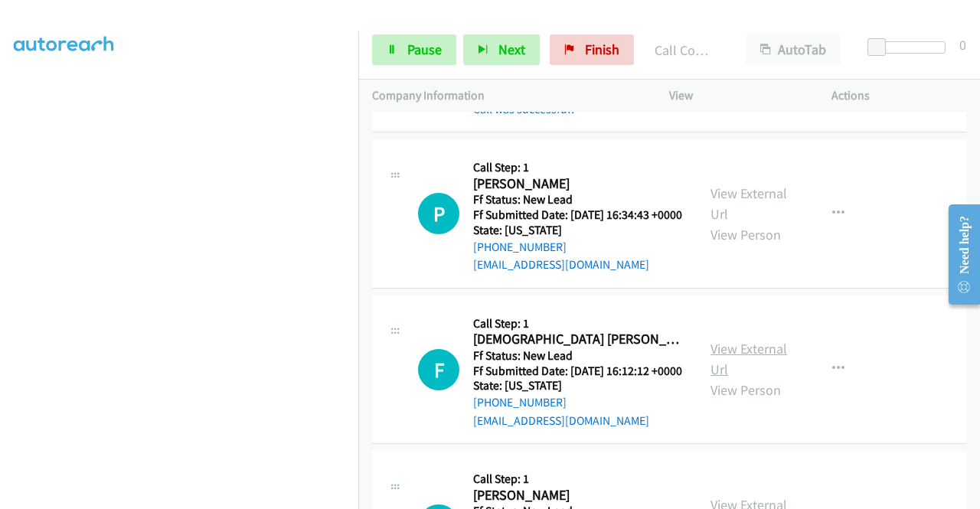
click at [726, 378] on link "View External Url" at bounding box center [748, 359] width 77 height 38
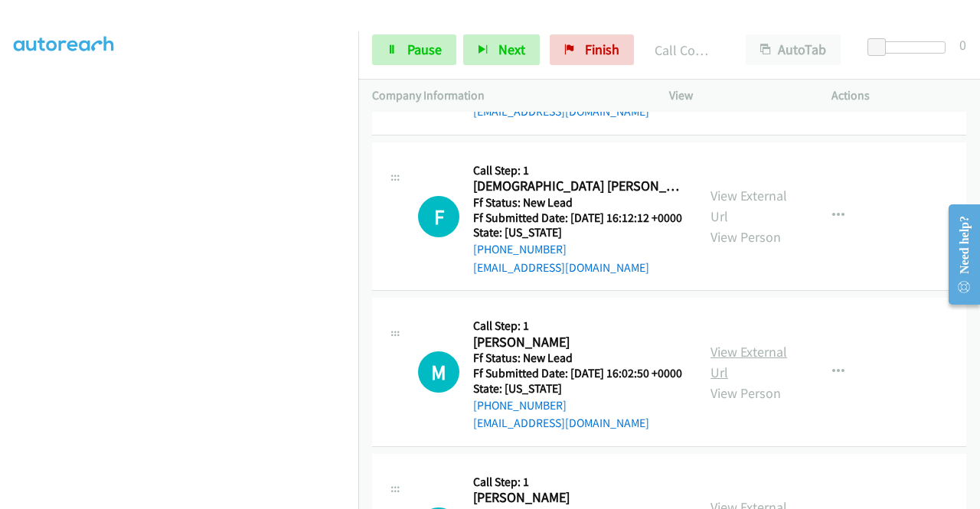
click at [757, 381] on link "View External Url" at bounding box center [748, 362] width 77 height 38
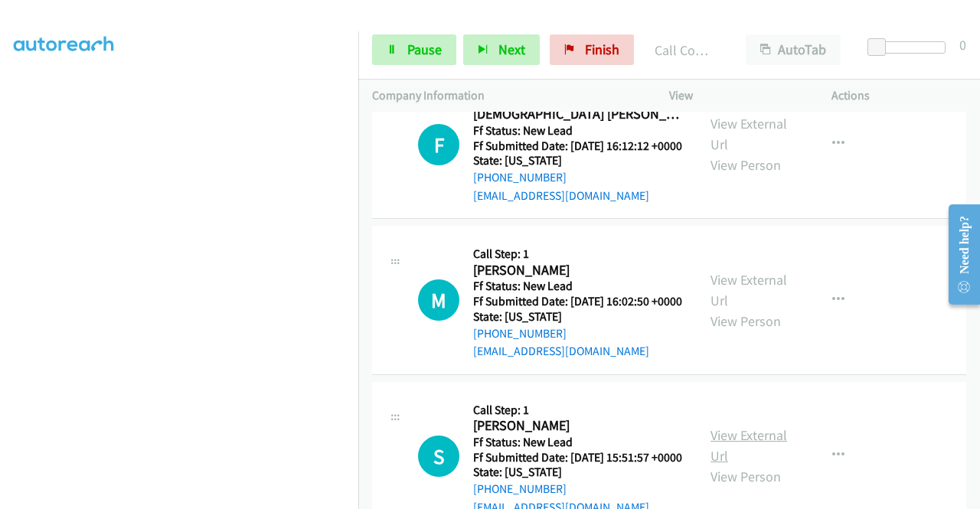
scroll to position [1071, 0]
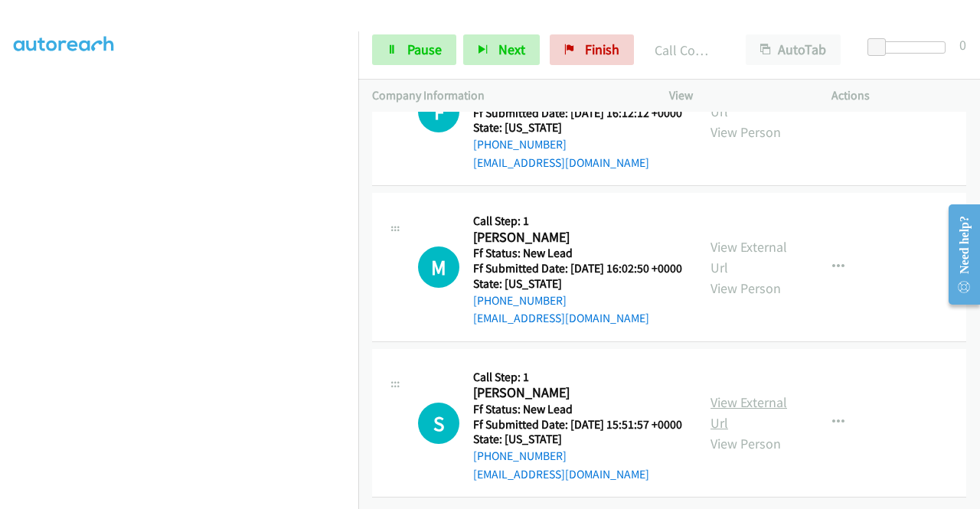
click at [748, 432] on link "View External Url" at bounding box center [748, 412] width 77 height 38
click at [433, 44] on span "Pause" at bounding box center [424, 50] width 34 height 18
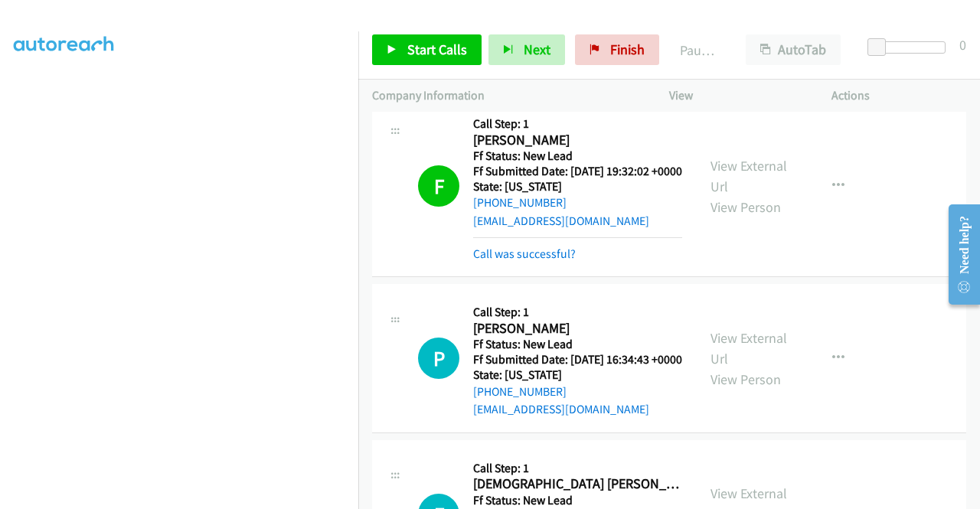
scroll to position [580, 0]
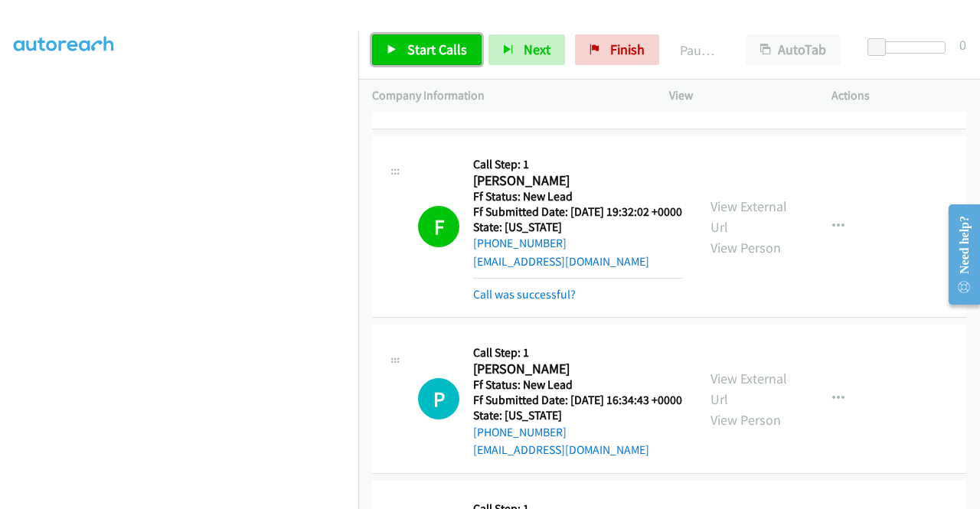
click at [448, 54] on span "Start Calls" at bounding box center [437, 50] width 60 height 18
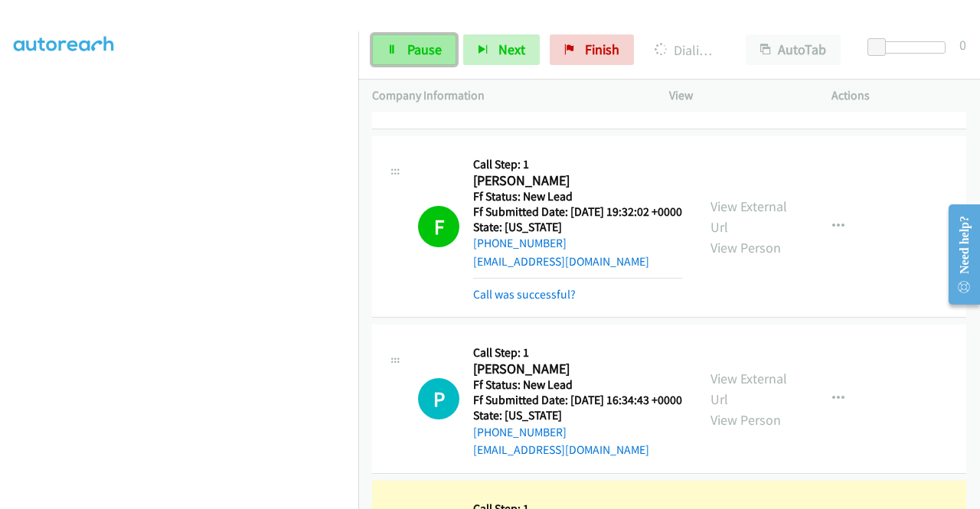
click at [413, 47] on span "Pause" at bounding box center [424, 50] width 34 height 18
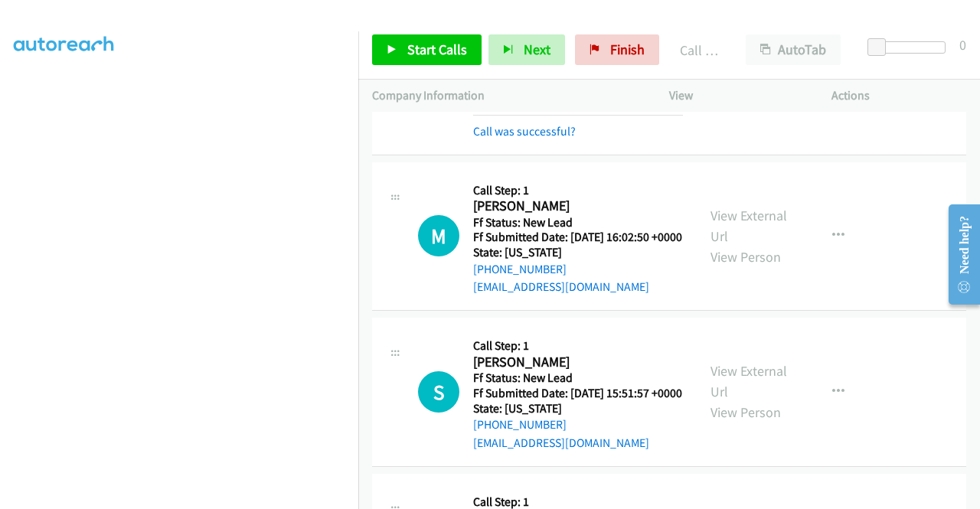
scroll to position [1192, 0]
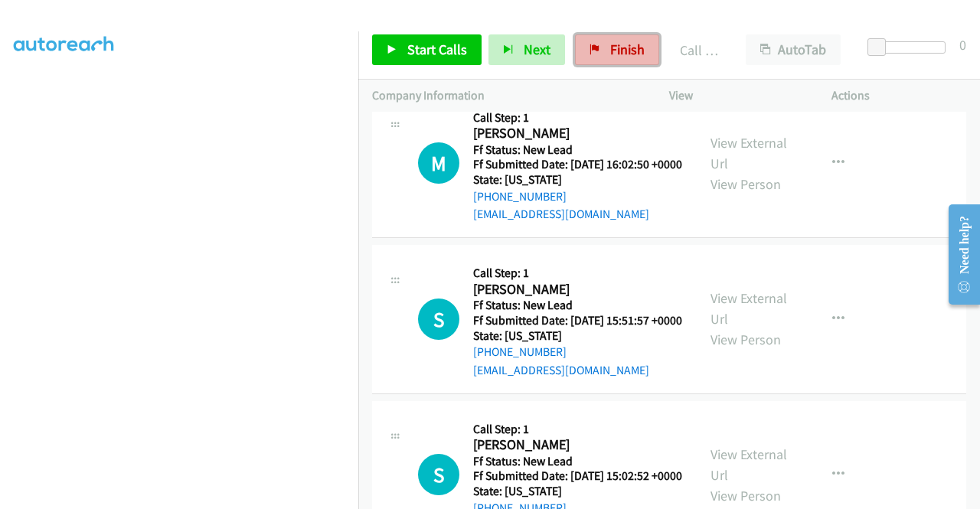
click at [632, 47] on span "Finish" at bounding box center [627, 50] width 34 height 18
